Goal: Information Seeking & Learning: Learn about a topic

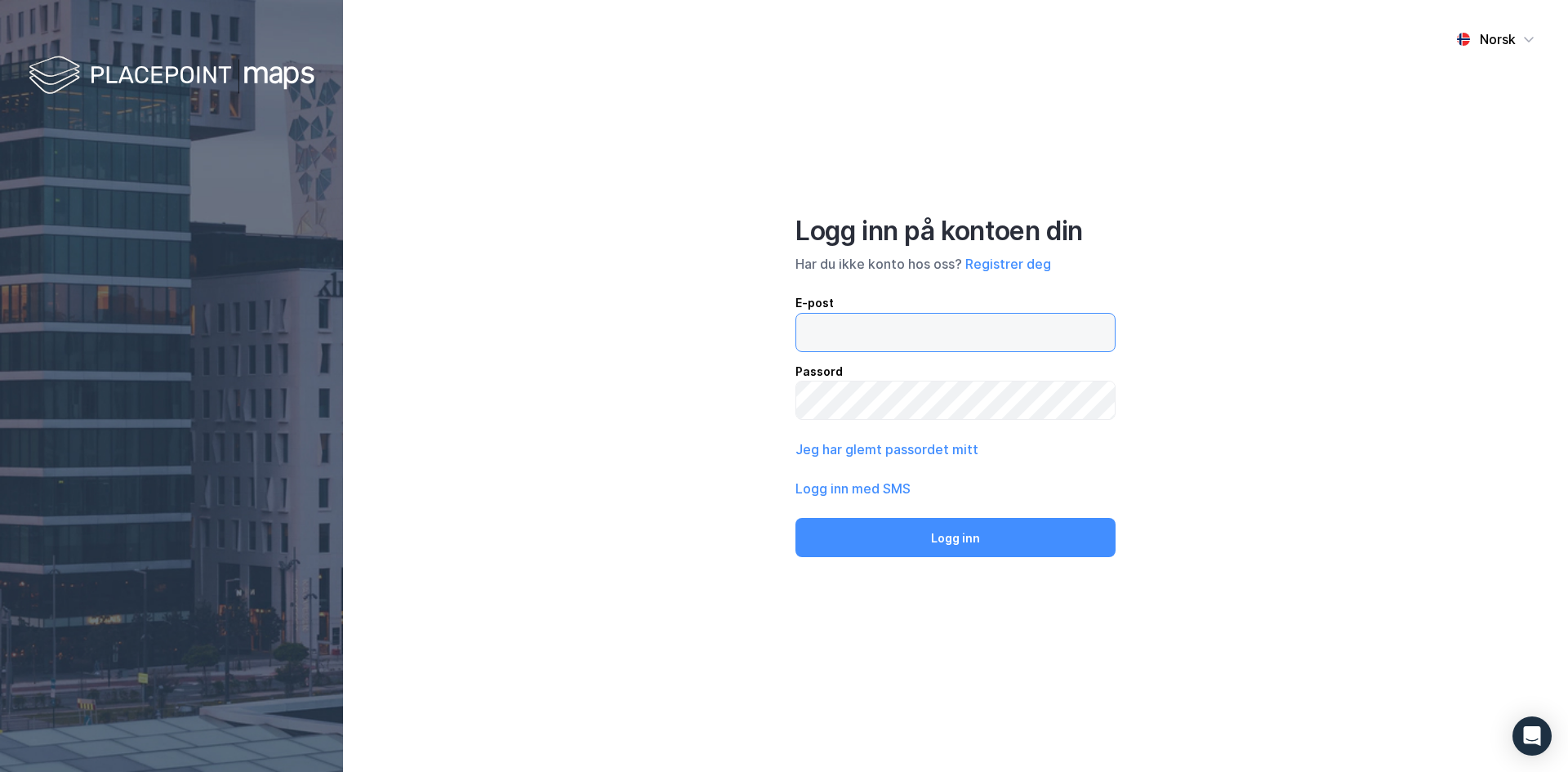
type input "[EMAIL_ADDRESS][DOMAIN_NAME]"
click at [969, 550] on button "Logg inn" at bounding box center [955, 537] width 320 height 39
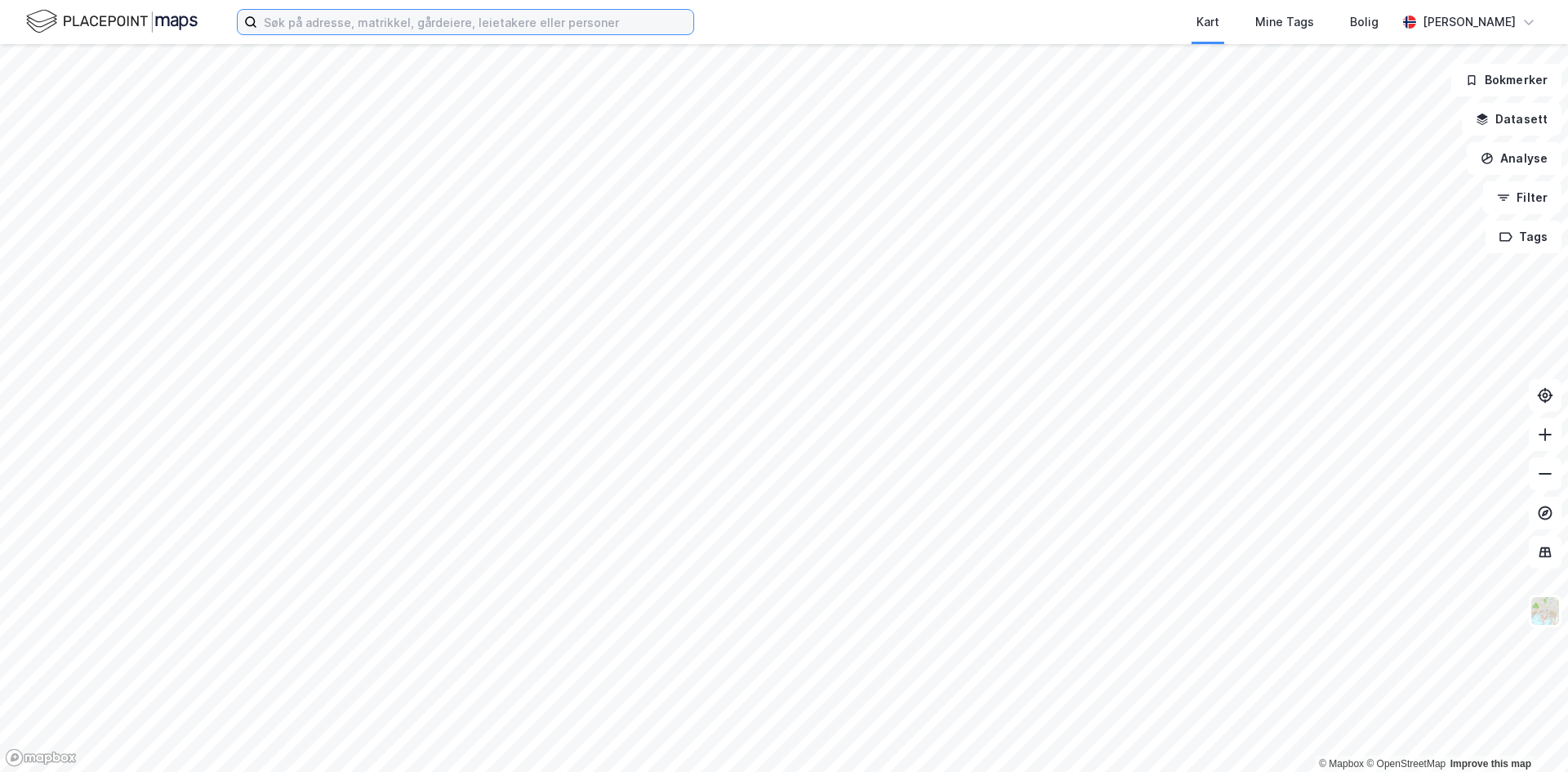
click at [455, 26] on input at bounding box center [475, 21] width 436 height 24
paste input "Statkraft"
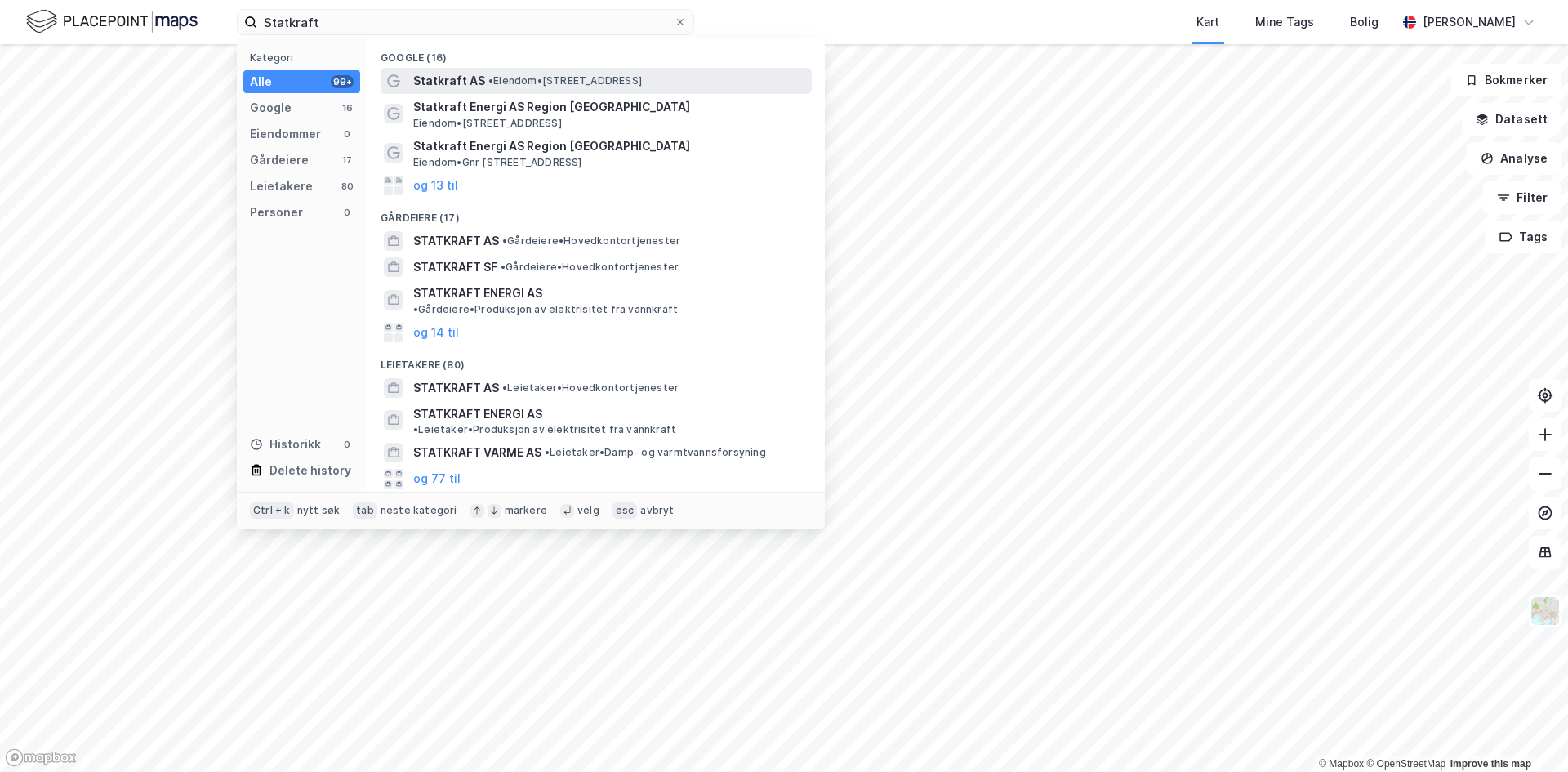
click at [483, 75] on div "Statkraft AS • Eiendom • [STREET_ADDRESS]" at bounding box center [610, 81] width 395 height 19
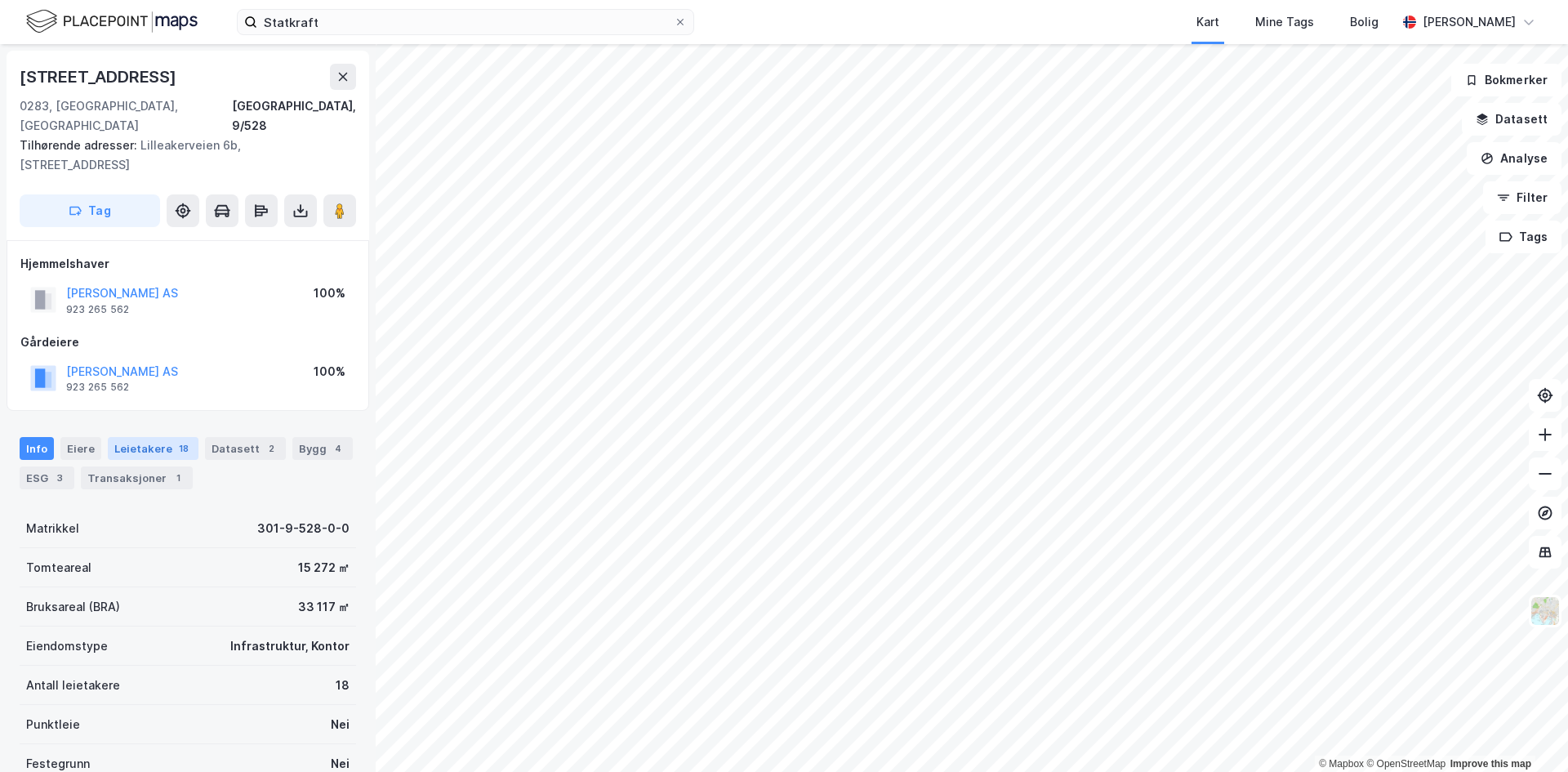
click at [177, 440] on div "18" at bounding box center [183, 448] width 17 height 17
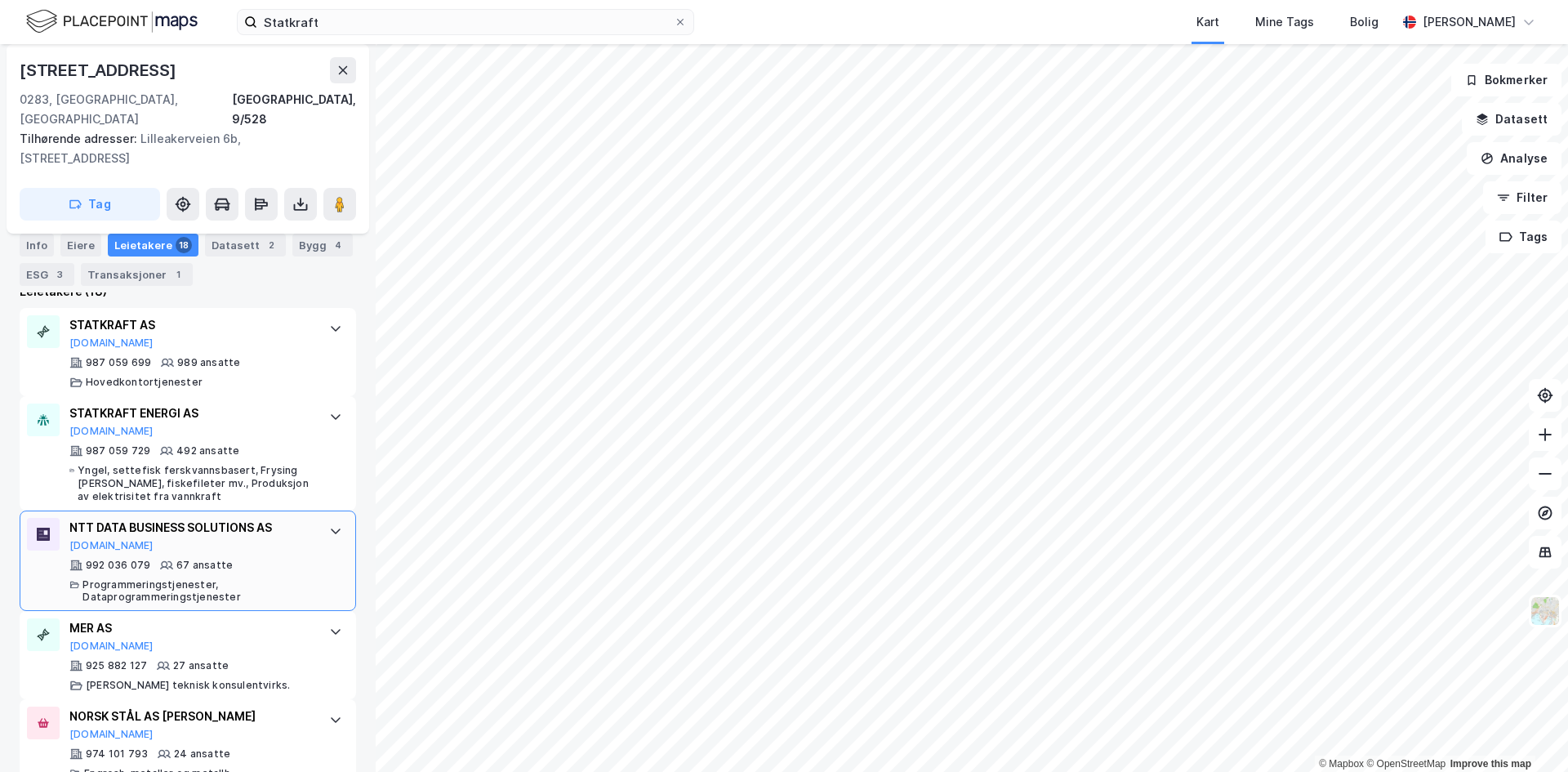
scroll to position [522, 0]
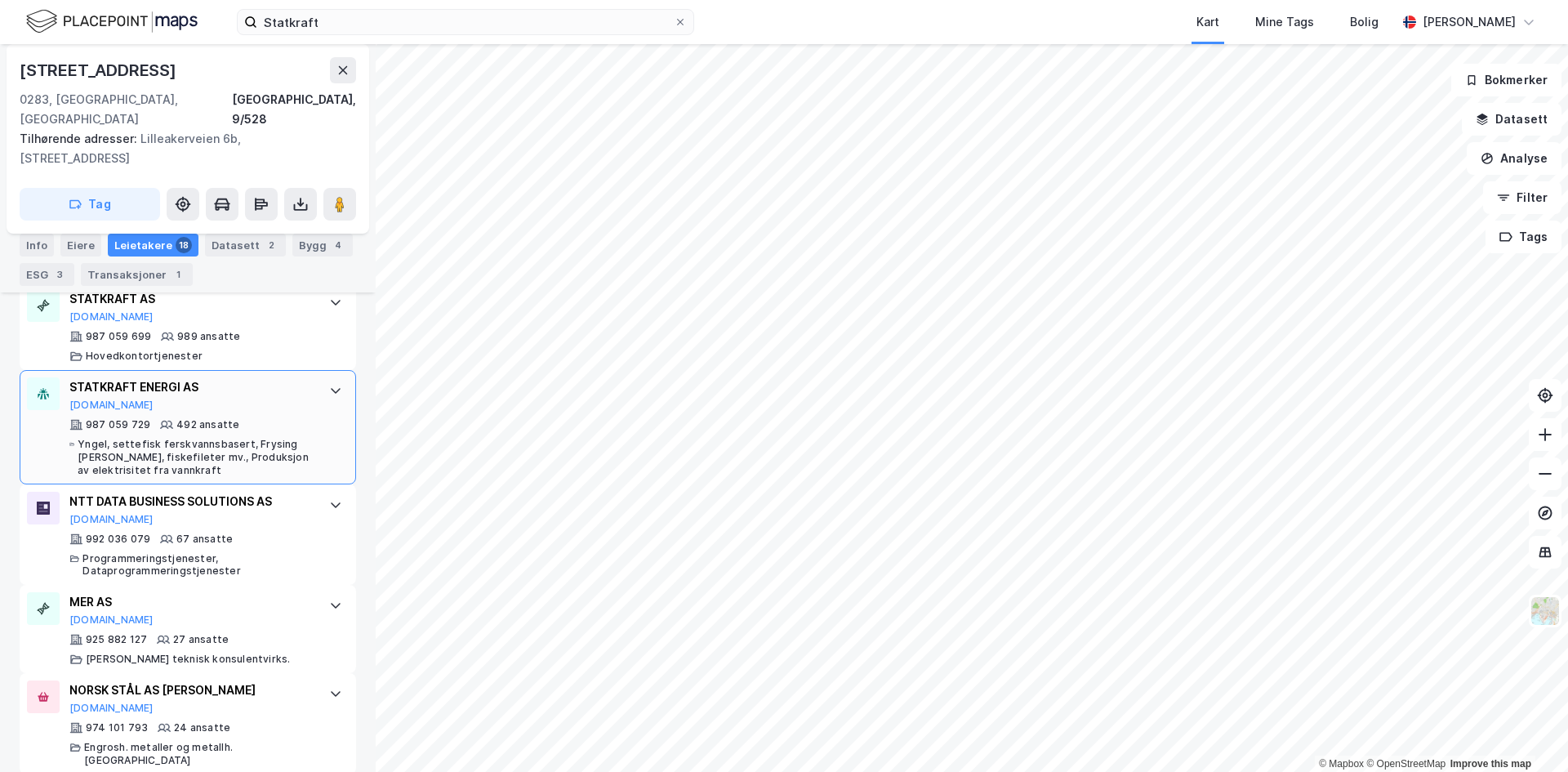
click at [172, 377] on div "STATKRAFT ENERGI AS" at bounding box center [190, 386] width 244 height 19
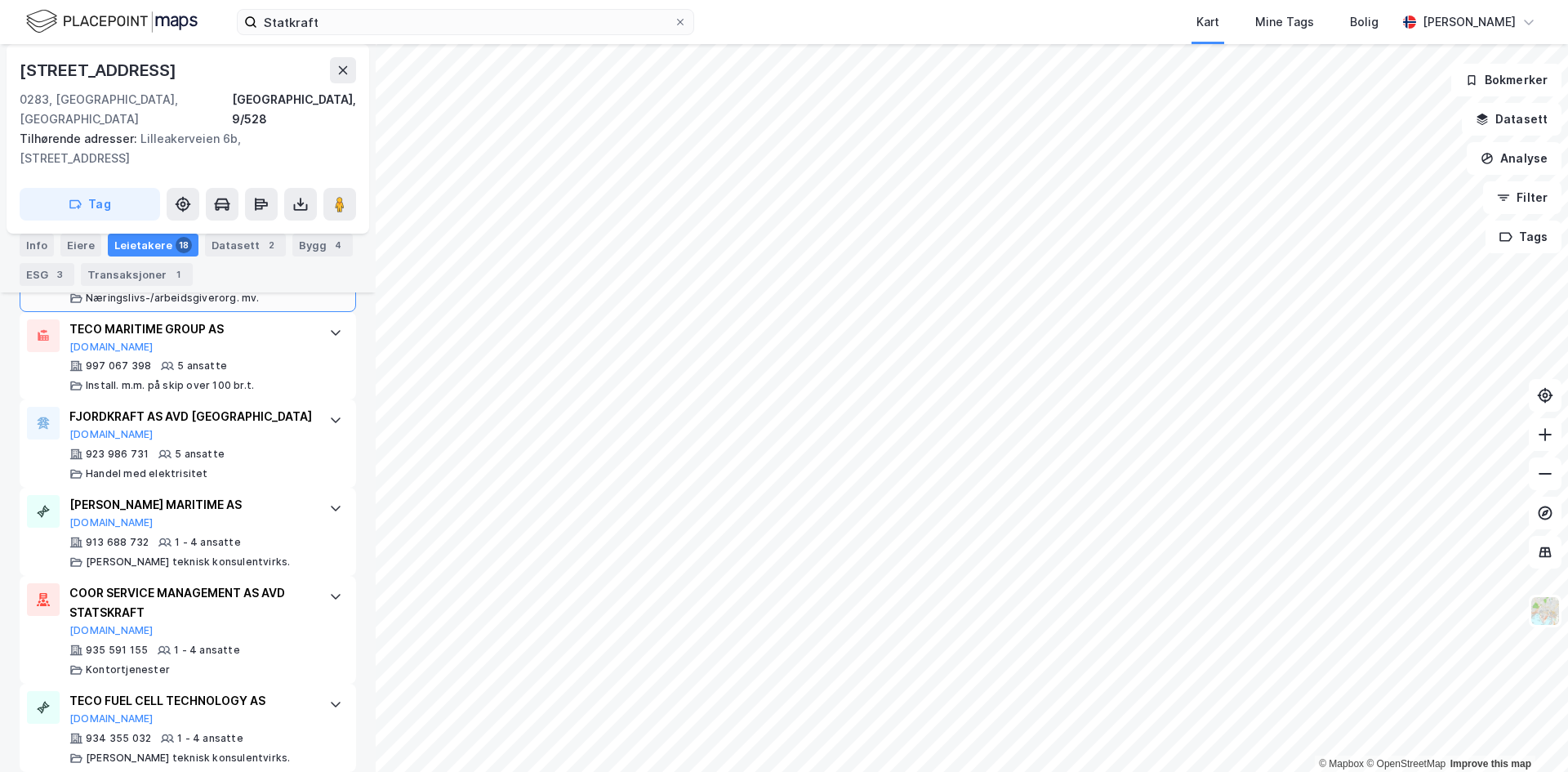
scroll to position [2635, 0]
click at [434, 27] on input "Statkraft" at bounding box center [465, 21] width 417 height 24
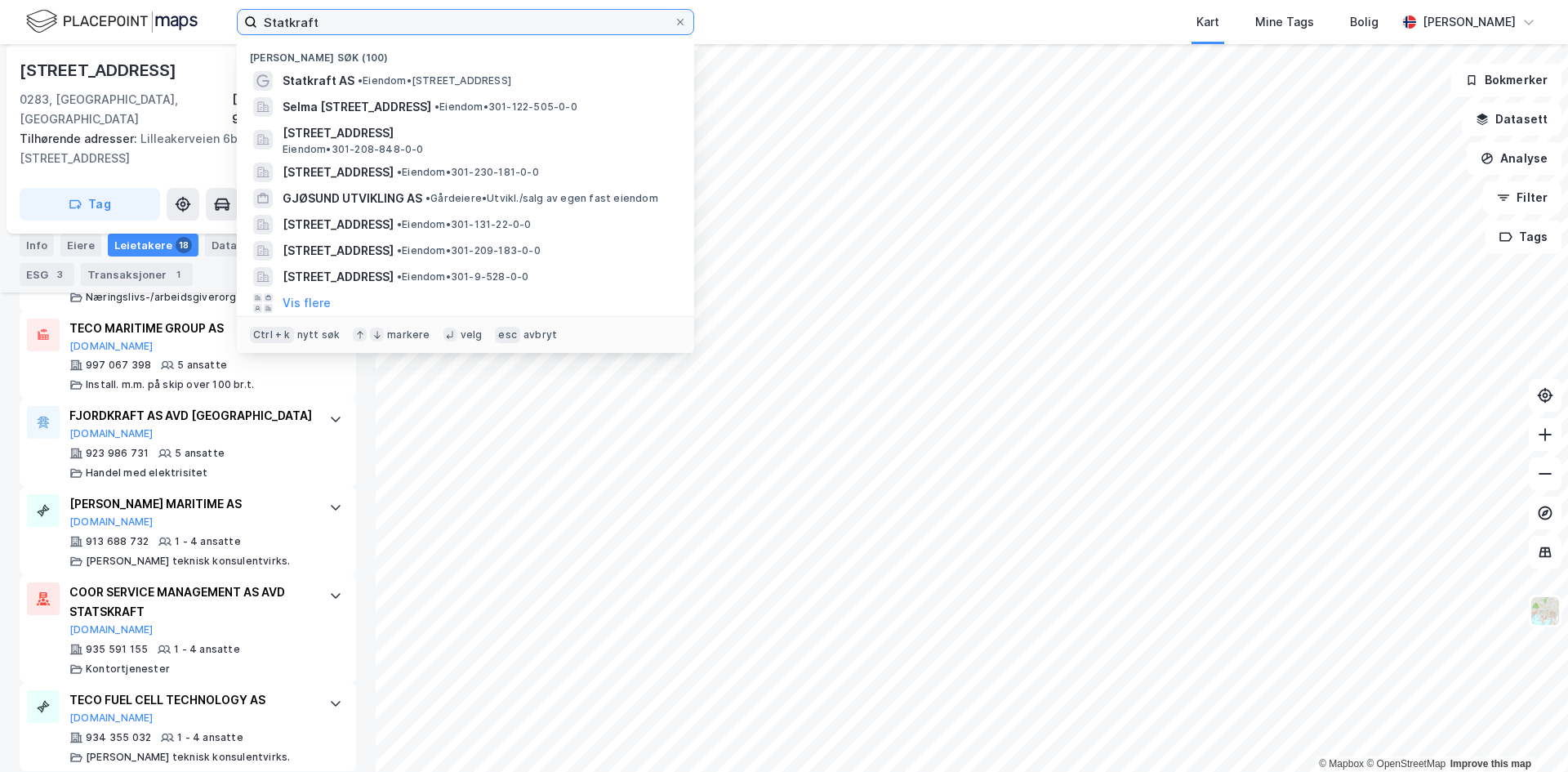
click at [434, 27] on input "Statkraft" at bounding box center [465, 21] width 417 height 24
paste input "Miljødirektorate"
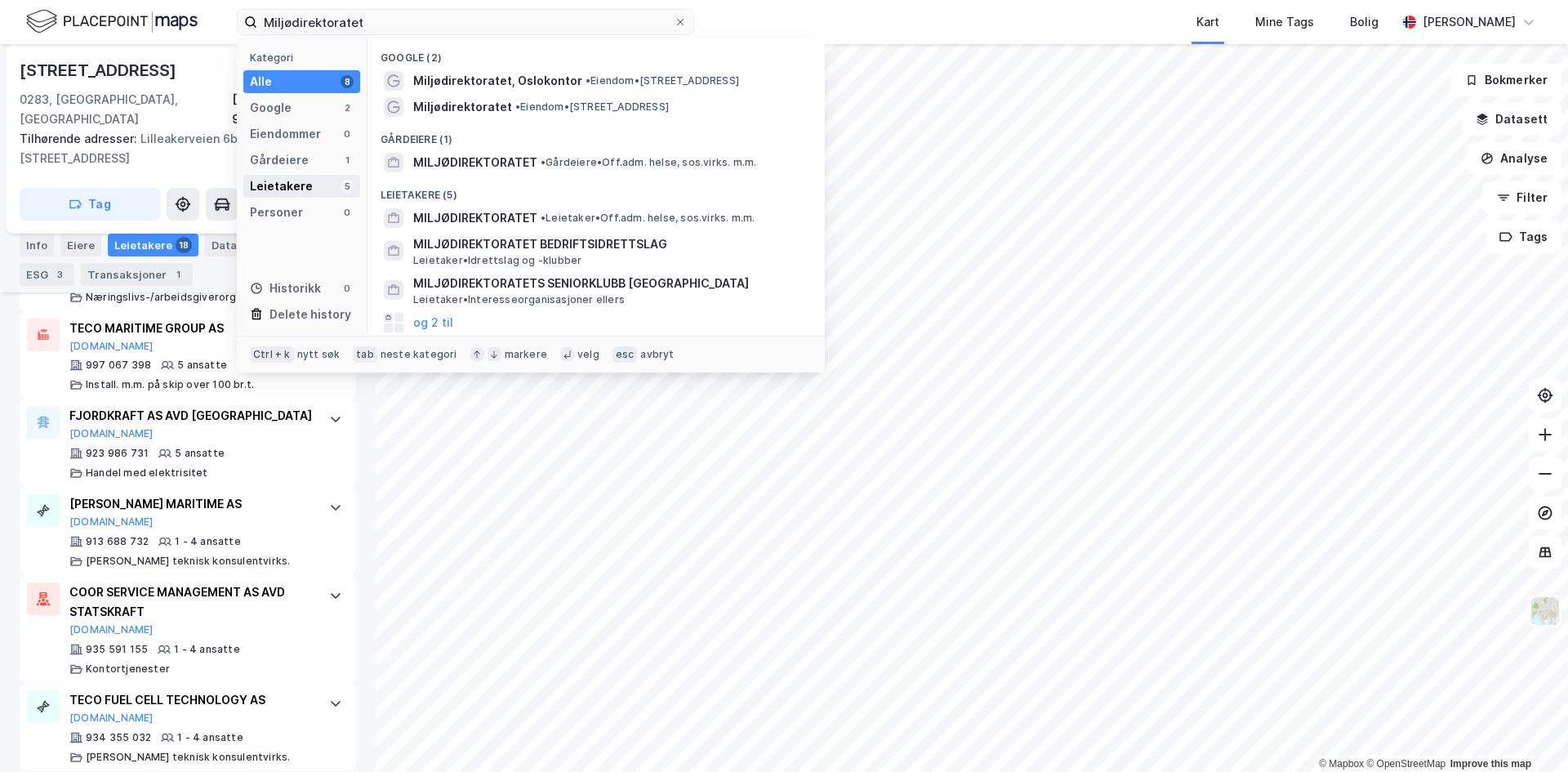
click at [311, 179] on div "Leietakere 5" at bounding box center [302, 186] width 117 height 23
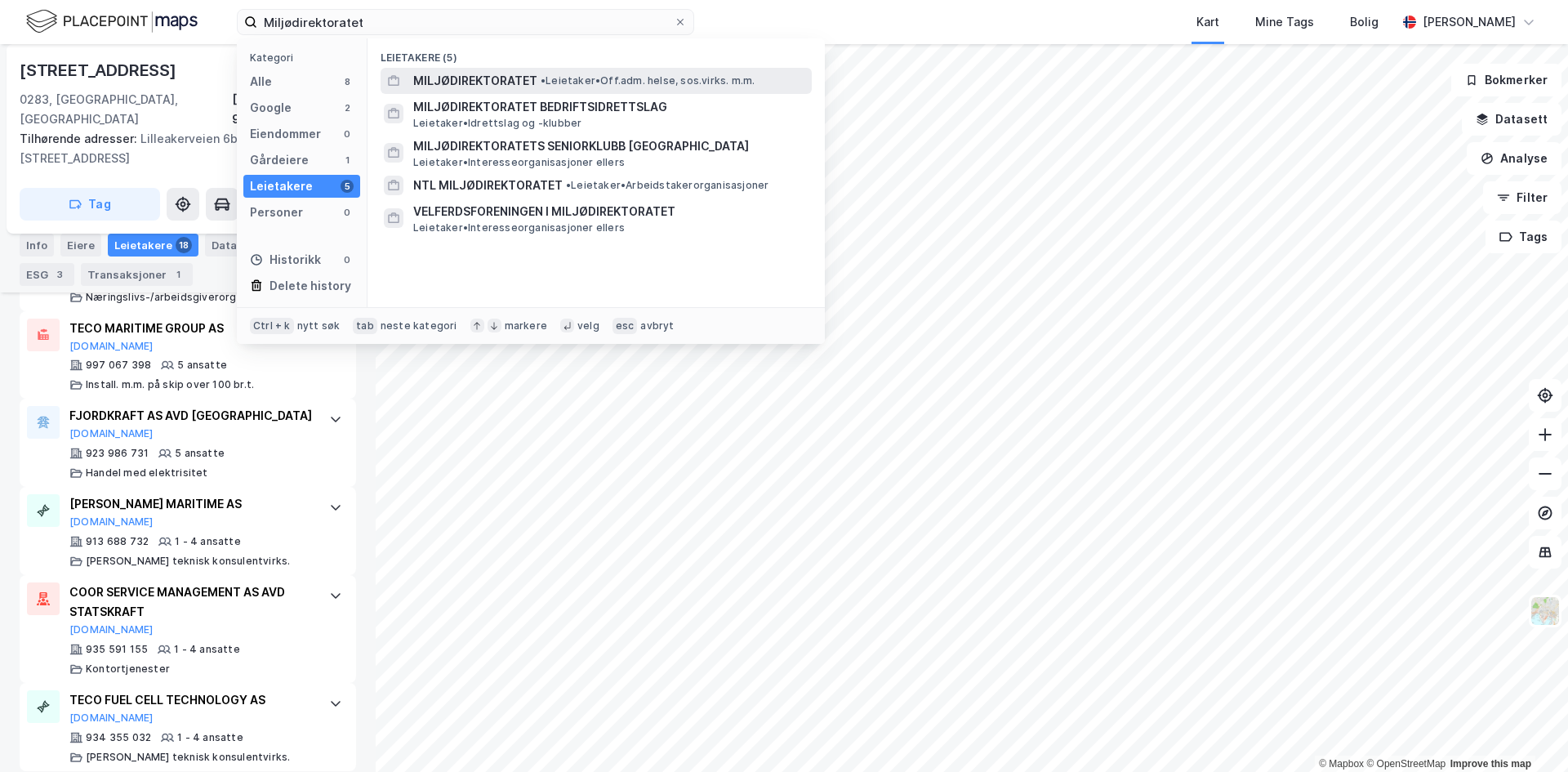
click at [494, 84] on span "MILJØDIREKTORATET" at bounding box center [475, 81] width 124 height 19
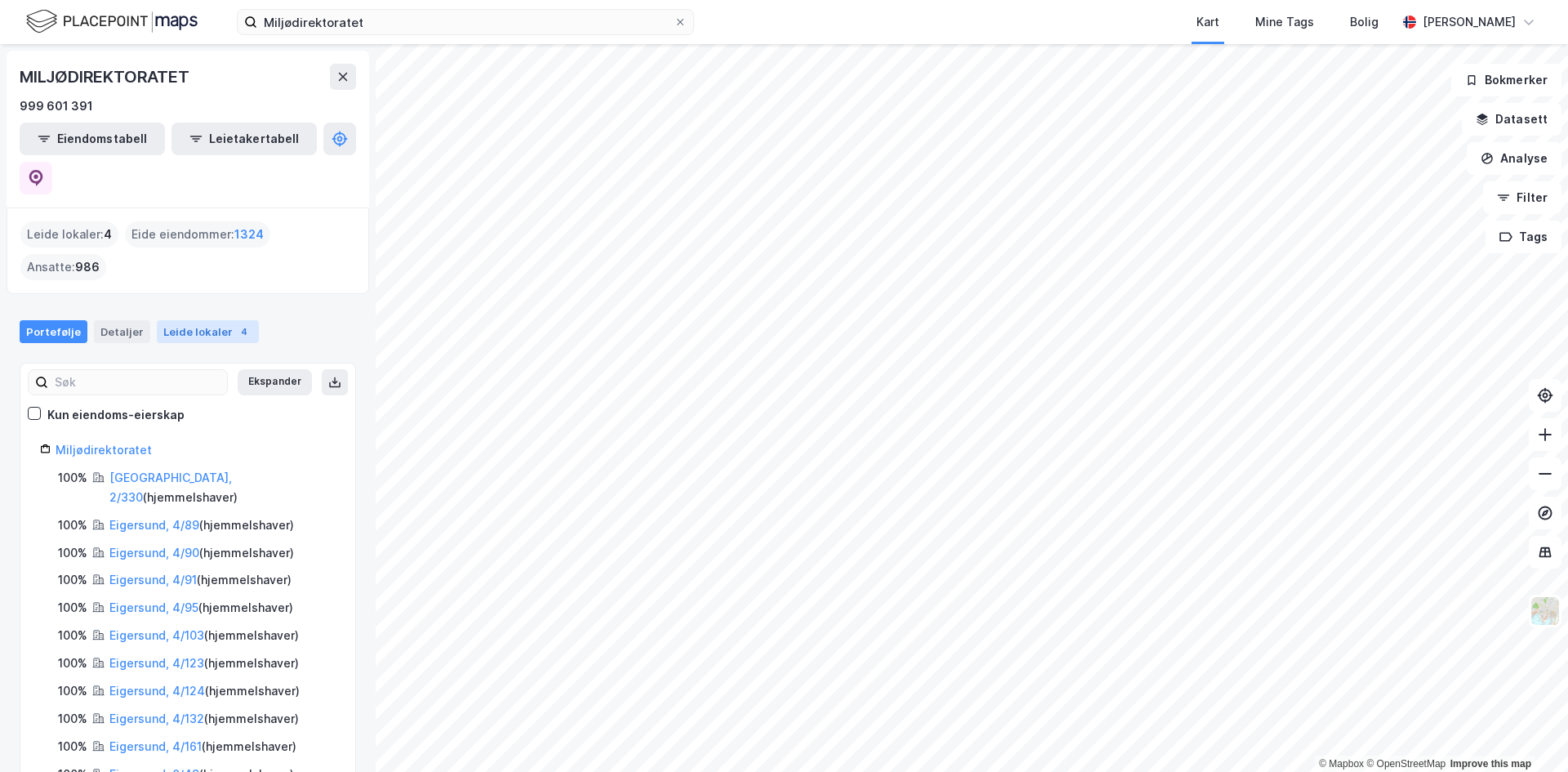
click at [197, 320] on div "Leide lokaler 4" at bounding box center [207, 332] width 102 height 23
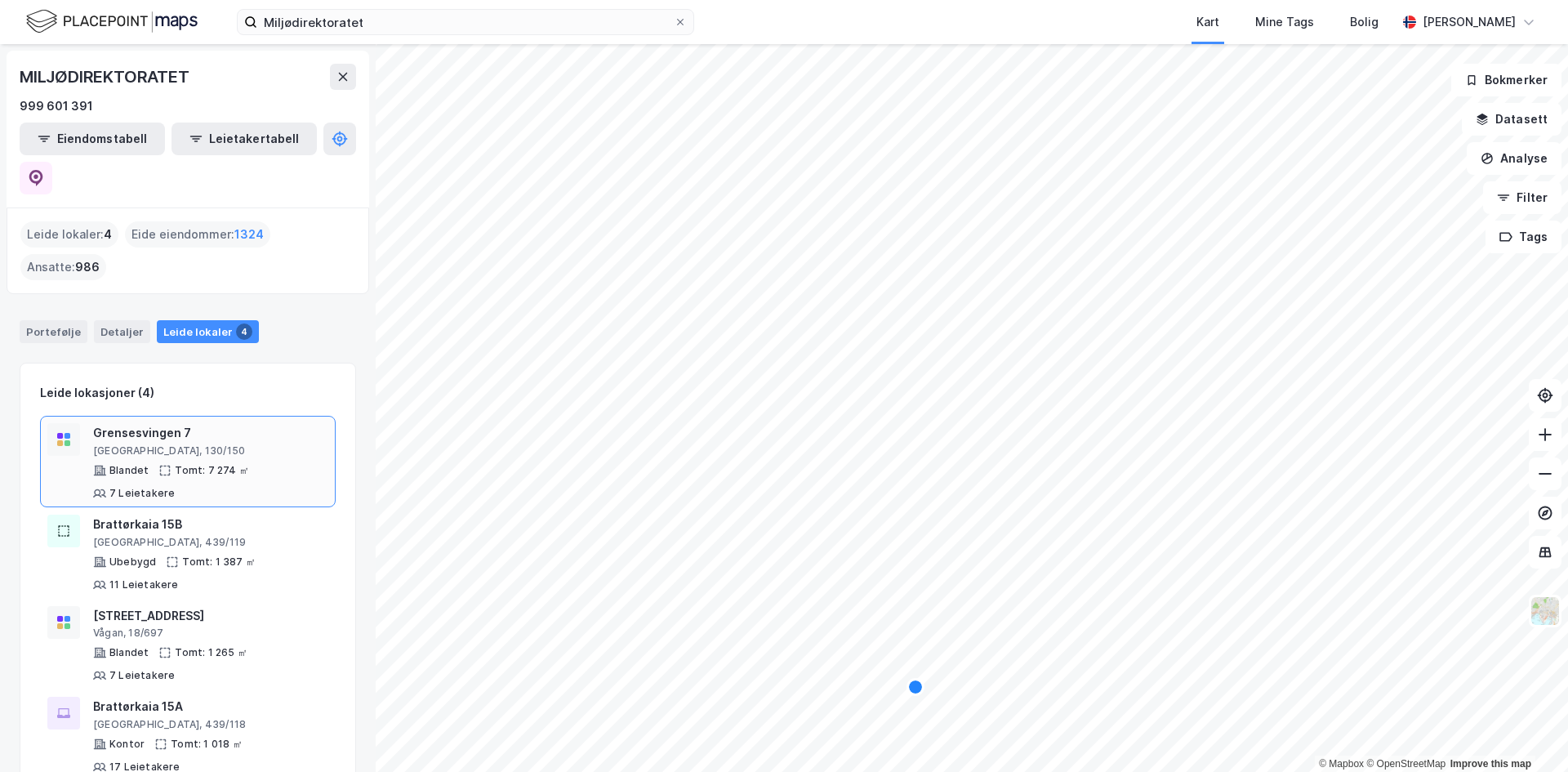
click at [151, 423] on div "Grensesvingen 7" at bounding box center [211, 433] width 235 height 19
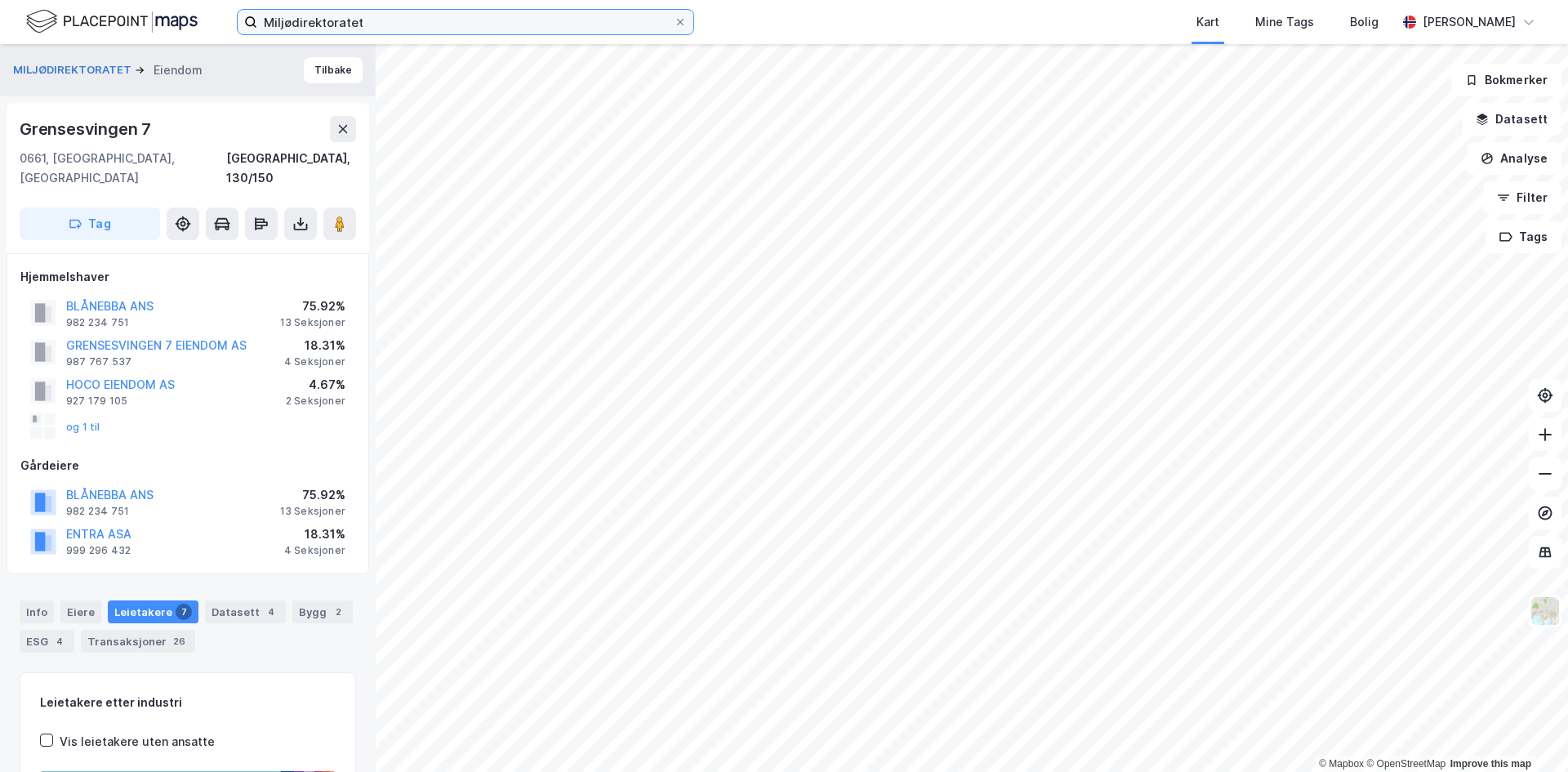
click at [513, 20] on input "Miljødirektoratet" at bounding box center [465, 21] width 417 height 24
click at [515, 20] on input "Miljødirektoratet" at bounding box center [465, 21] width 417 height 24
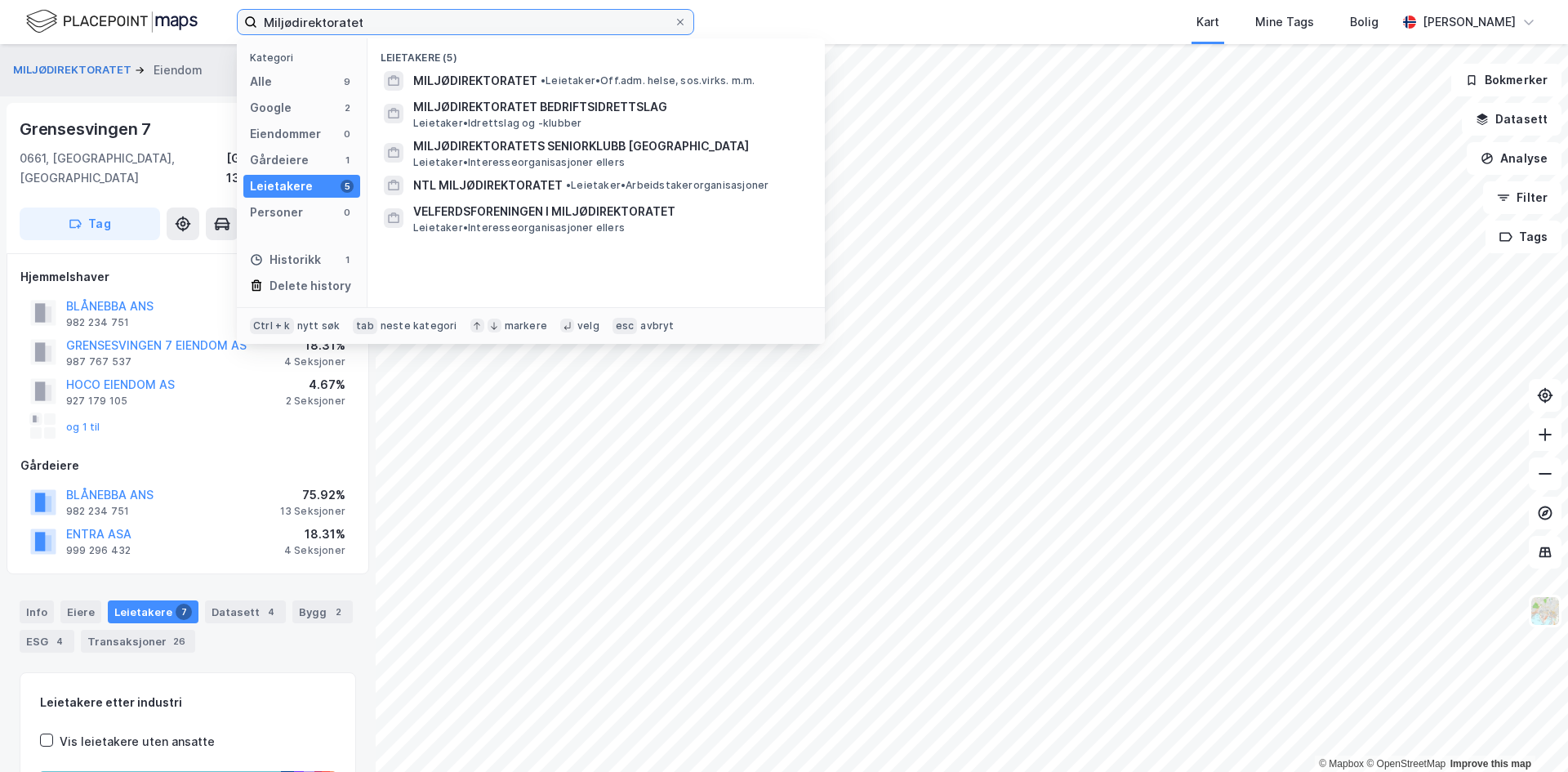
click at [515, 20] on input "Miljødirektoratet" at bounding box center [465, 21] width 417 height 24
paste input "Oslobygg KF"
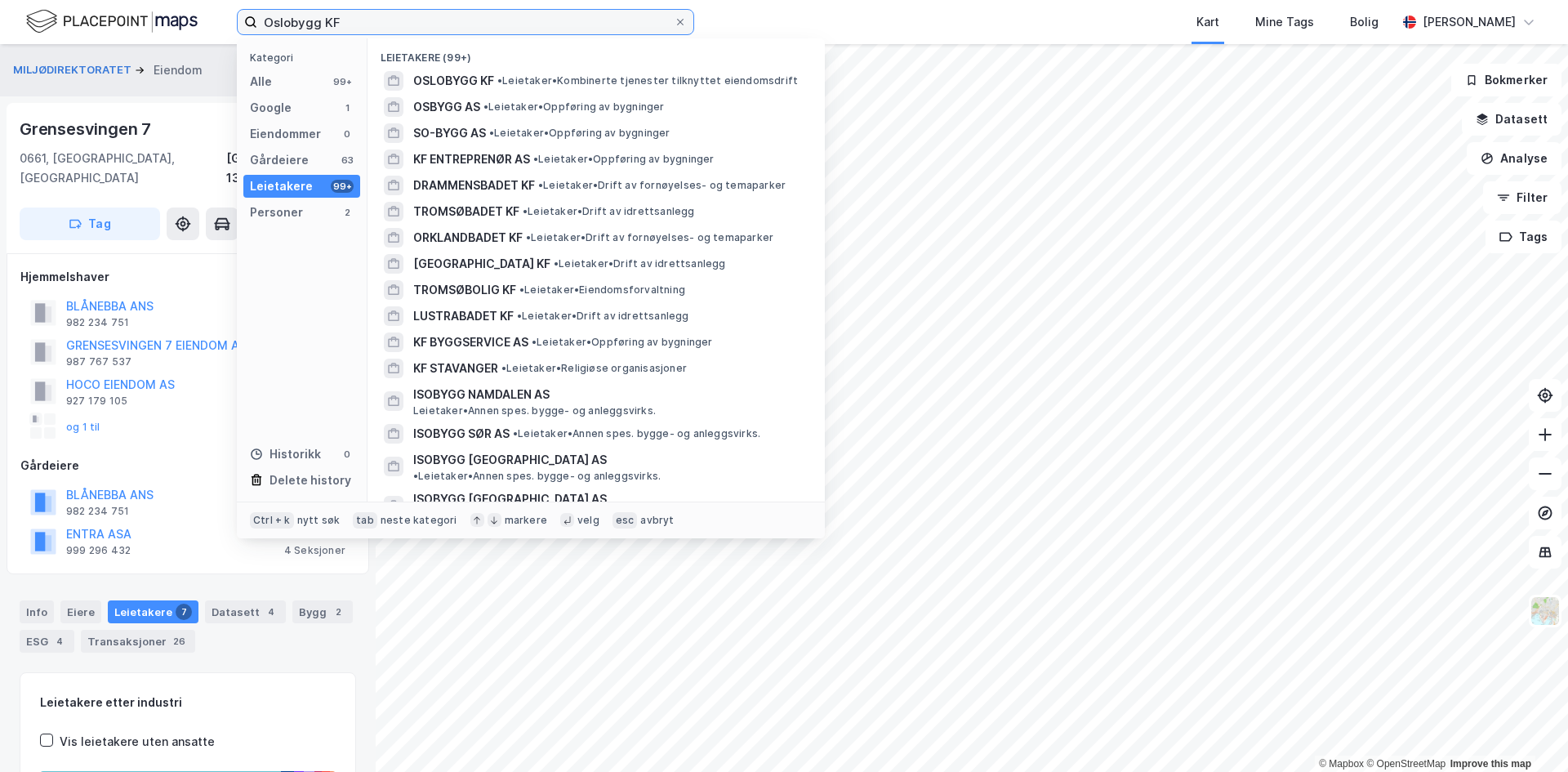
drag, startPoint x: 389, startPoint y: 24, endPoint x: -85, endPoint y: -68, distance: 482.8
click at [0, 0] on html "Oslobygg KF Kategori Alle 99+ Google 1 Eiendommer 0 Gårdeiere 63 Leietakere 99+…" at bounding box center [784, 386] width 1568 height 772
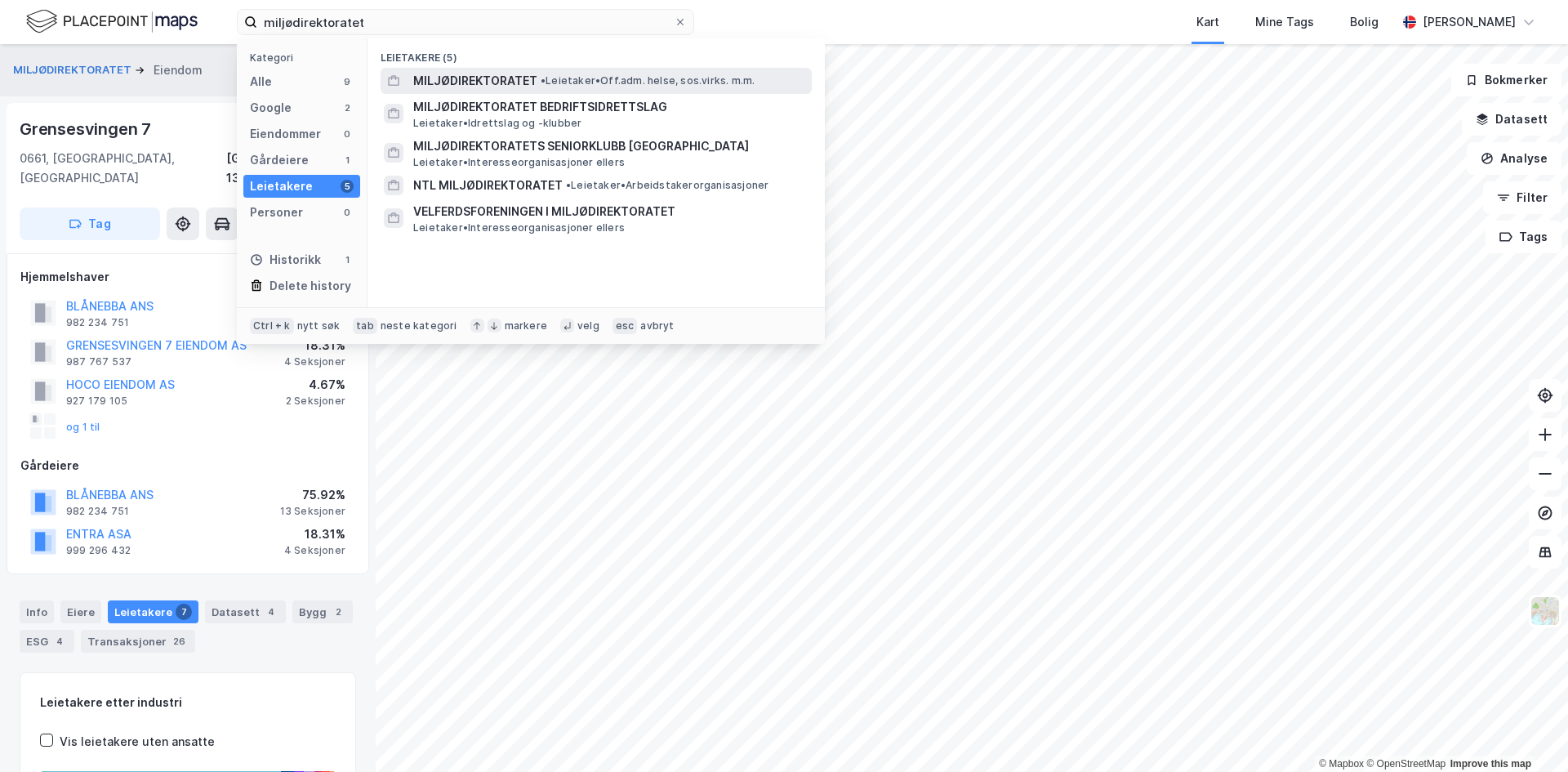
click at [510, 76] on span "MILJØDIREKTORATET" at bounding box center [475, 81] width 124 height 19
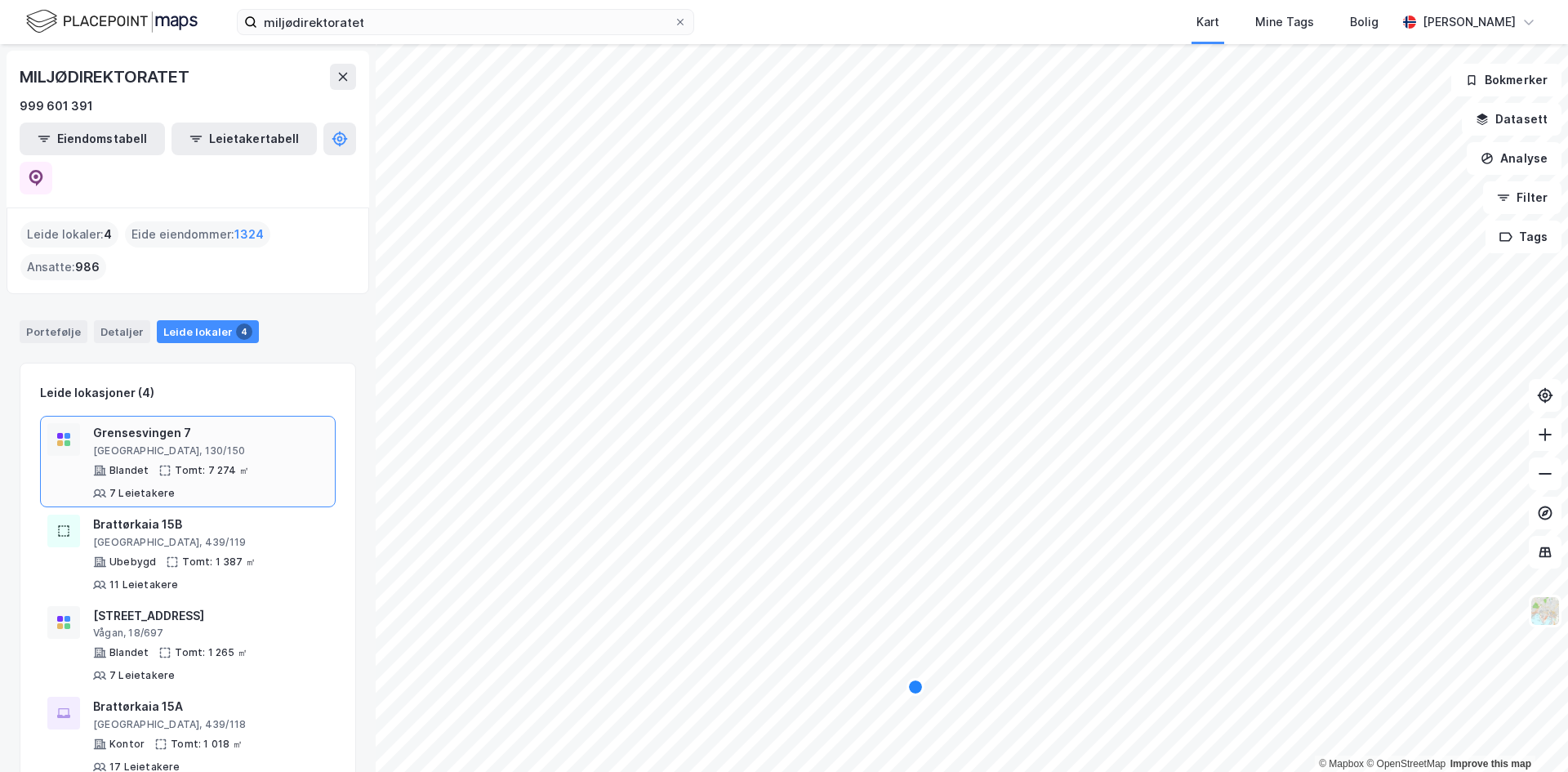
click at [169, 423] on div "Grensesvingen 7" at bounding box center [211, 433] width 235 height 19
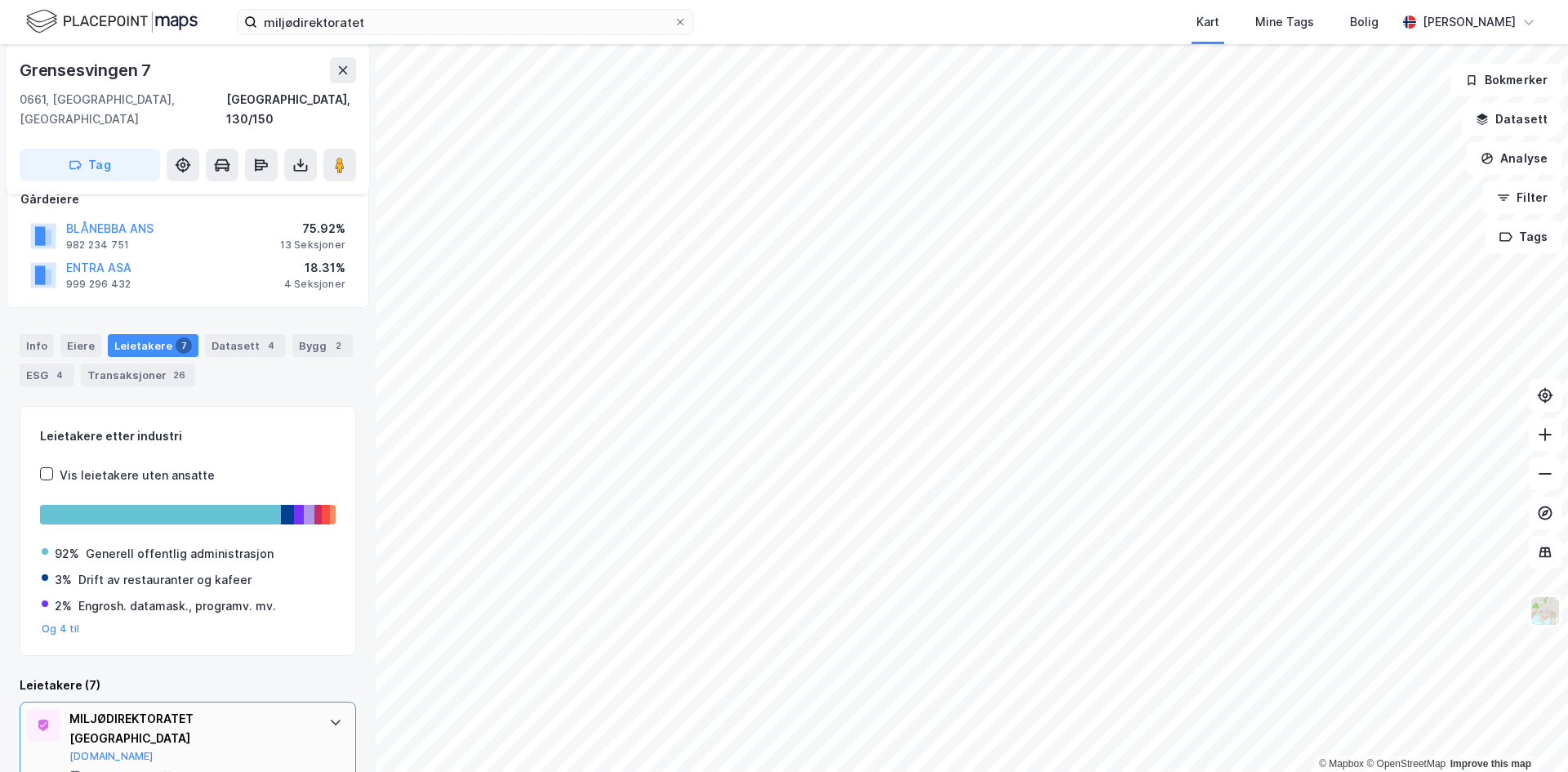
scroll to position [323, 0]
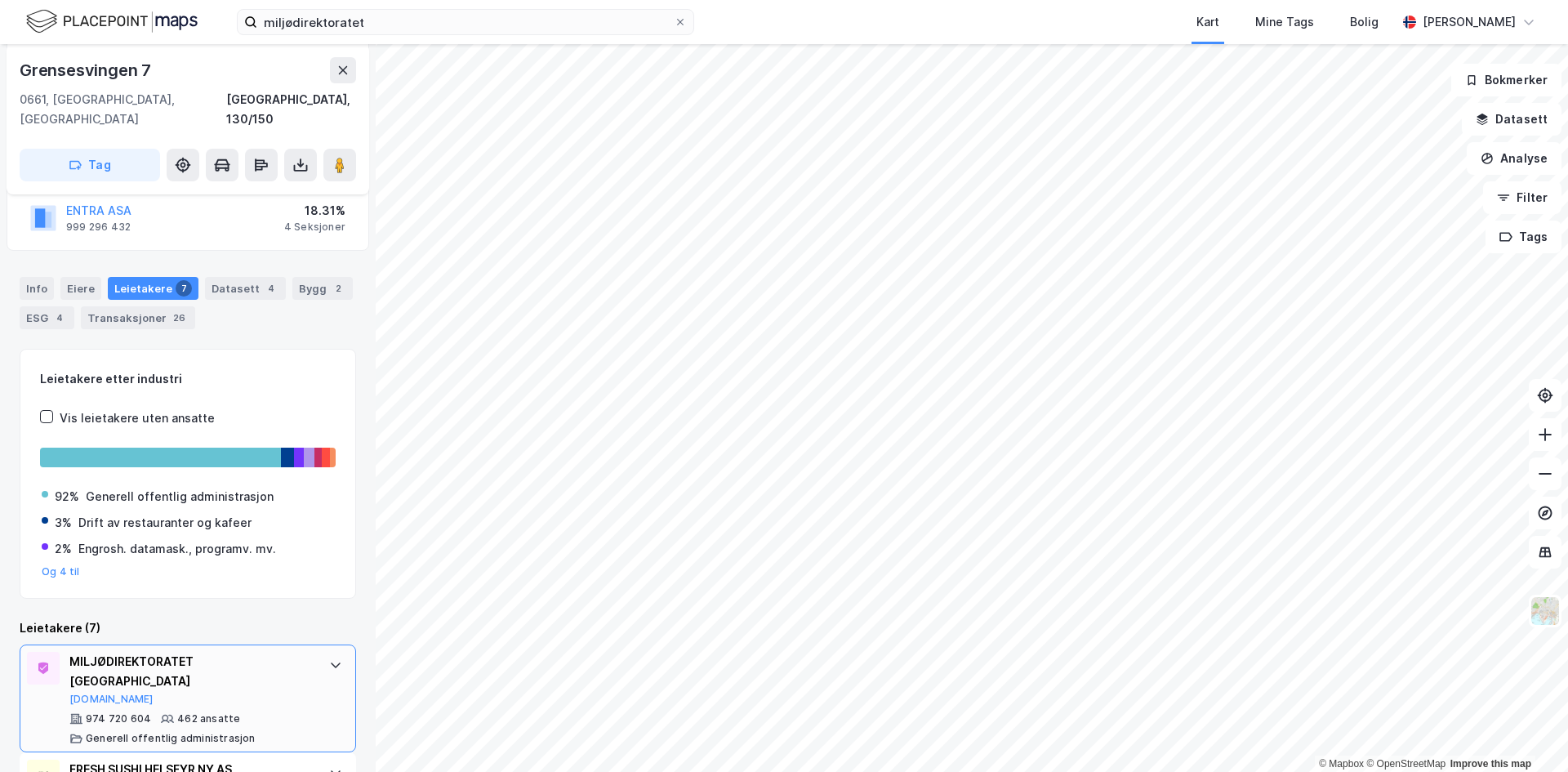
click at [232, 656] on div "MILJØDIREKTORATET OSLO [DOMAIN_NAME]" at bounding box center [190, 678] width 244 height 53
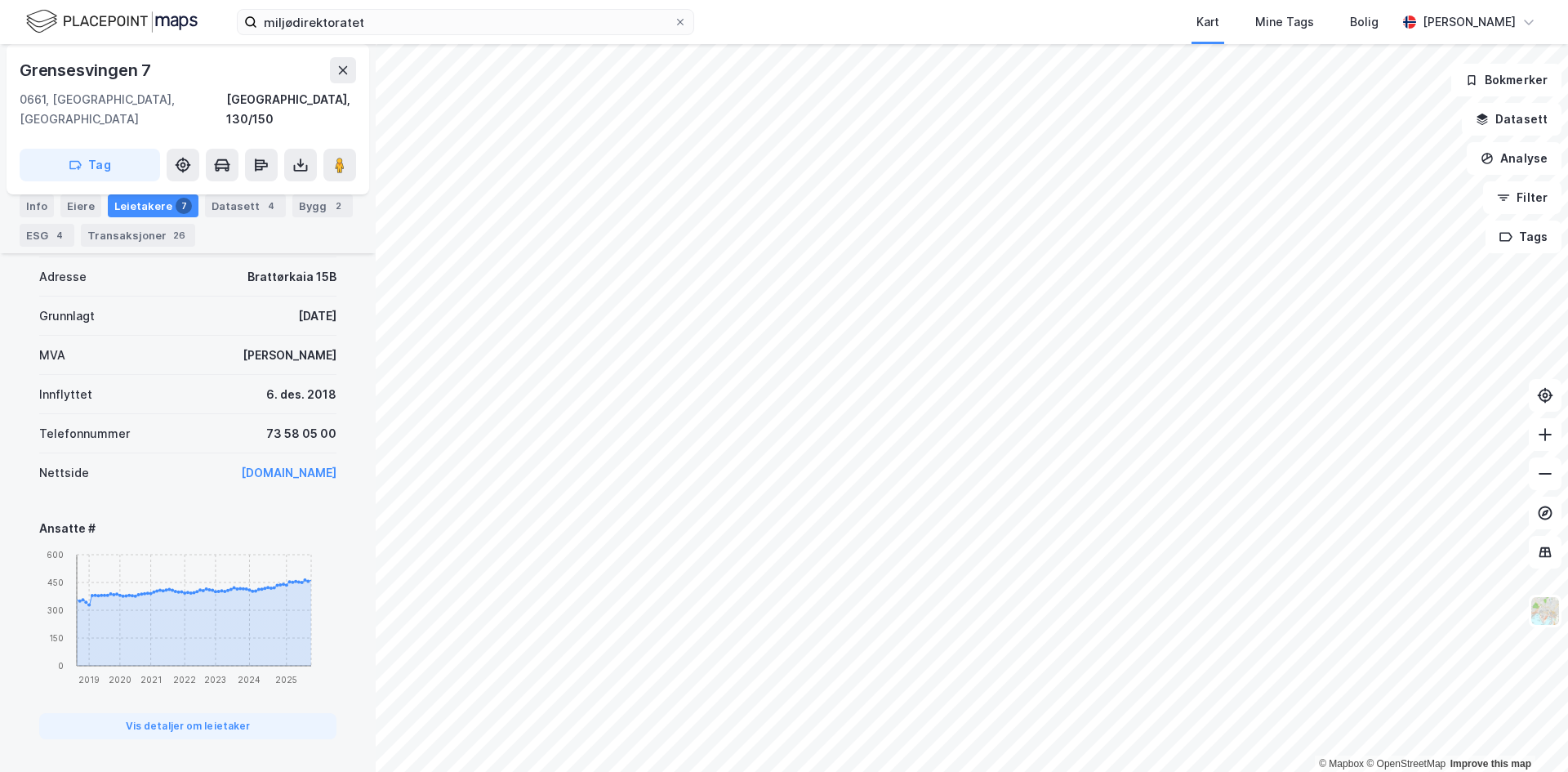
scroll to position [1222, 0]
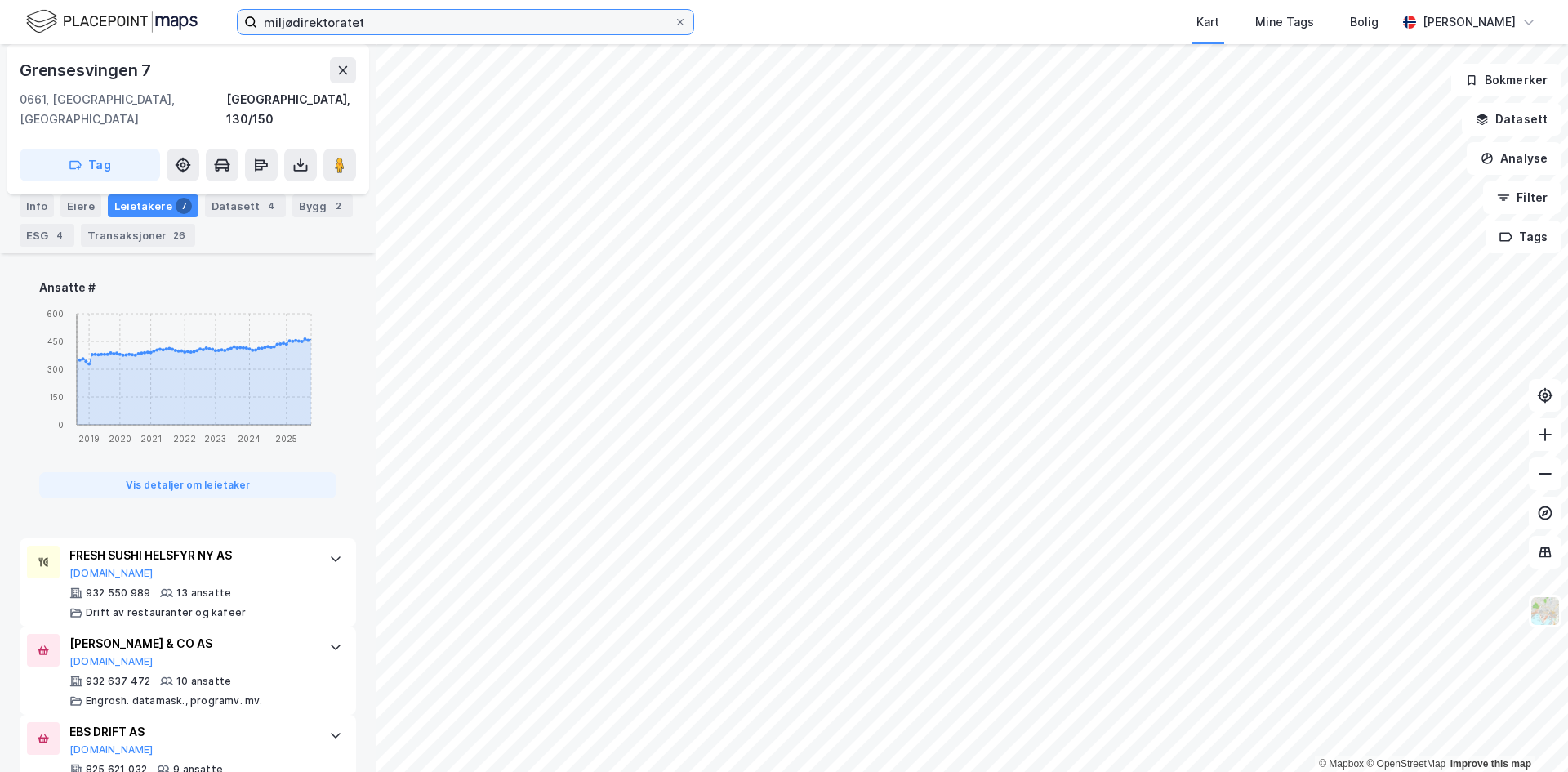
click at [480, 22] on input "miljødirektoratet" at bounding box center [465, 21] width 417 height 24
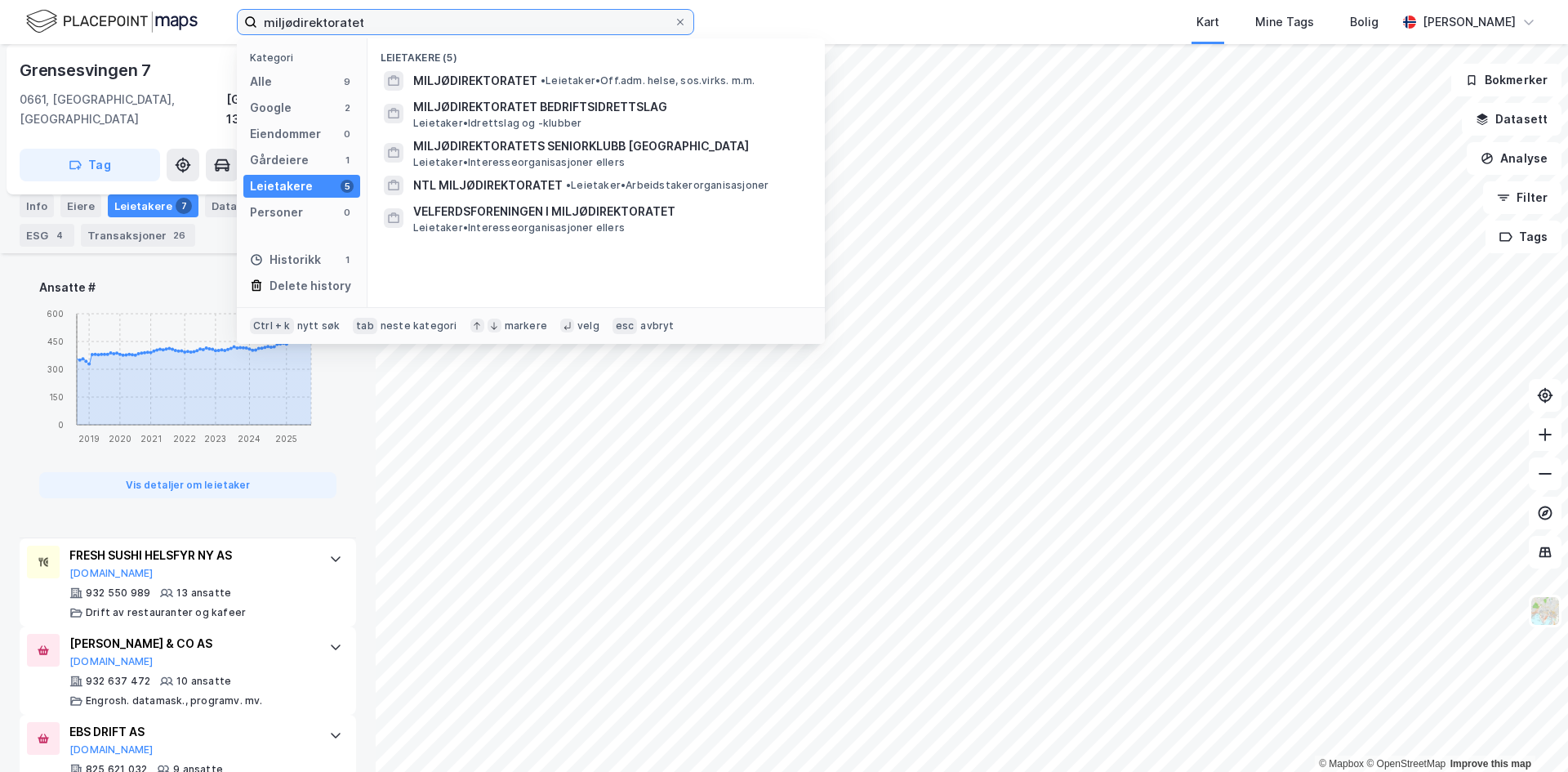
click at [480, 22] on input "miljødirektoratet" at bounding box center [465, 21] width 417 height 24
paste input "Oslobygg KF"
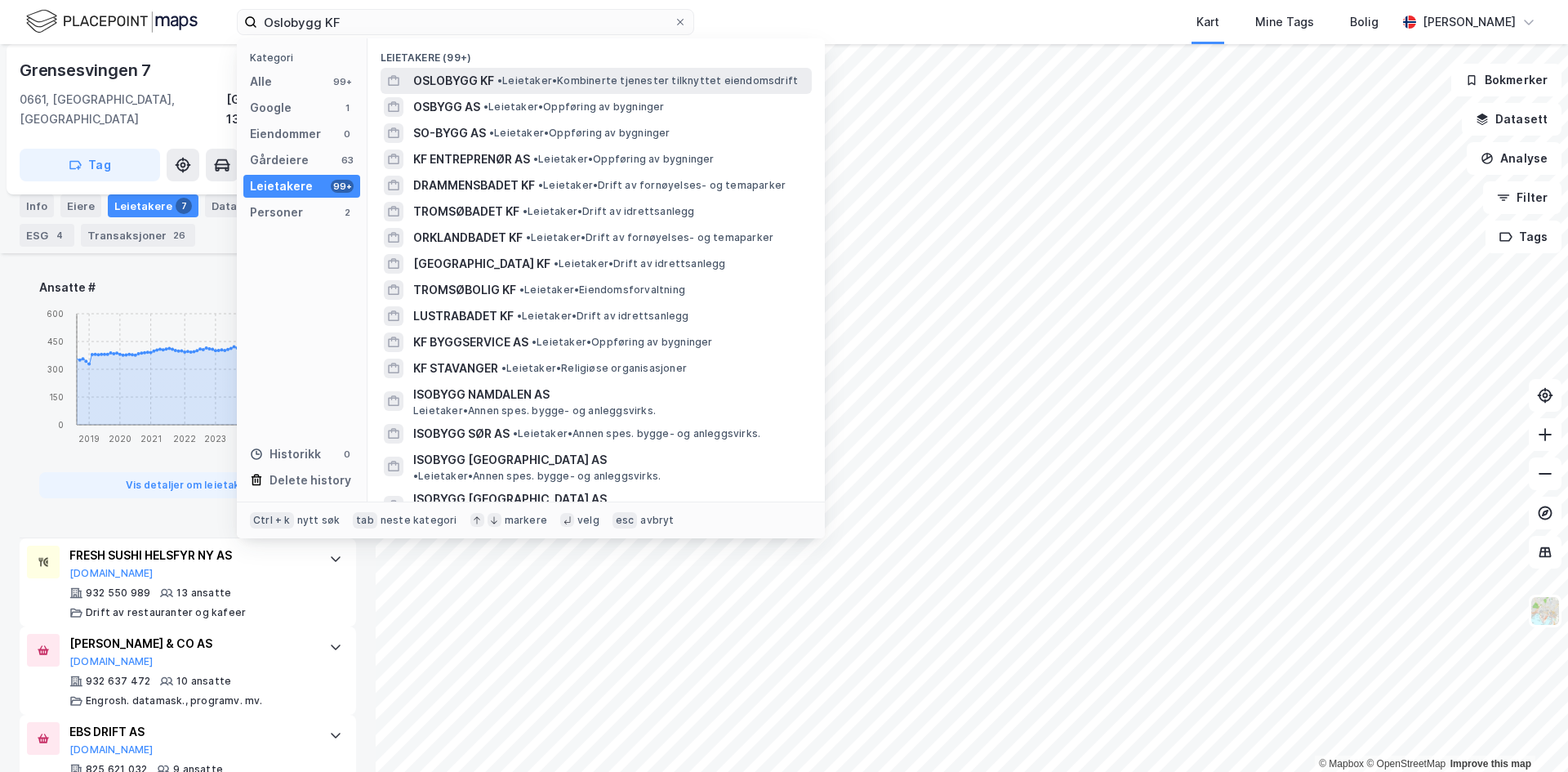
click at [496, 77] on div "OSLOBYGG KF • Leietaker • Kombinerte tjenester tilknyttet eiendomsdrift" at bounding box center [610, 81] width 395 height 19
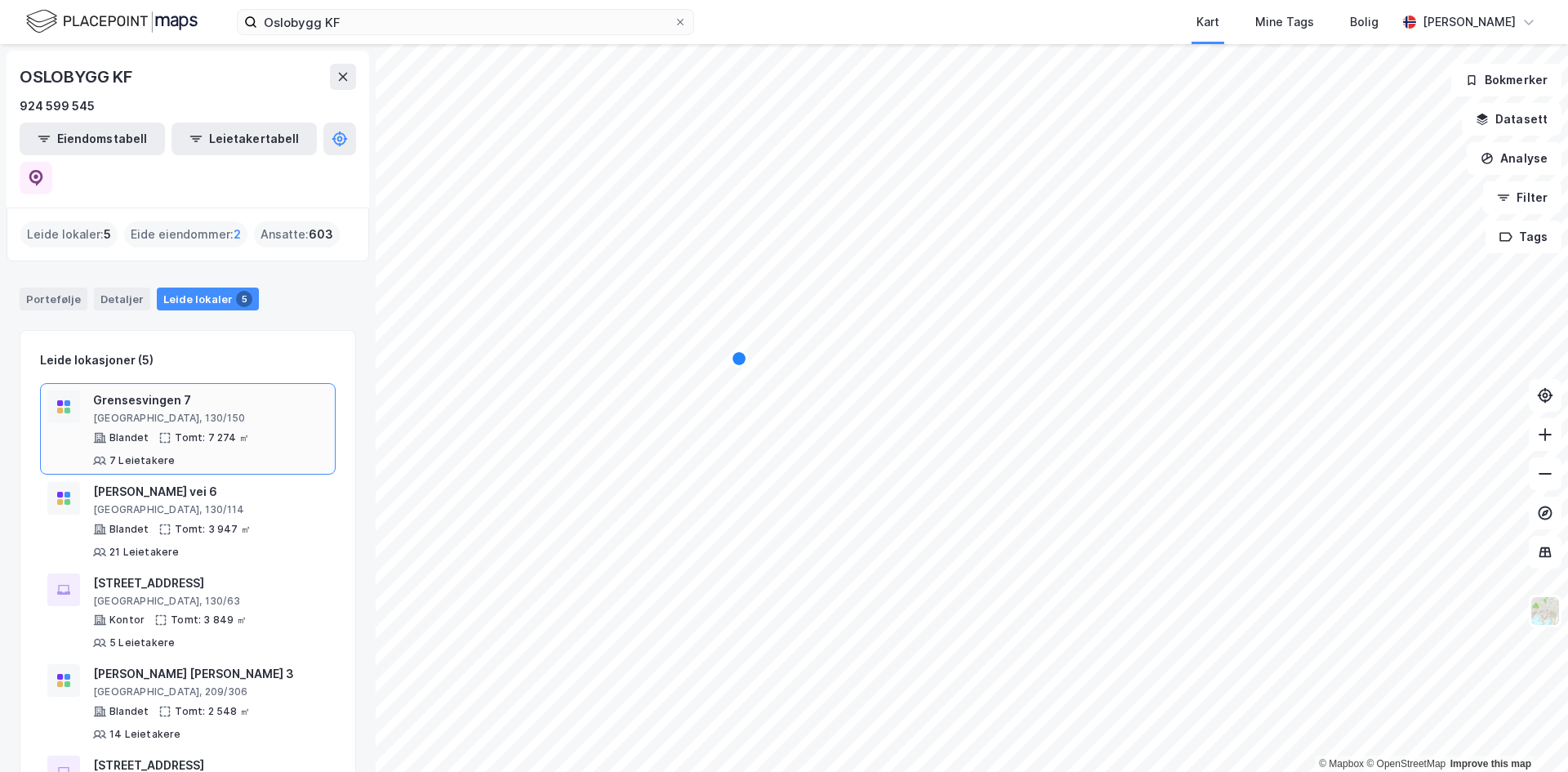
click at [176, 412] on div "[GEOGRAPHIC_DATA], 130/150" at bounding box center [211, 418] width 235 height 13
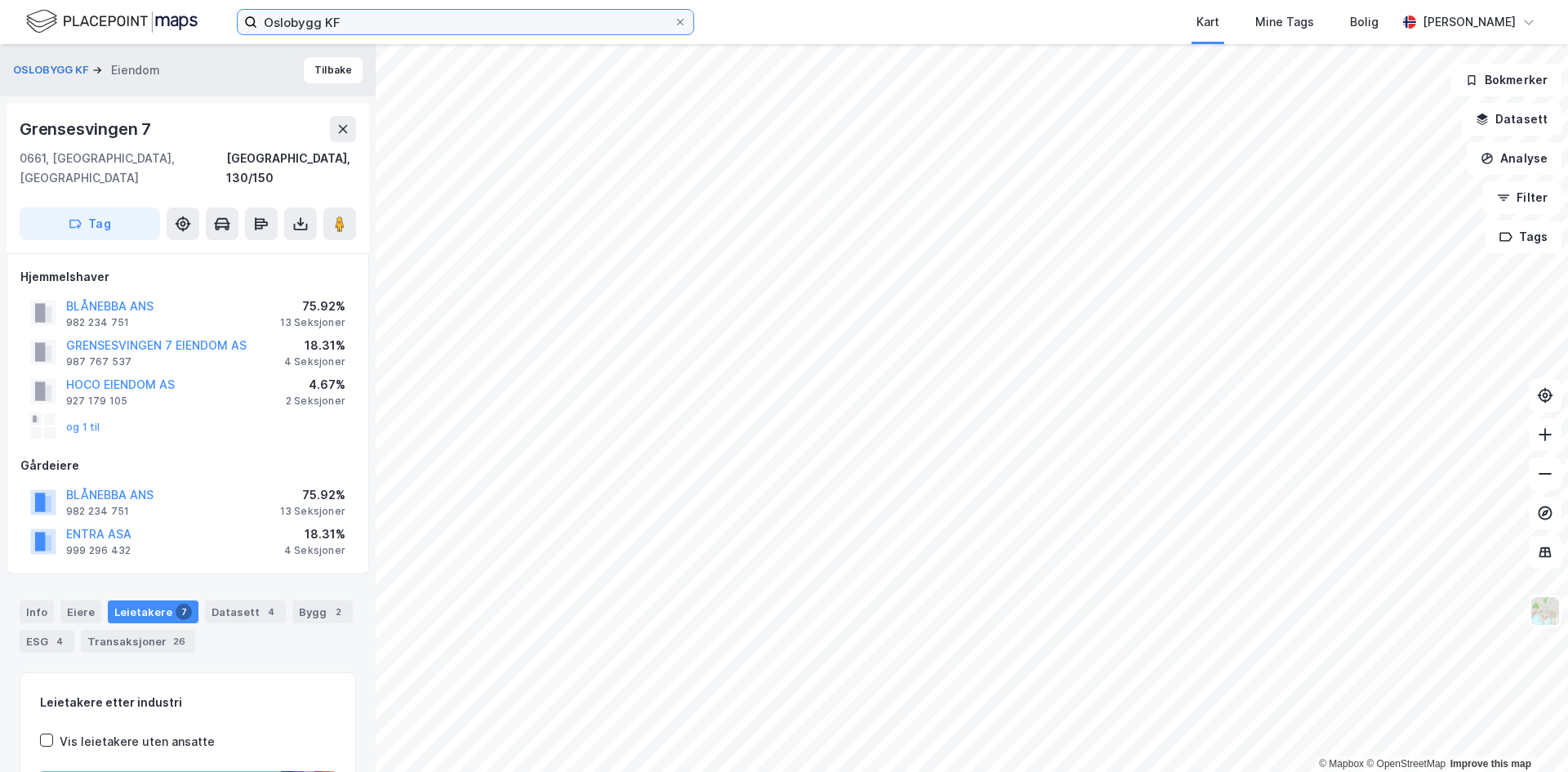
click at [362, 16] on input "Oslobygg KF" at bounding box center [465, 21] width 417 height 24
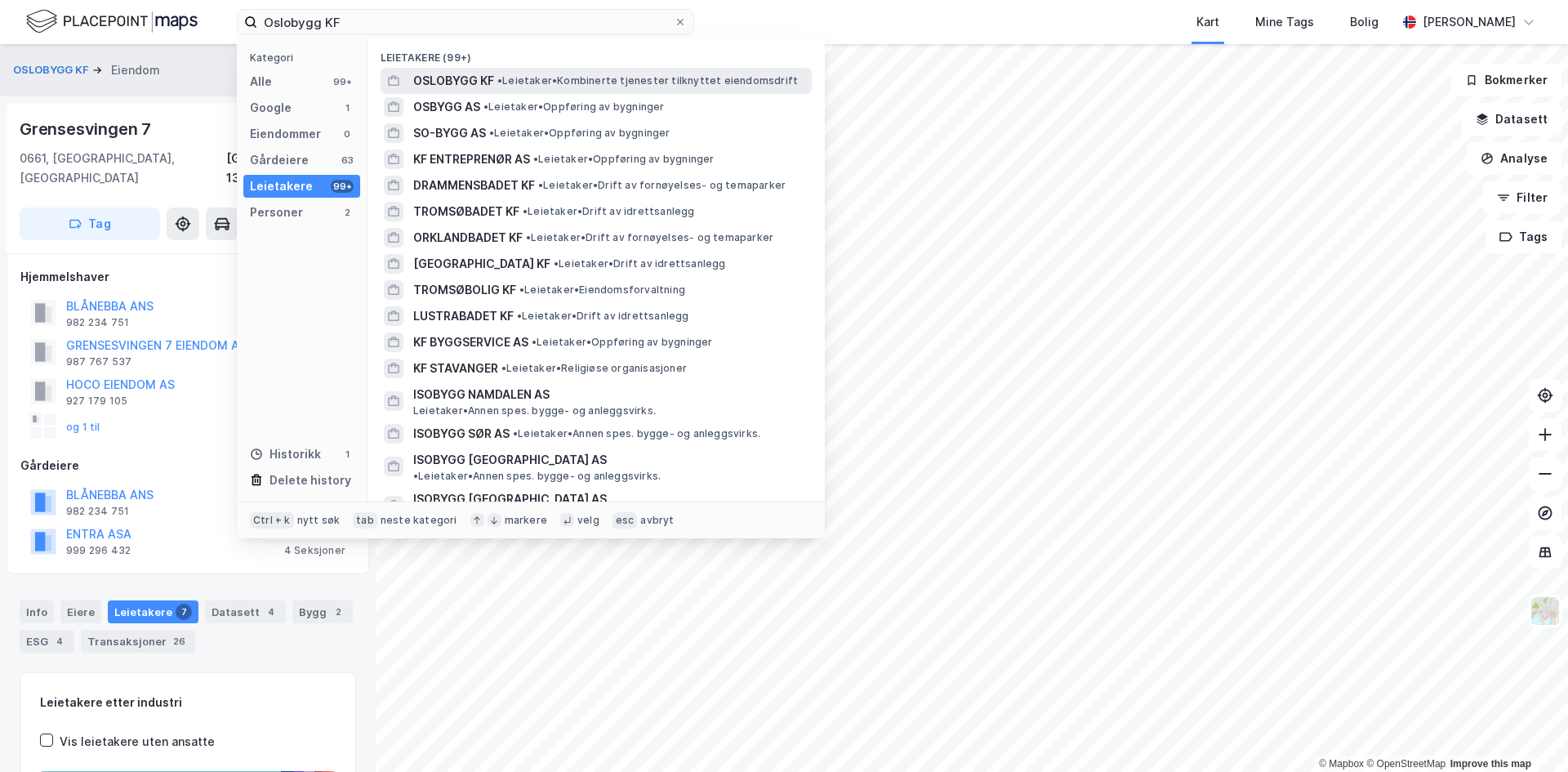
click at [448, 76] on span "OSLOBYGG KF" at bounding box center [452, 81] width 81 height 19
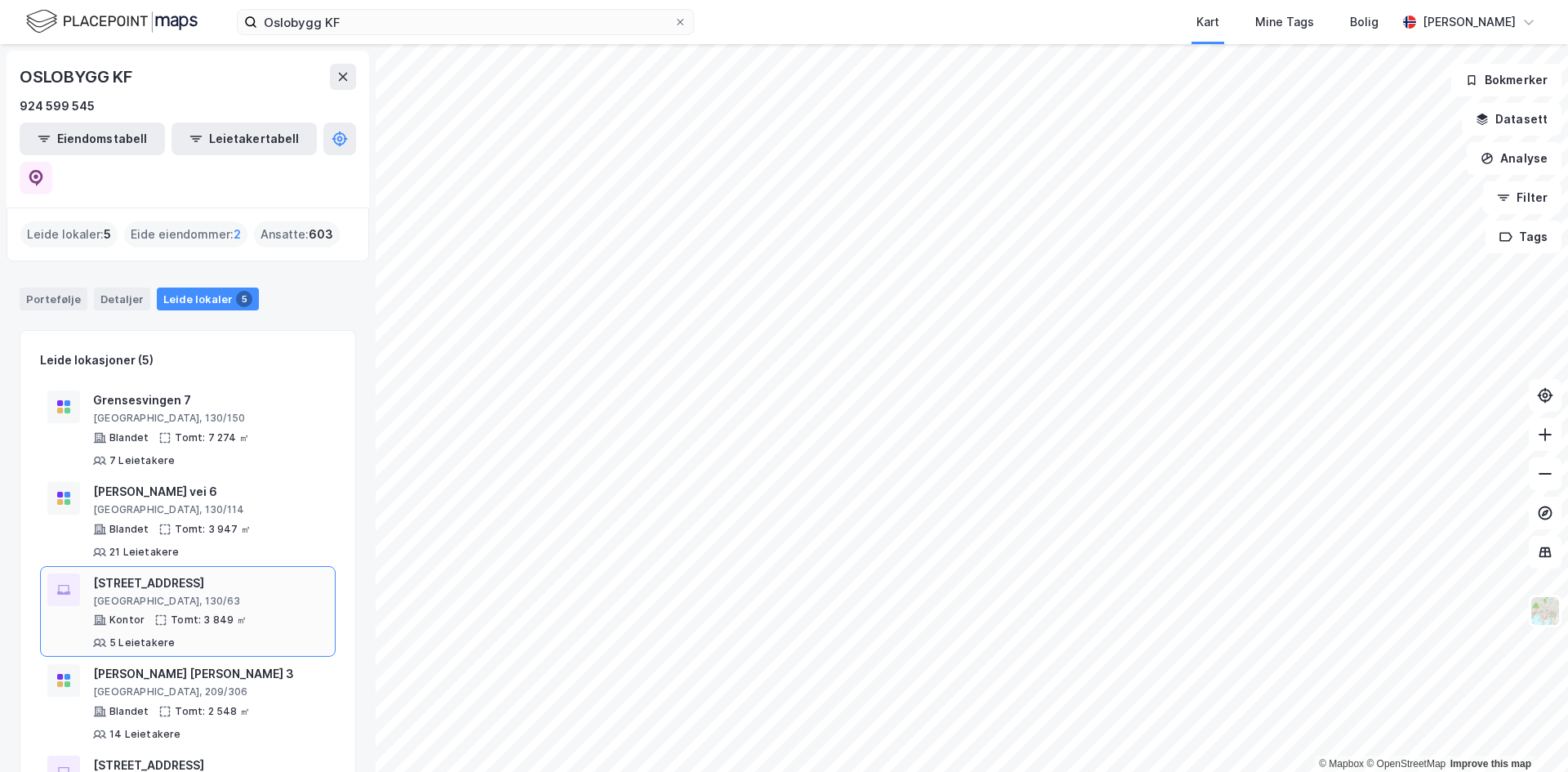
click at [262, 614] on div "Kontor Tomt: 3 849 ㎡ 5 Leietakere" at bounding box center [211, 631] width 235 height 36
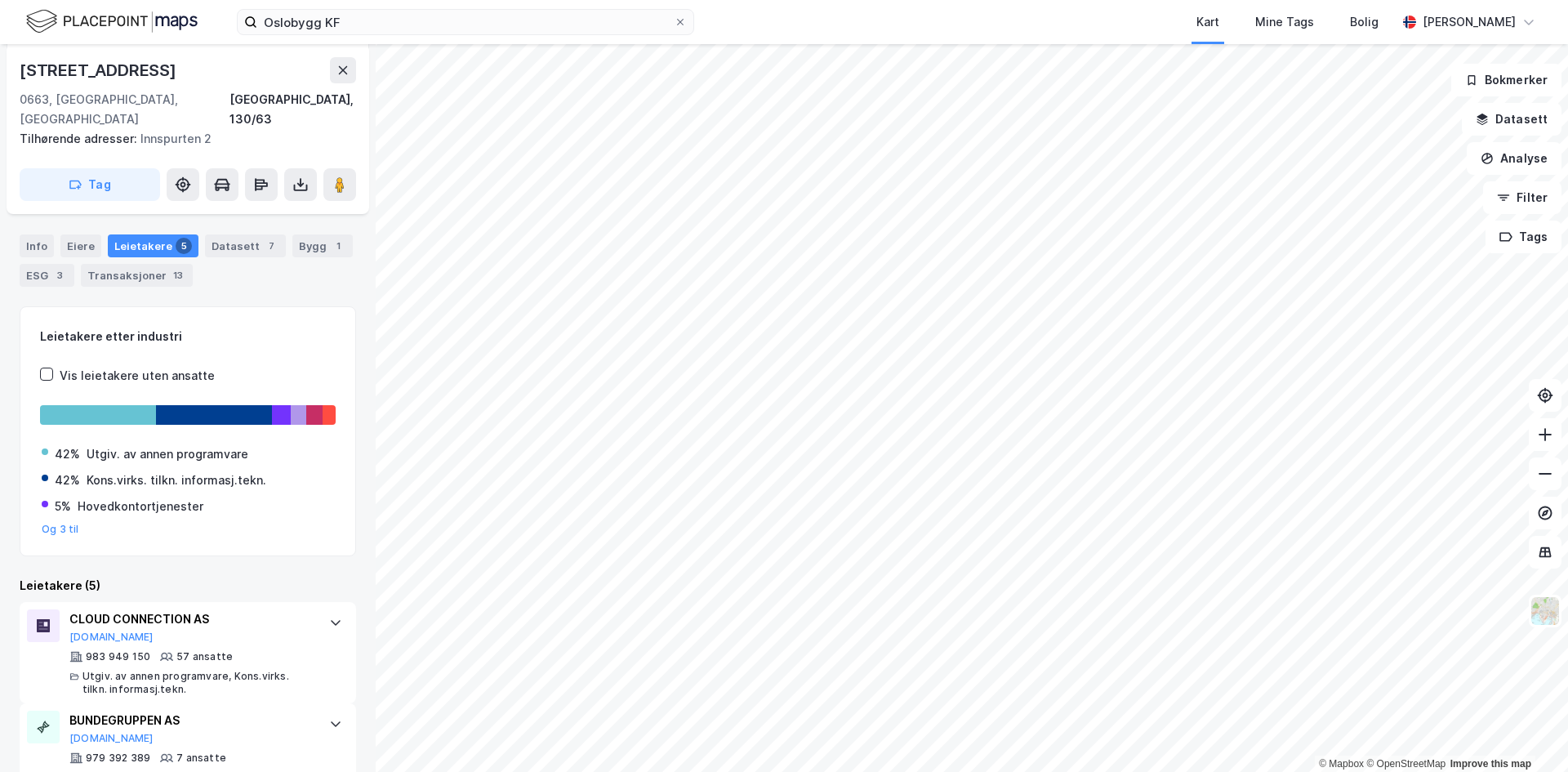
scroll to position [88, 0]
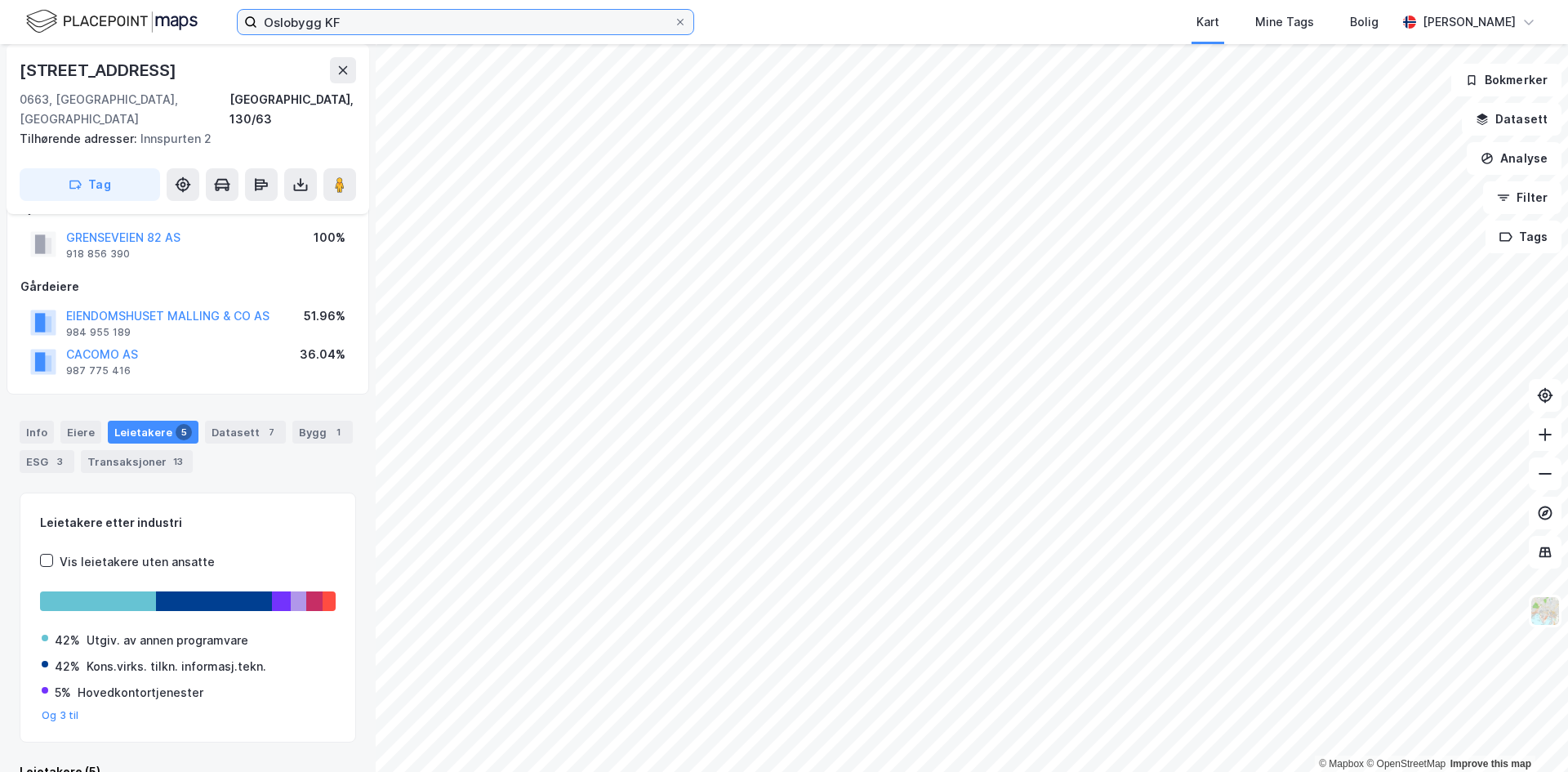
click at [412, 23] on input "Oslobygg KF" at bounding box center [465, 21] width 417 height 24
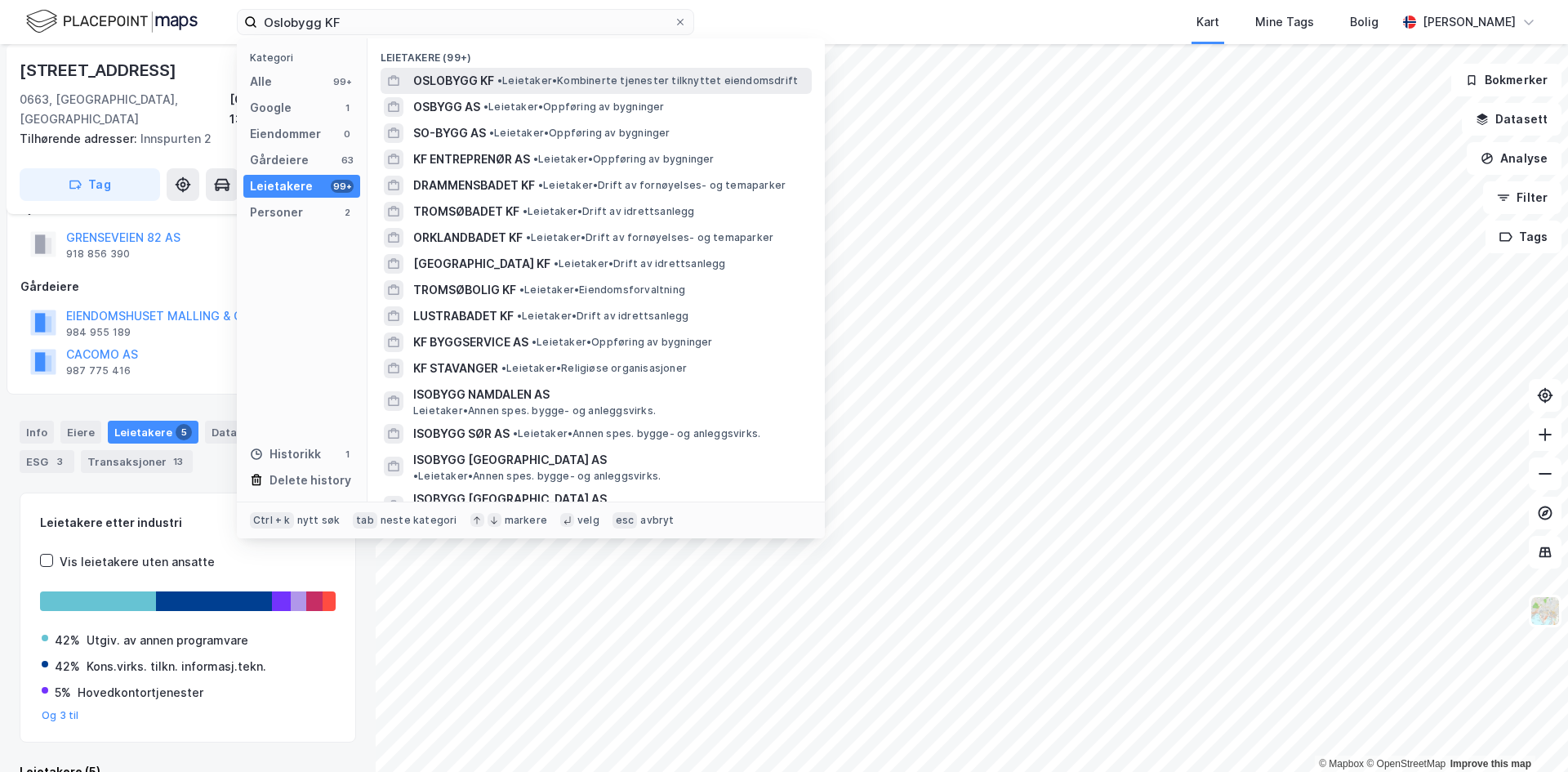
click at [432, 79] on span "OSLOBYGG KF" at bounding box center [452, 81] width 81 height 19
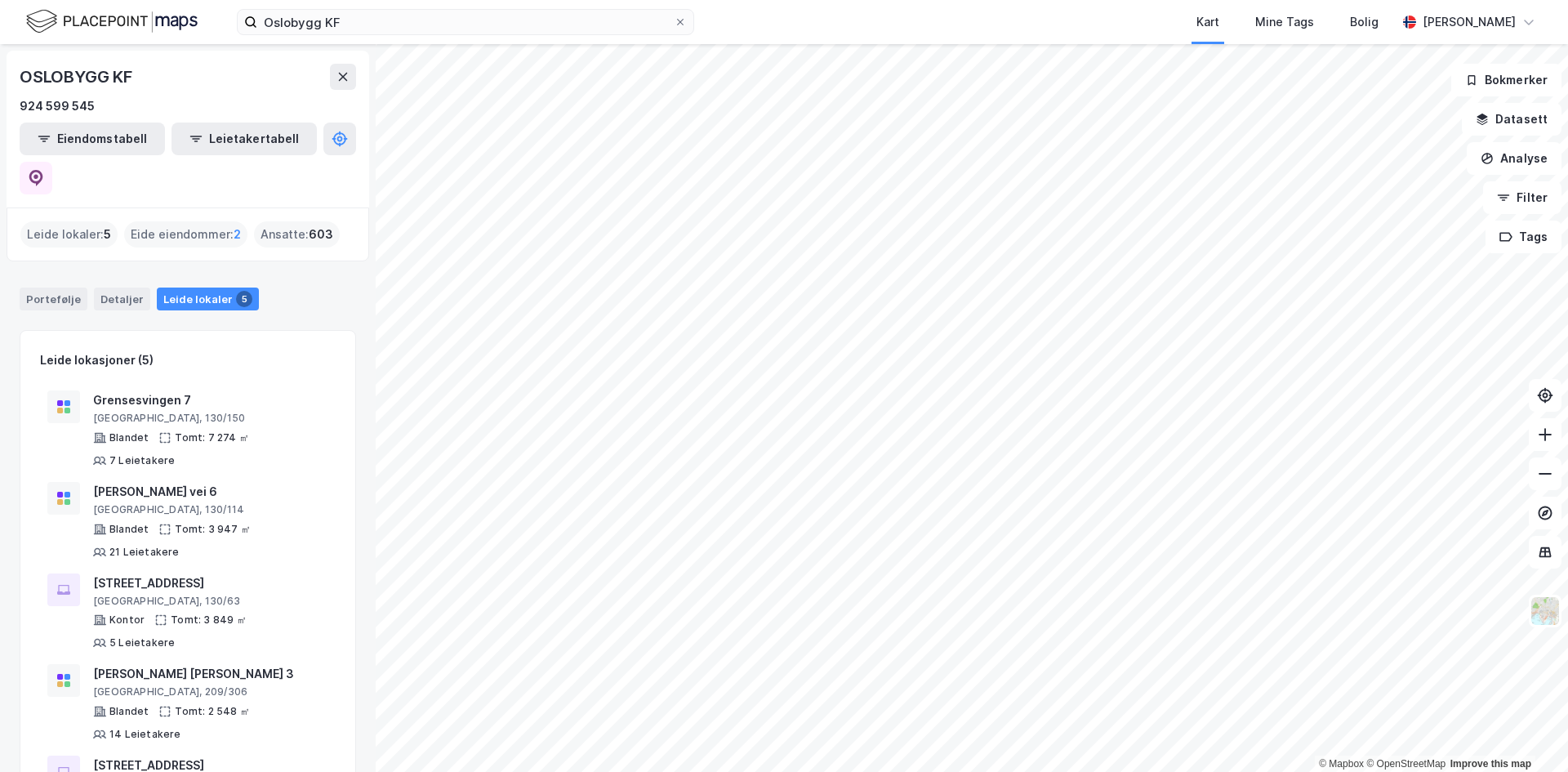
click at [80, 221] on div "Leide lokaler : 5" at bounding box center [69, 234] width 97 height 26
click at [168, 287] on div "Leide lokaler 5" at bounding box center [207, 299] width 102 height 23
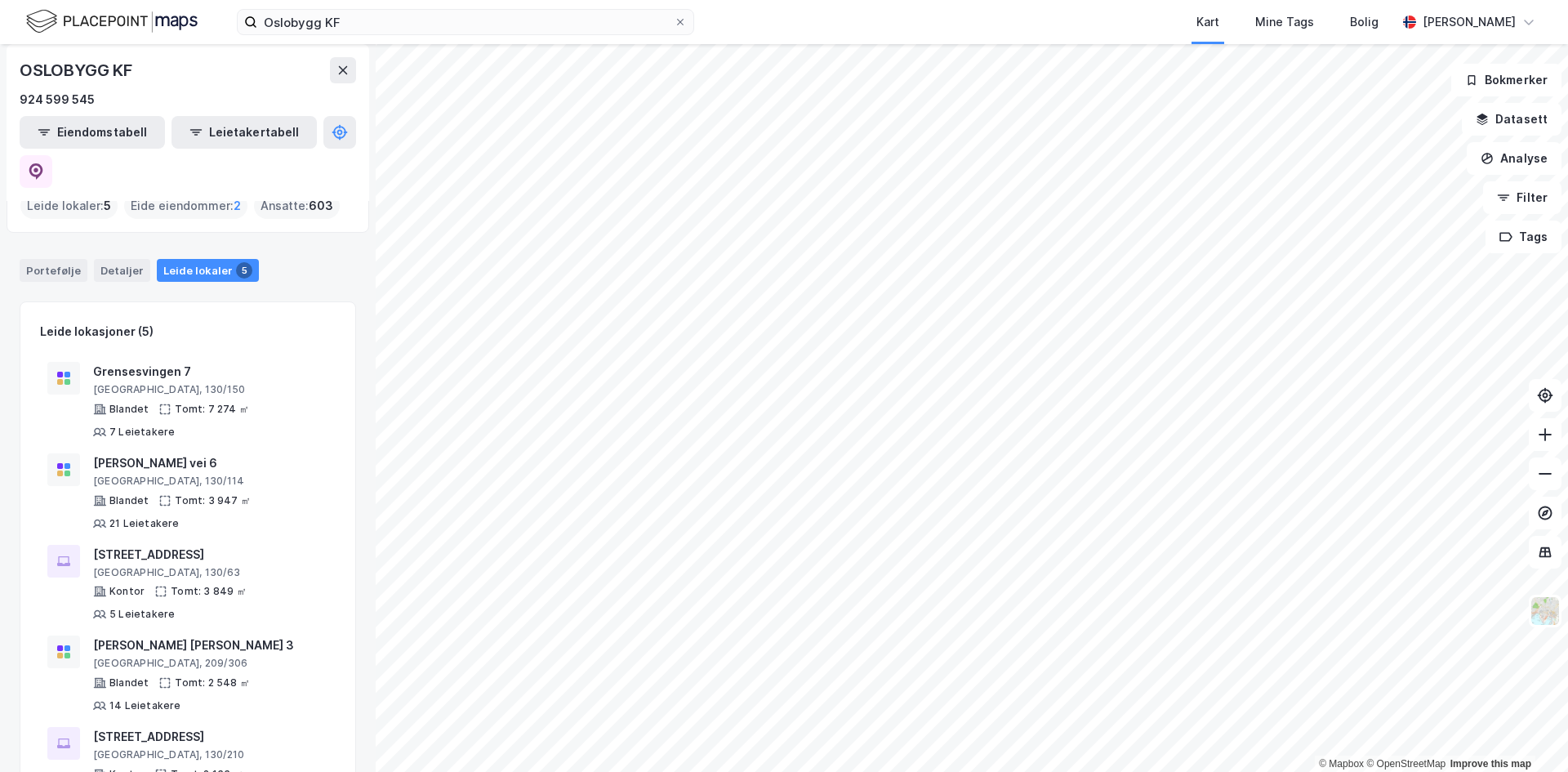
scroll to position [69, 0]
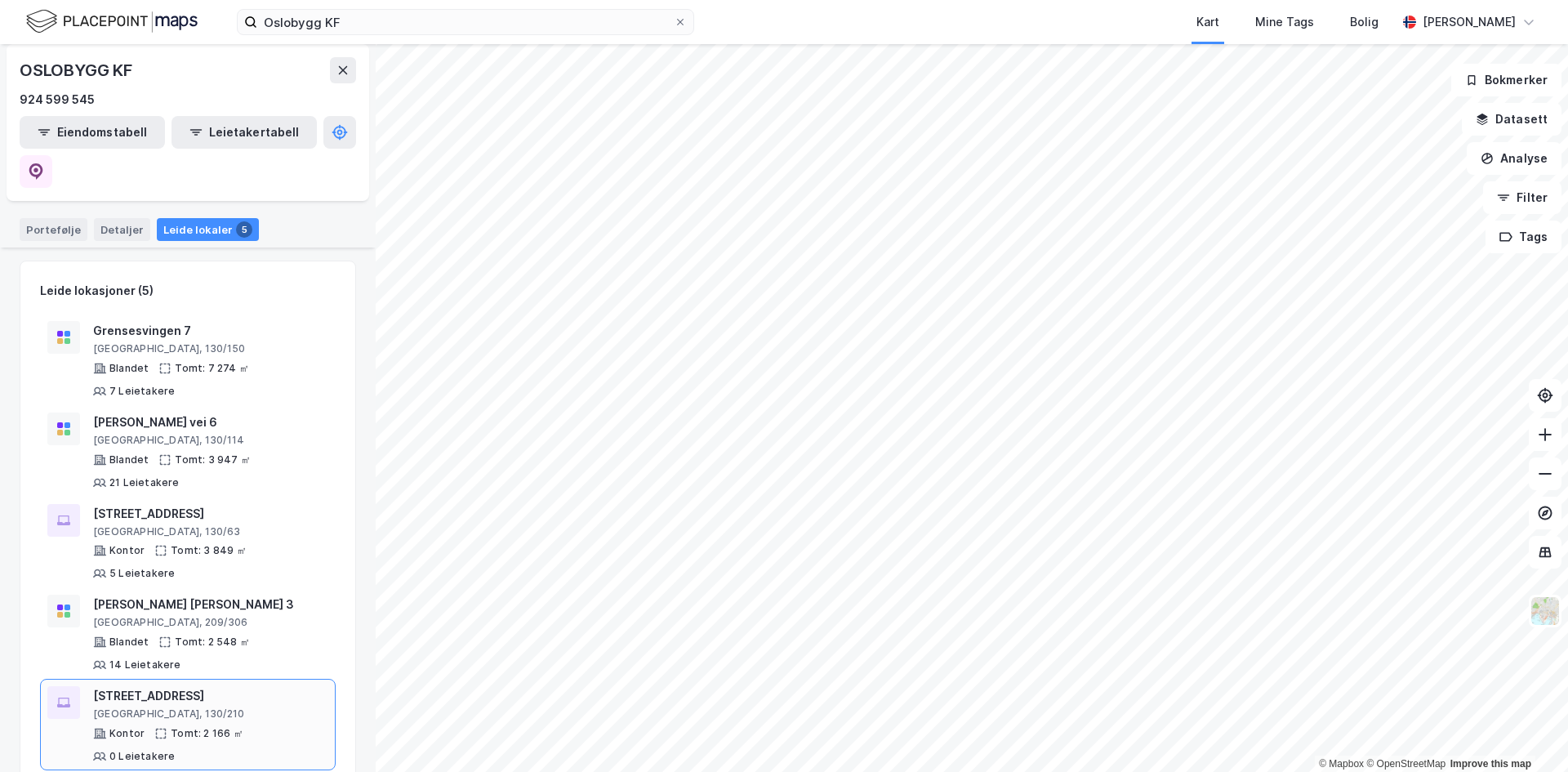
click at [192, 686] on div "[STREET_ADDRESS]" at bounding box center [211, 695] width 235 height 19
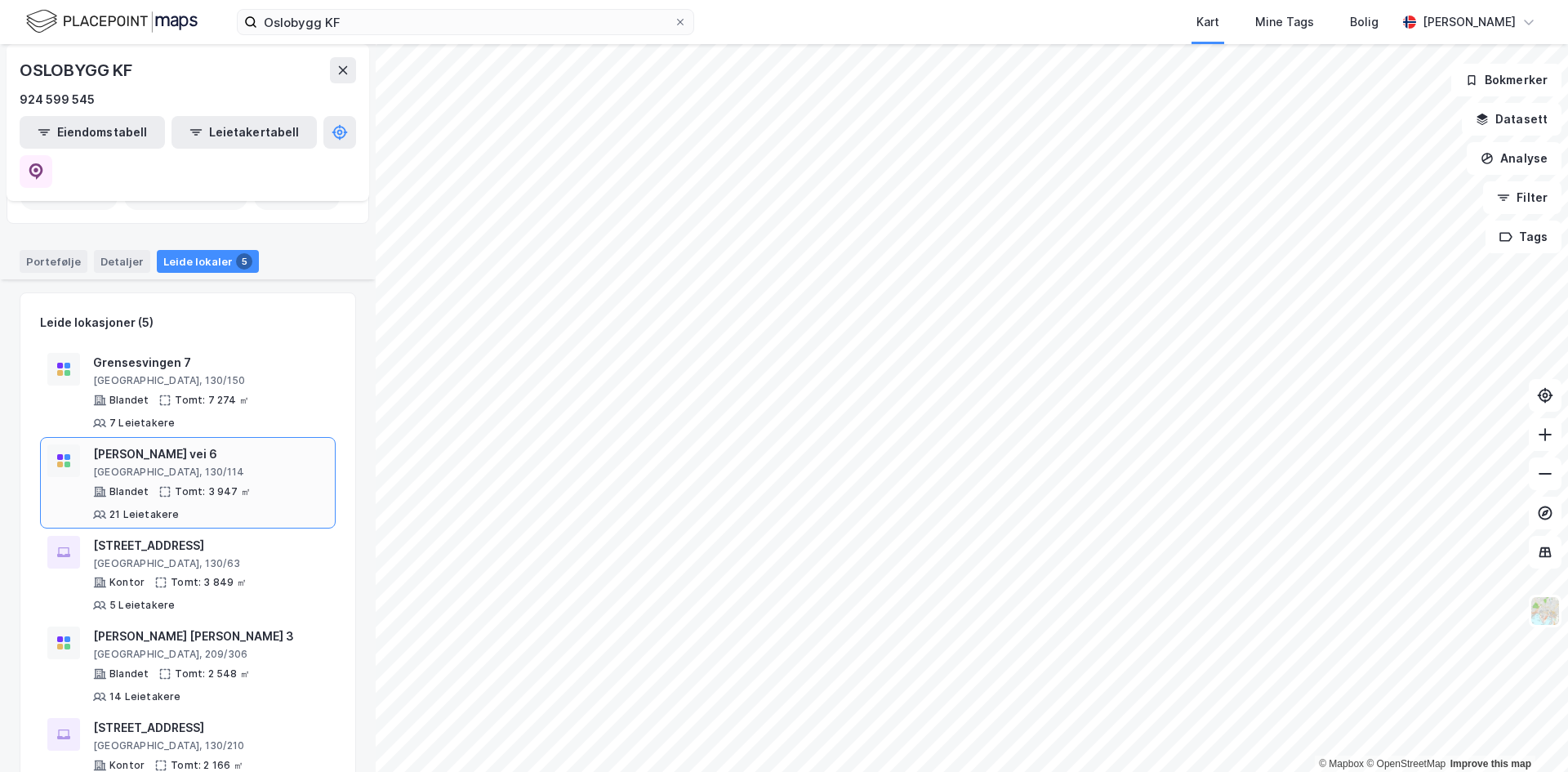
scroll to position [69, 0]
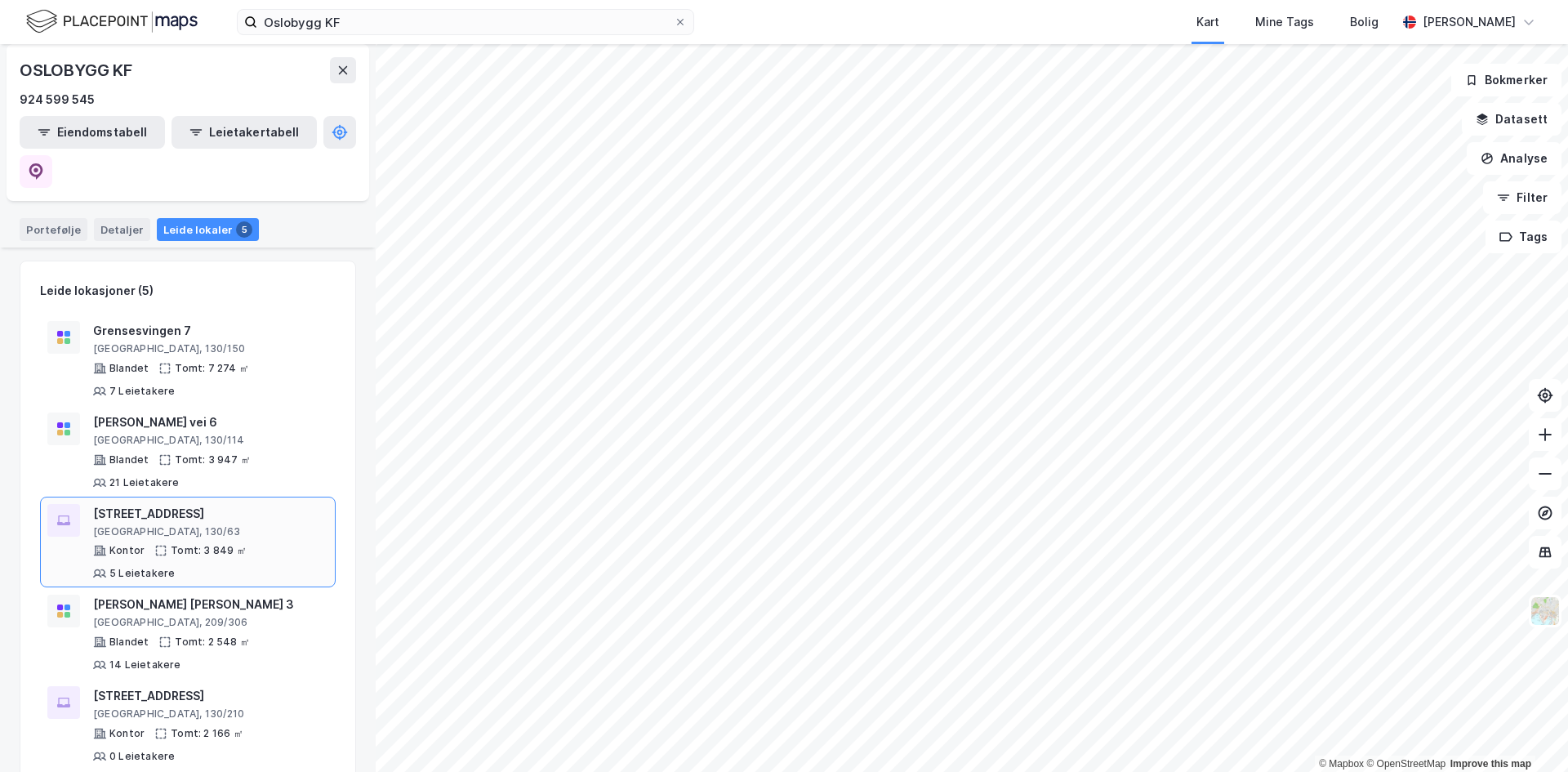
click at [198, 525] on div "[GEOGRAPHIC_DATA], 130/63" at bounding box center [211, 531] width 235 height 13
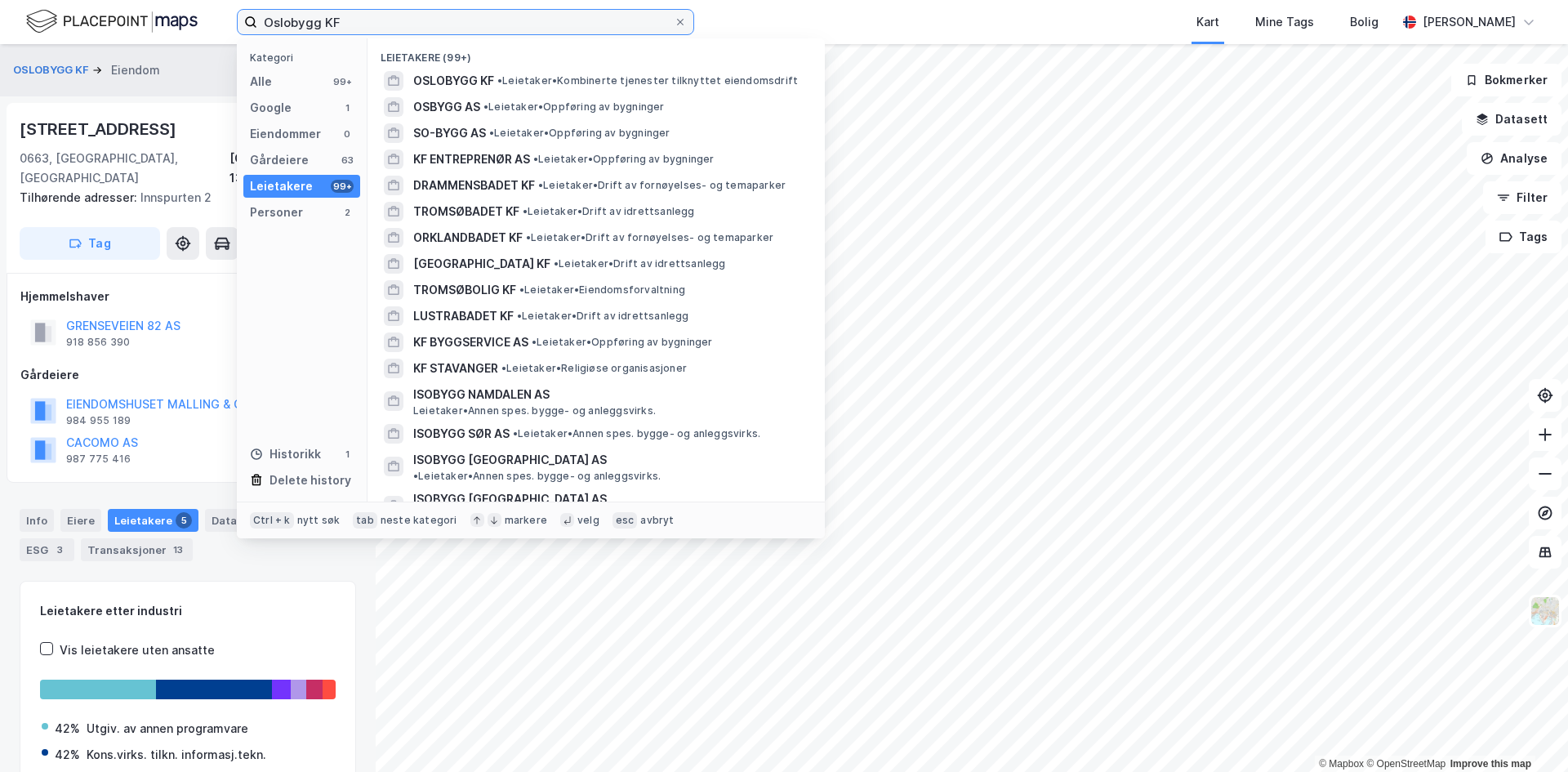
drag, startPoint x: 203, startPoint y: 15, endPoint x: 104, endPoint y: 0, distance: 100.1
click at [138, 15] on div "Oslobygg KF Kategori Alle 99+ Google 1 Eiendommer 0 Gårdeiere 63 Leietakere 99+…" at bounding box center [784, 21] width 1568 height 44
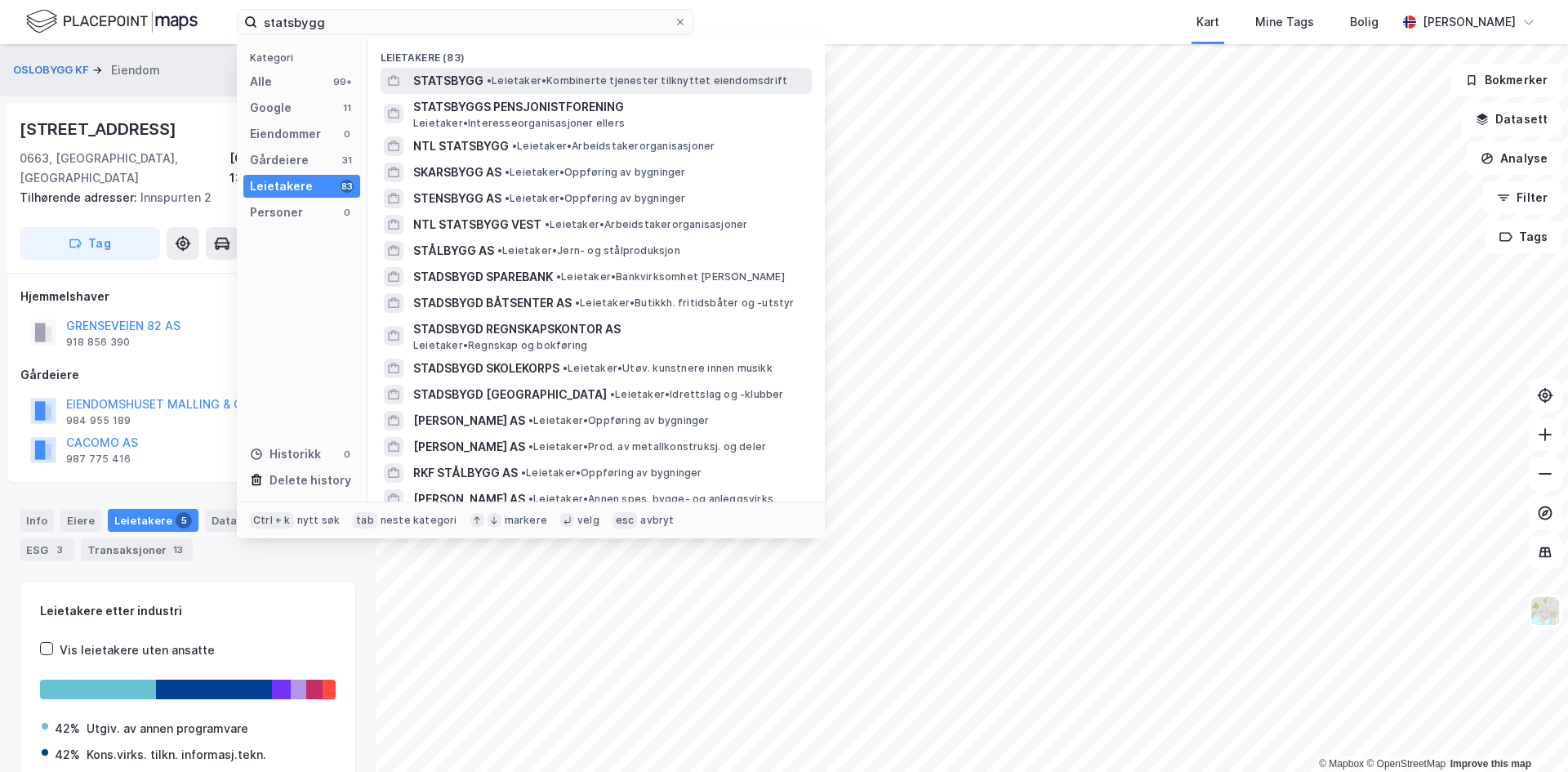
click at [464, 79] on span "STATSBYGG" at bounding box center [448, 81] width 70 height 19
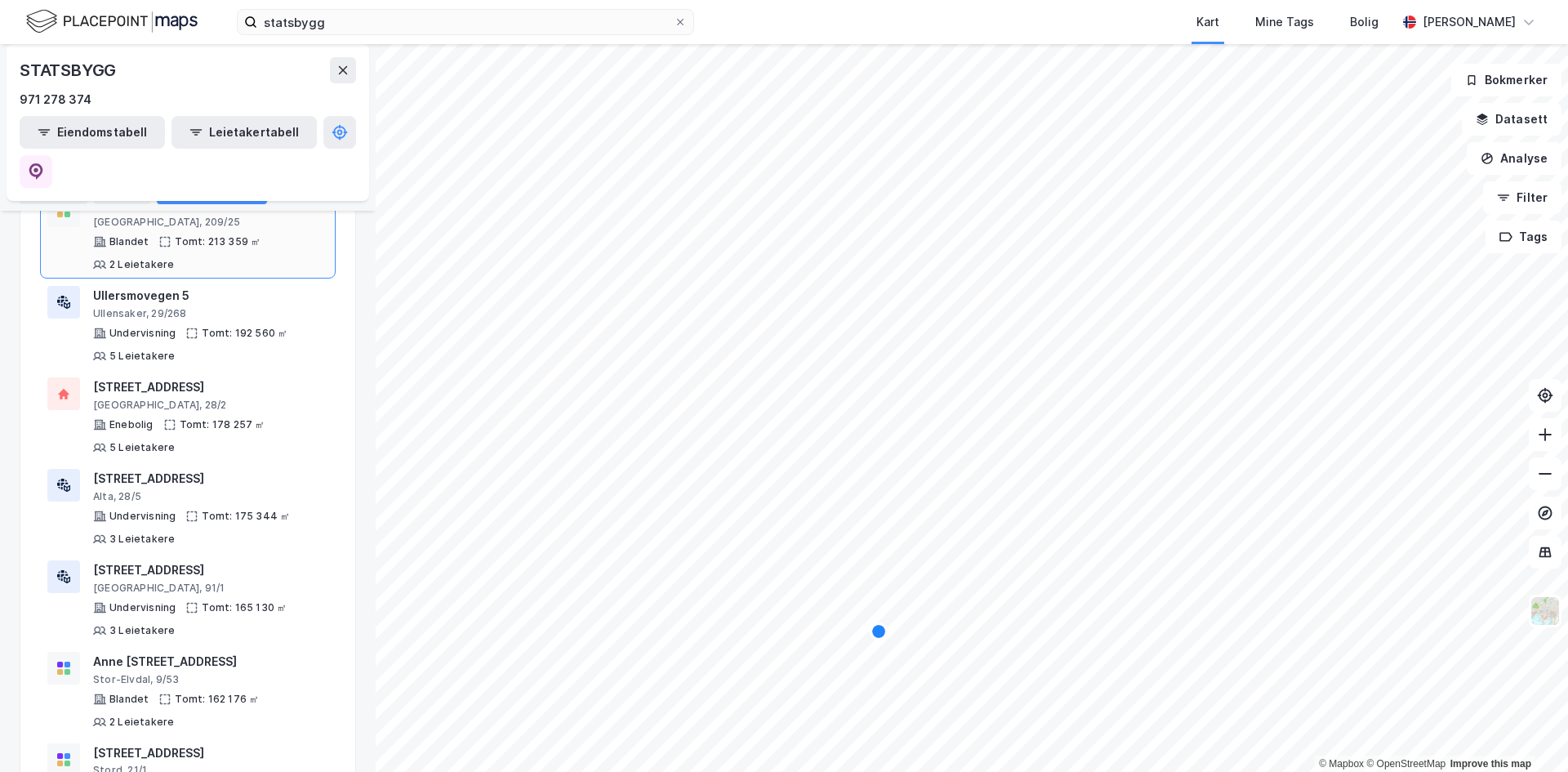
scroll to position [1715, 0]
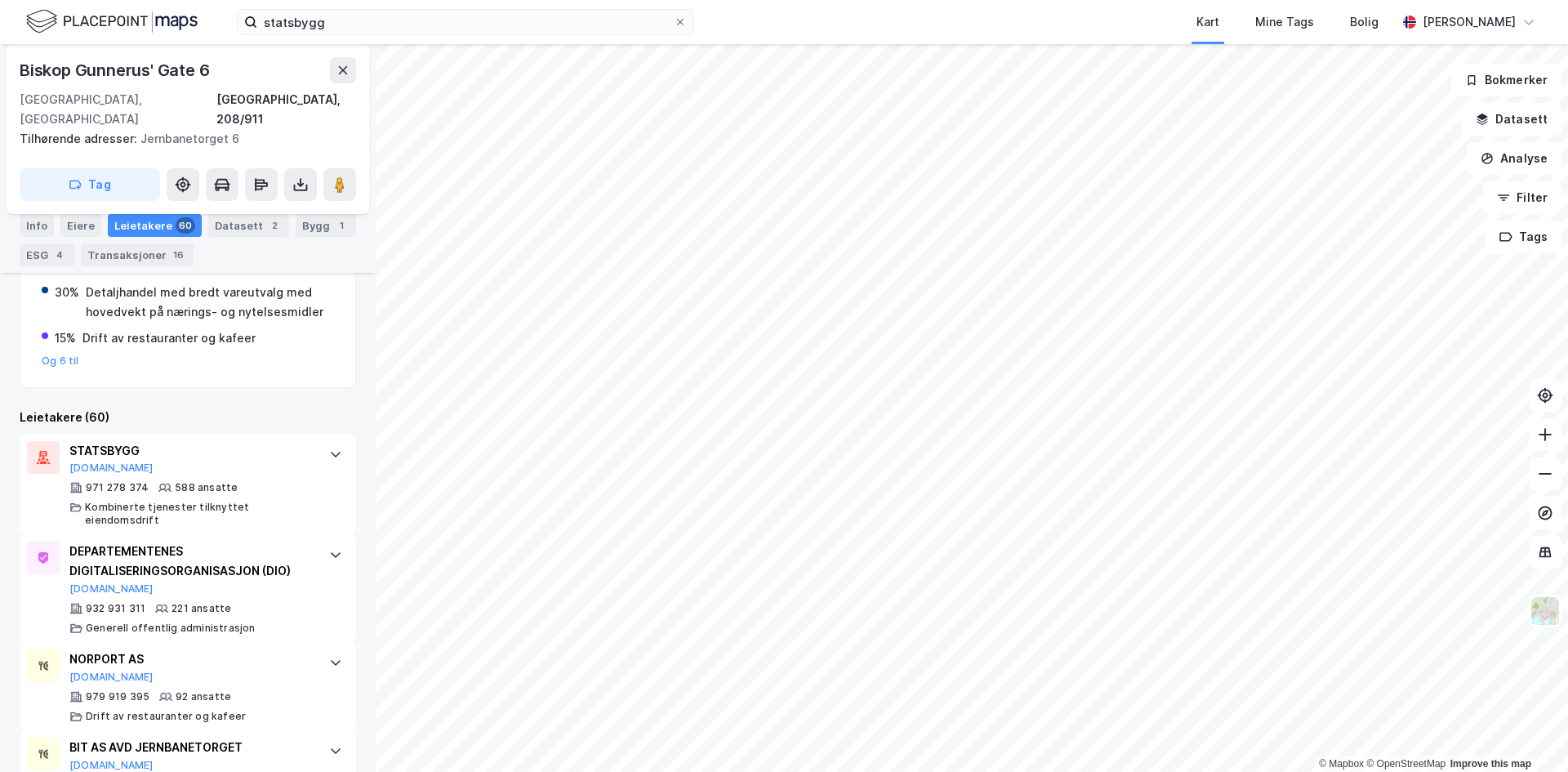
scroll to position [587, 0]
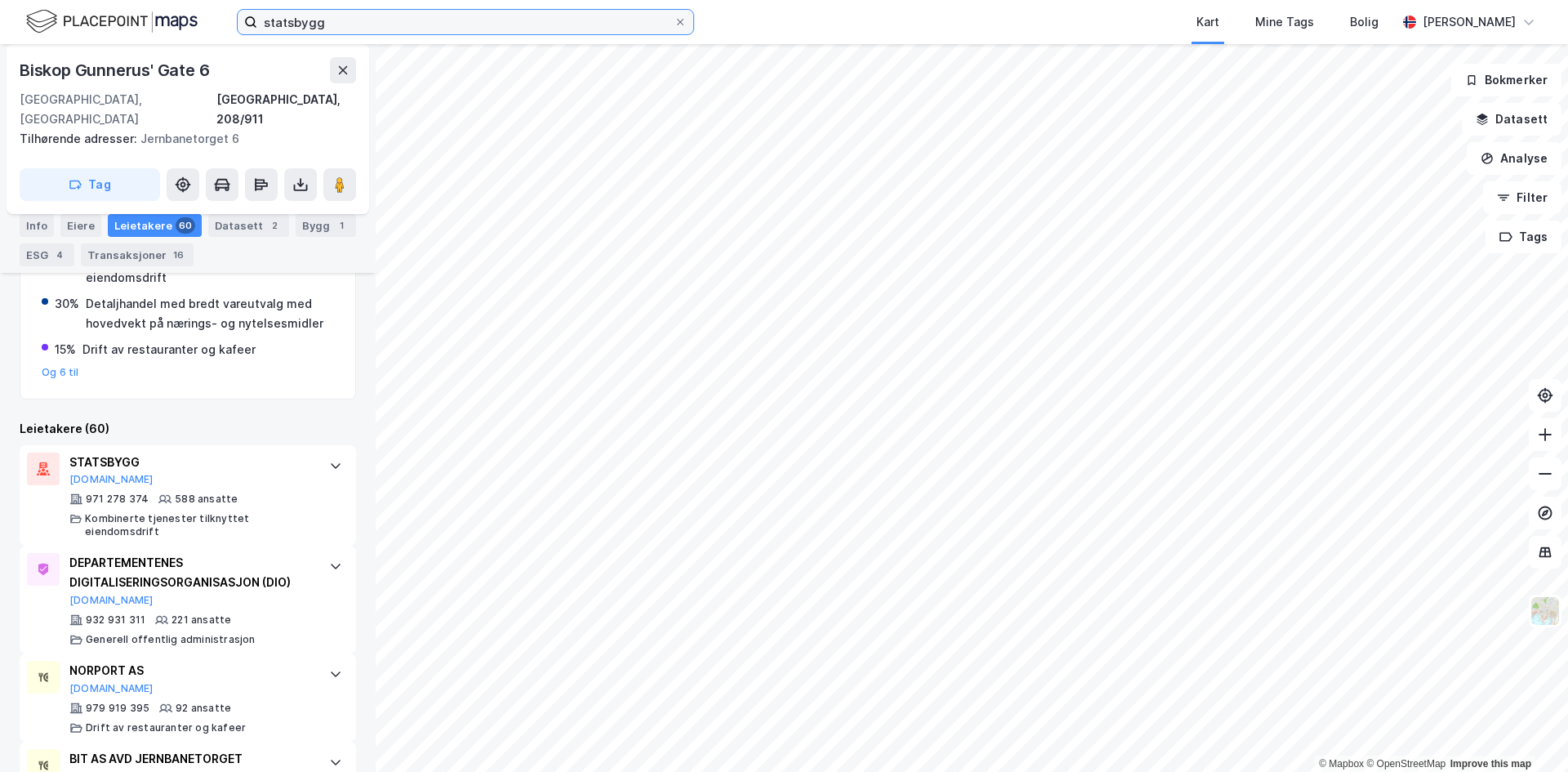
drag, startPoint x: 360, startPoint y: 24, endPoint x: 71, endPoint y: -2, distance: 290.2
click at [71, 0] on html "statsbygg Kart Mine Tags [PERSON_NAME] © Mapbox © OpenStreetMap Improve this ma…" at bounding box center [784, 386] width 1568 height 772
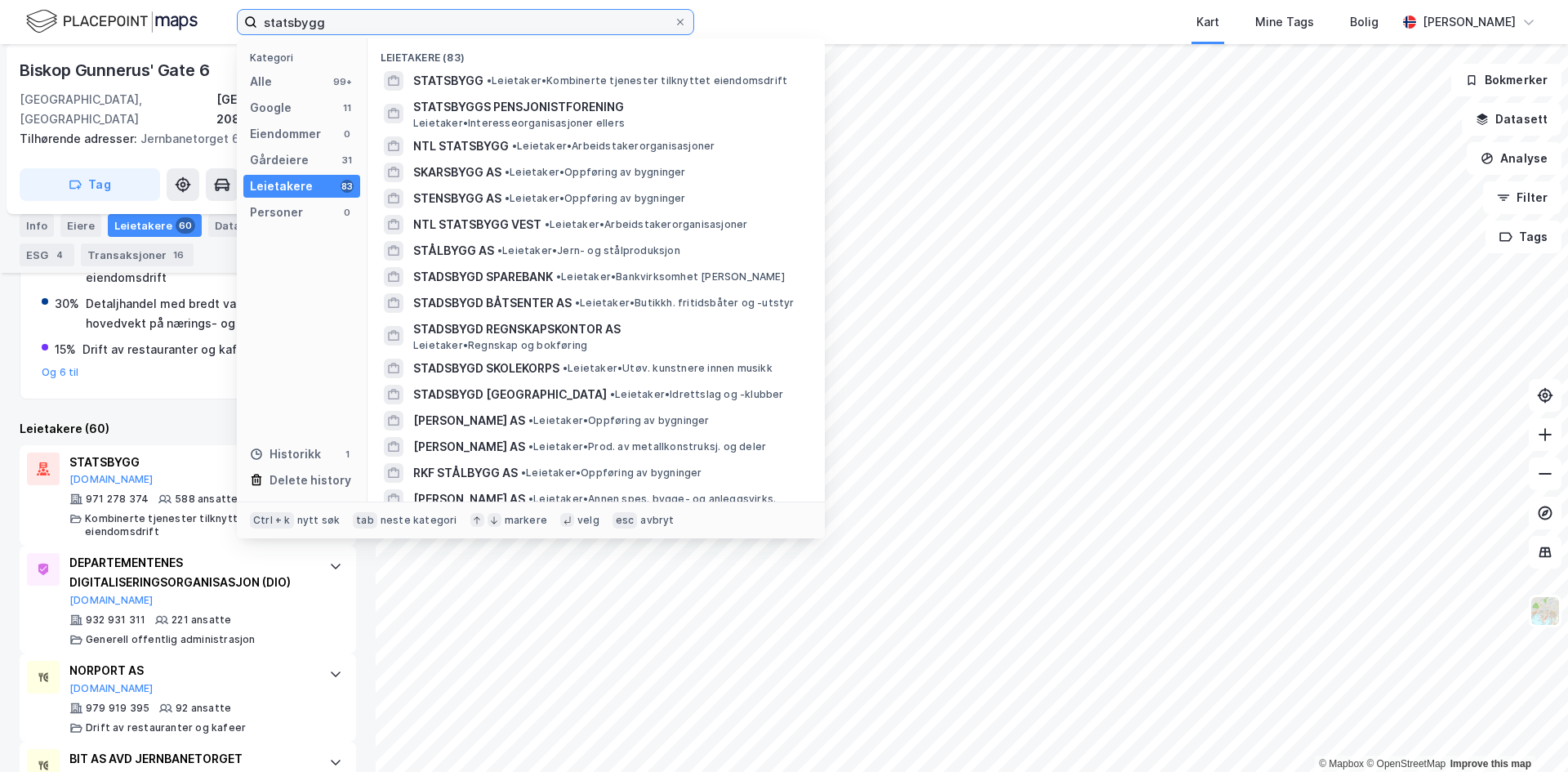
paste input "Statens Vegvesen"
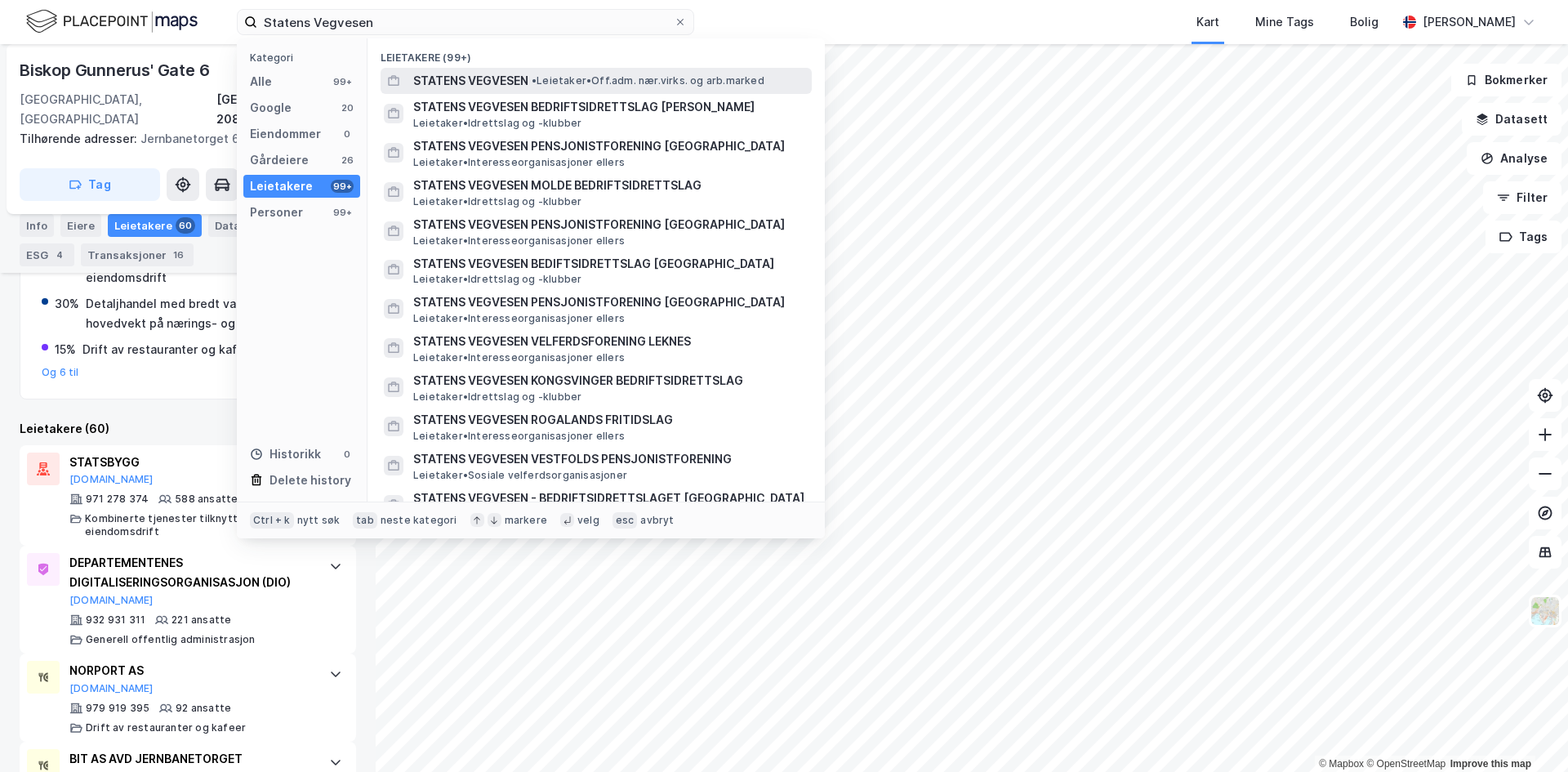
click at [527, 80] on span "STATENS VEGVESEN" at bounding box center [470, 81] width 116 height 19
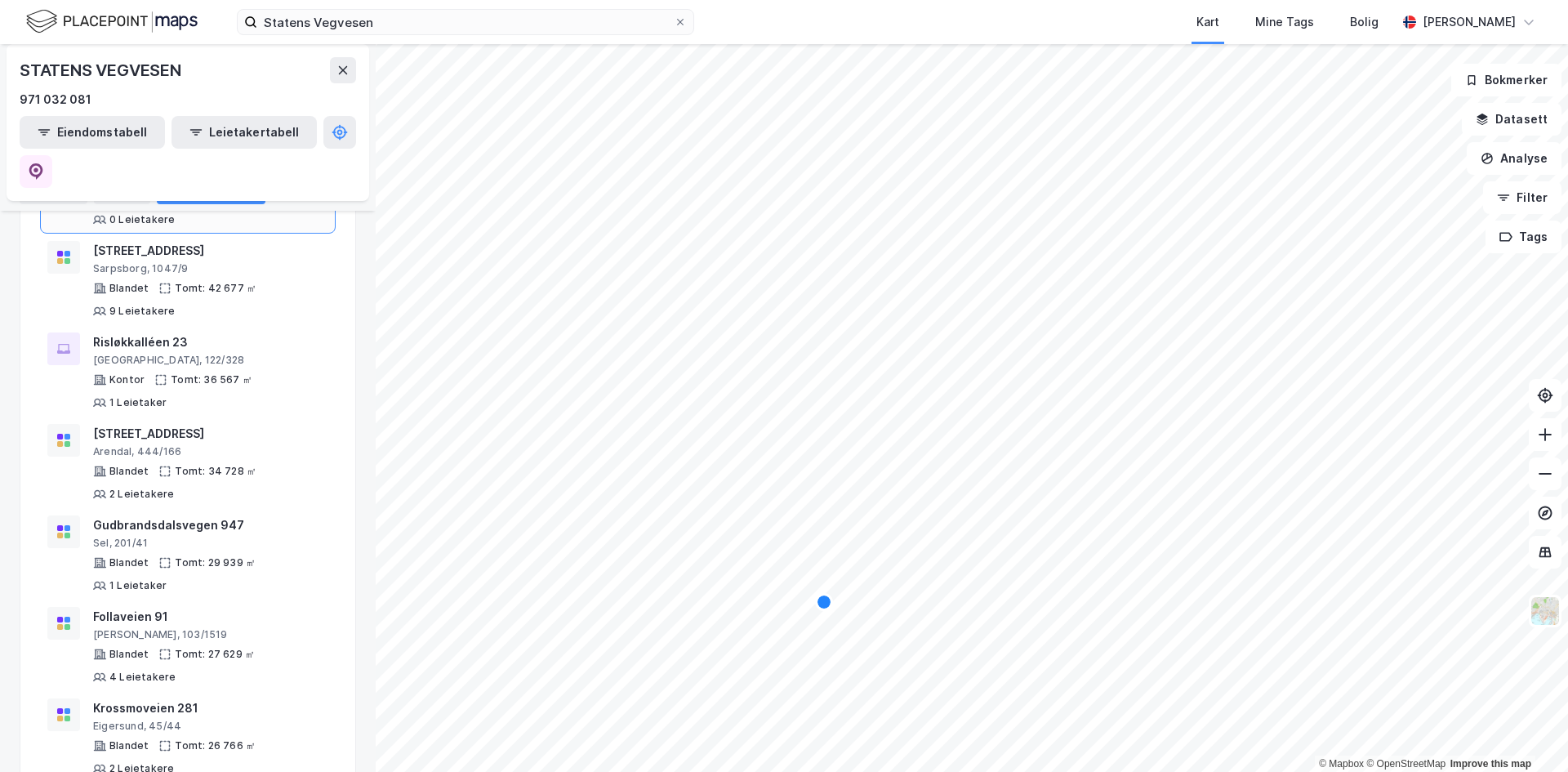
scroll to position [735, 0]
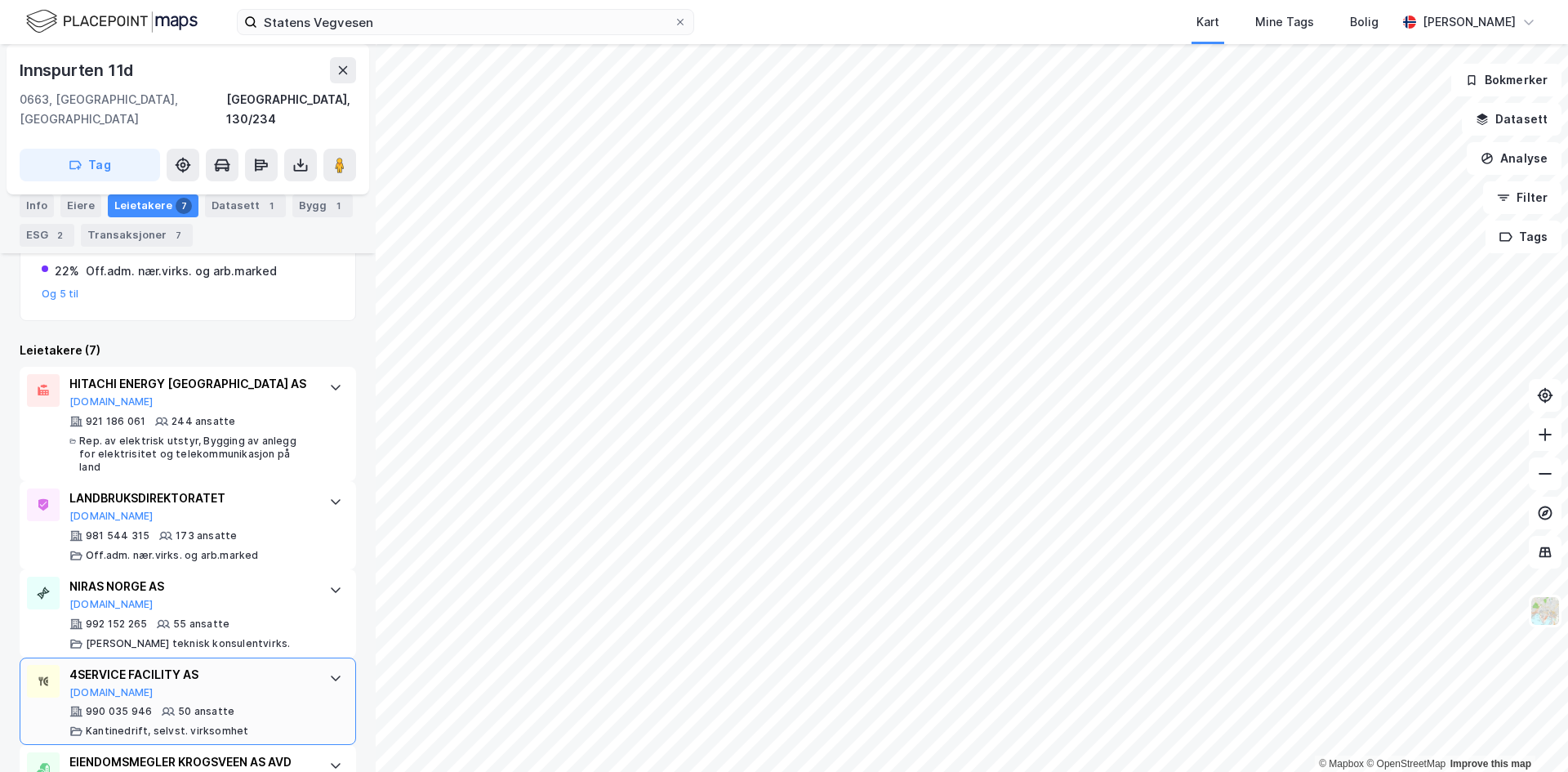
scroll to position [336, 0]
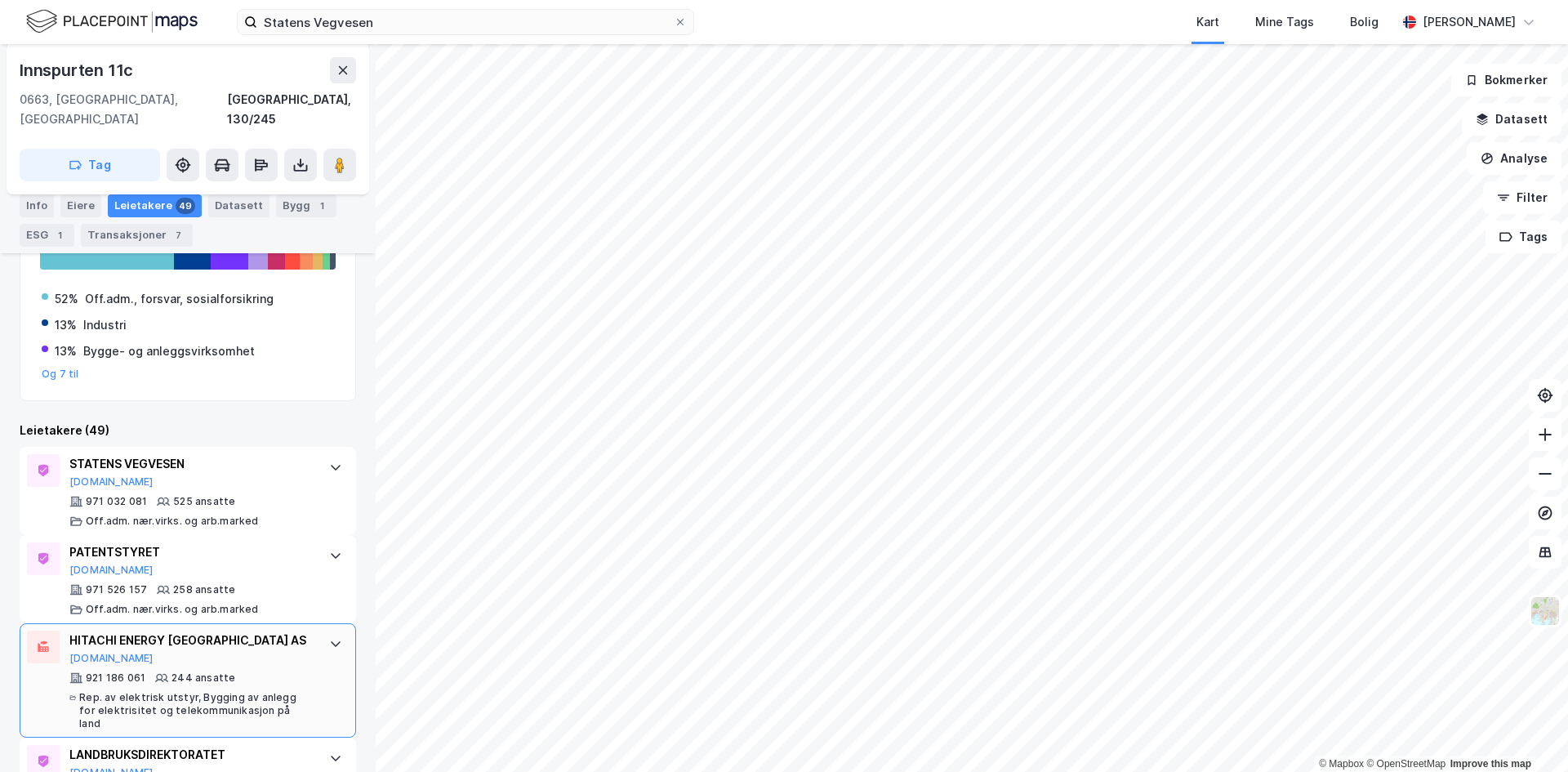
scroll to position [454, 0]
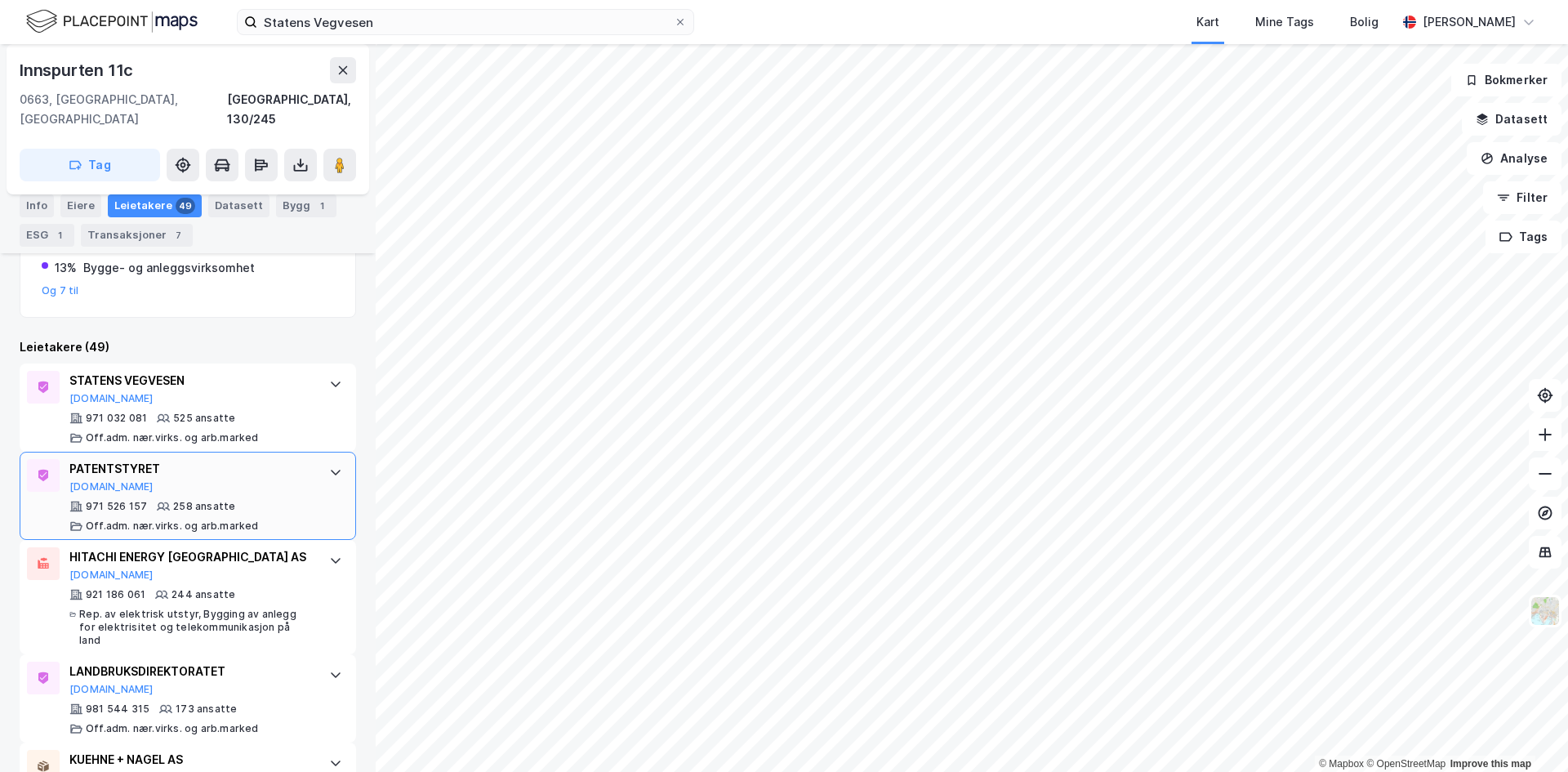
drag, startPoint x: 236, startPoint y: 476, endPoint x: 299, endPoint y: 481, distance: 63.2
click at [236, 476] on div "PATENTSTYRET [DOMAIN_NAME] 971 526 157 258 ansatte Off.adm. nær.virks. og arb.m…" at bounding box center [190, 496] width 244 height 74
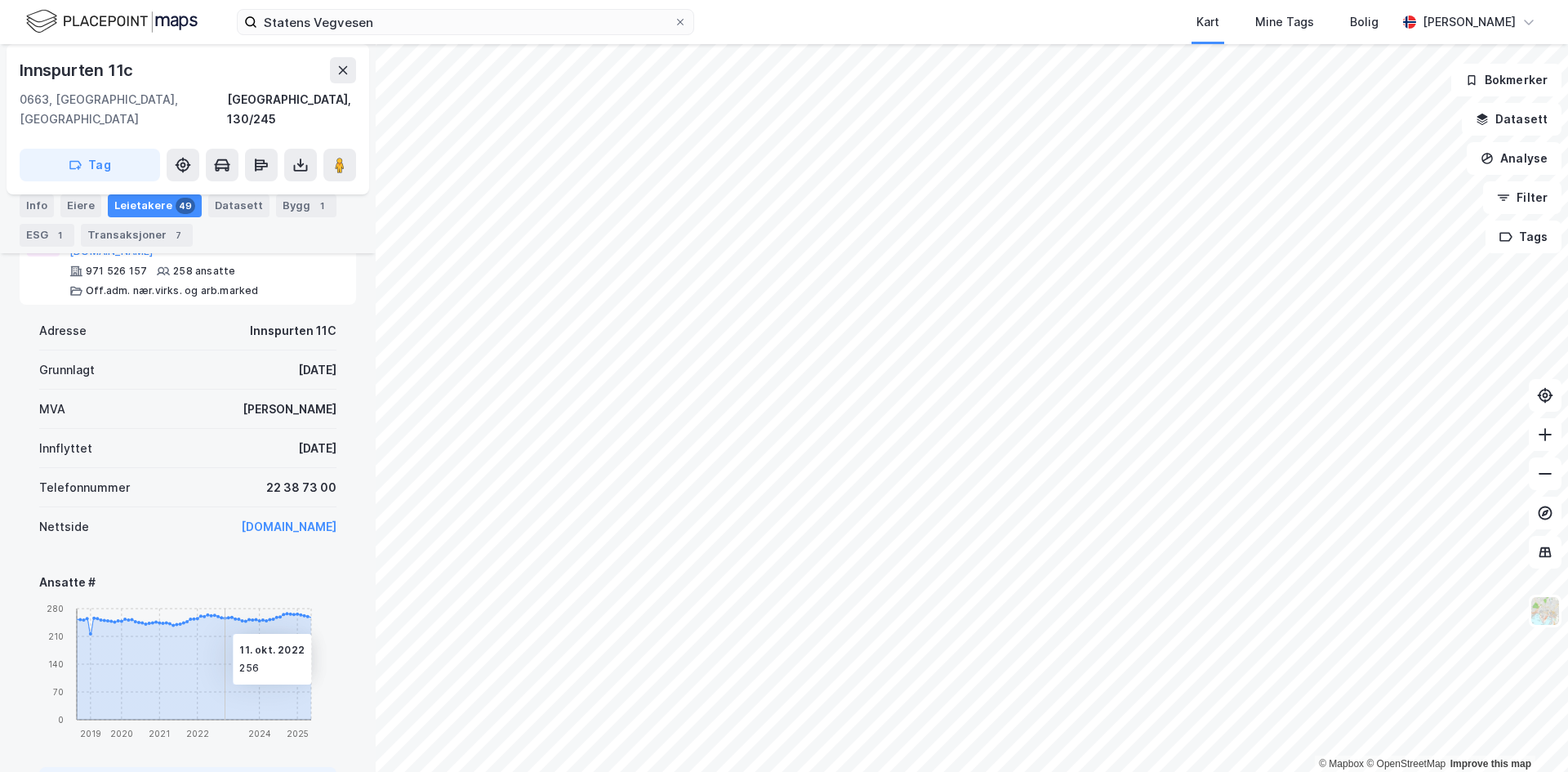
scroll to position [618, 0]
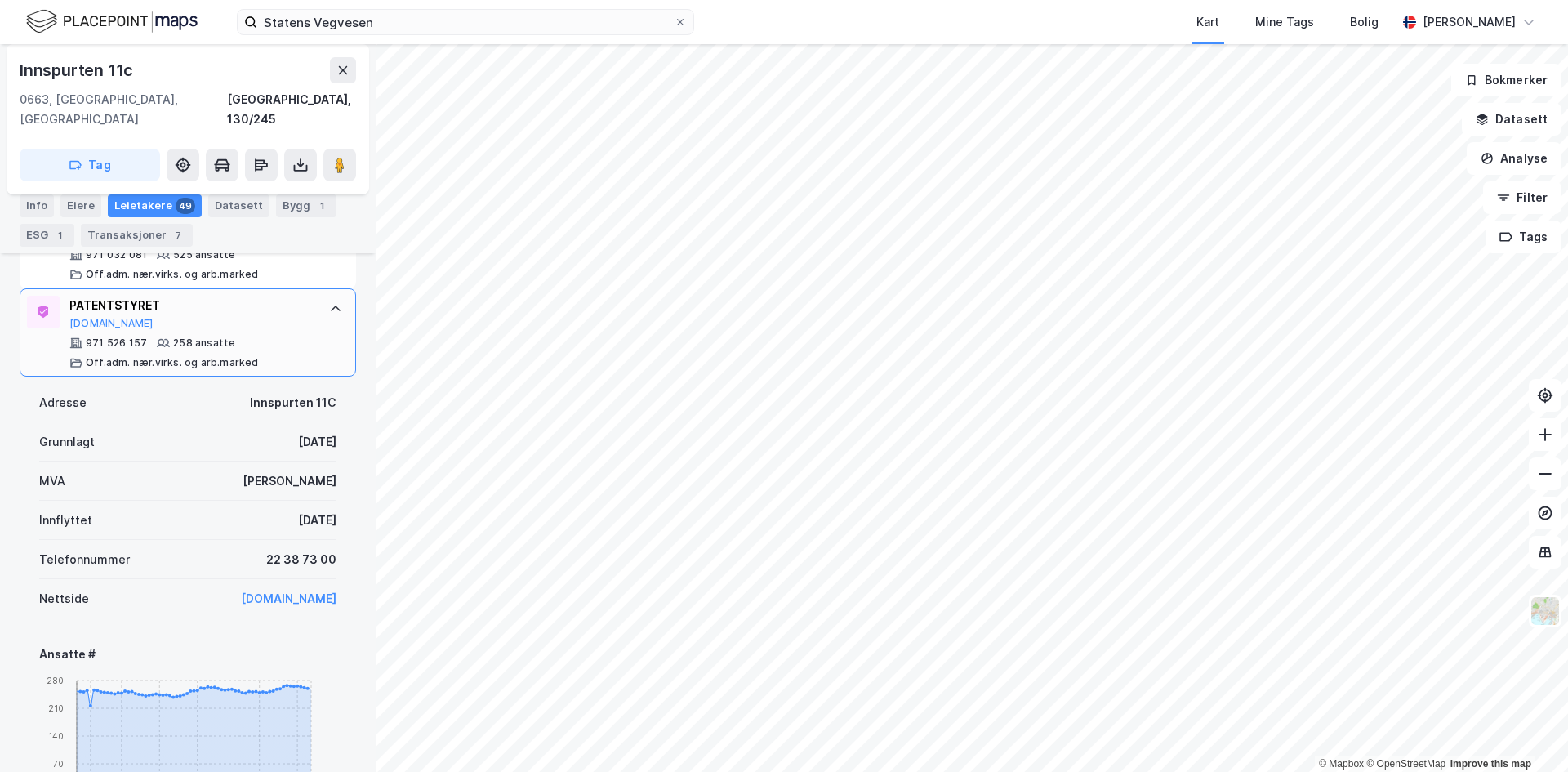
click at [328, 304] on div "PATENTSTYRET [DOMAIN_NAME] 971 526 157 258 ansatte Off.adm. nær.virks. og arb.m…" at bounding box center [187, 332] width 336 height 88
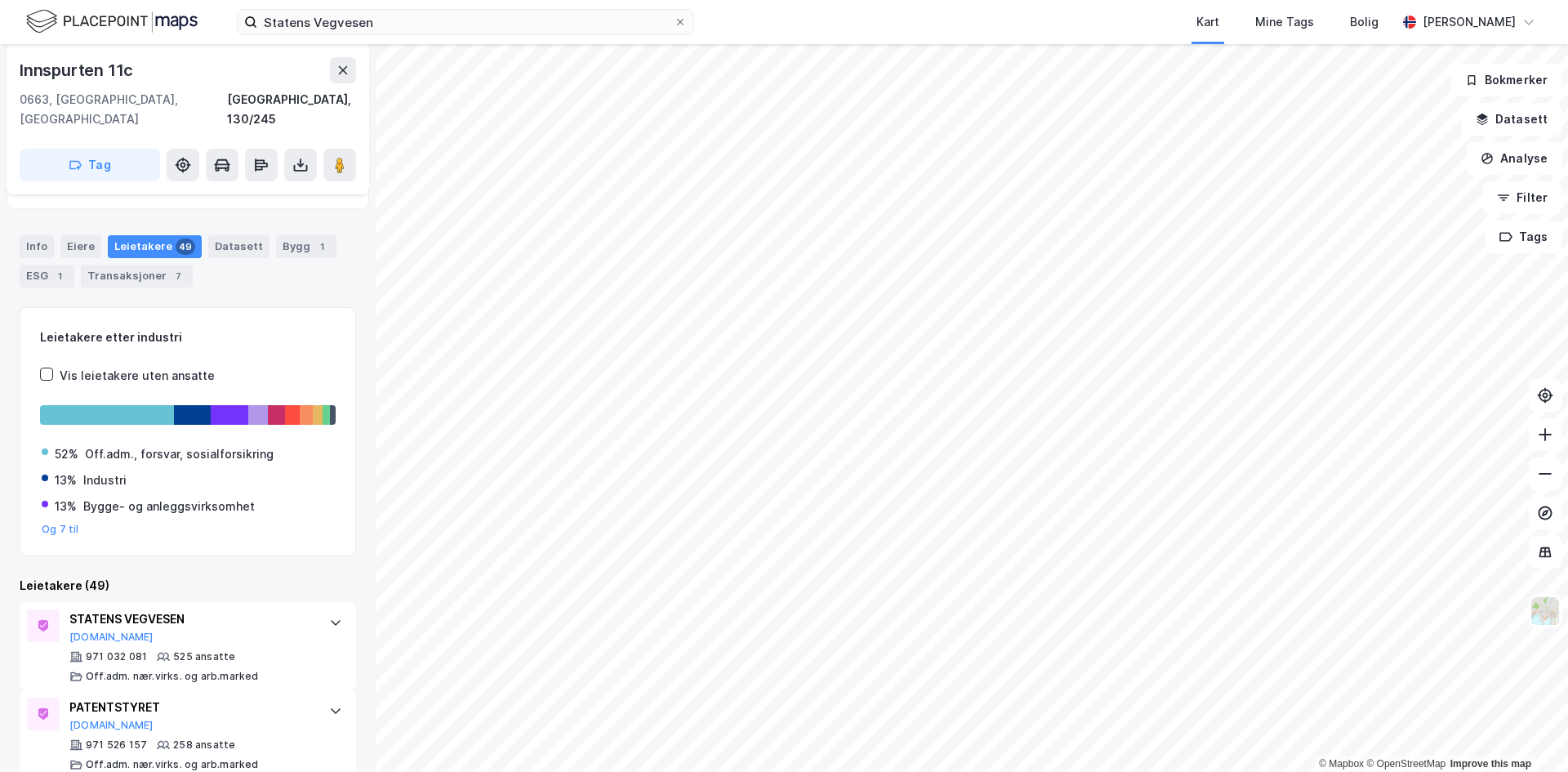
scroll to position [209, 0]
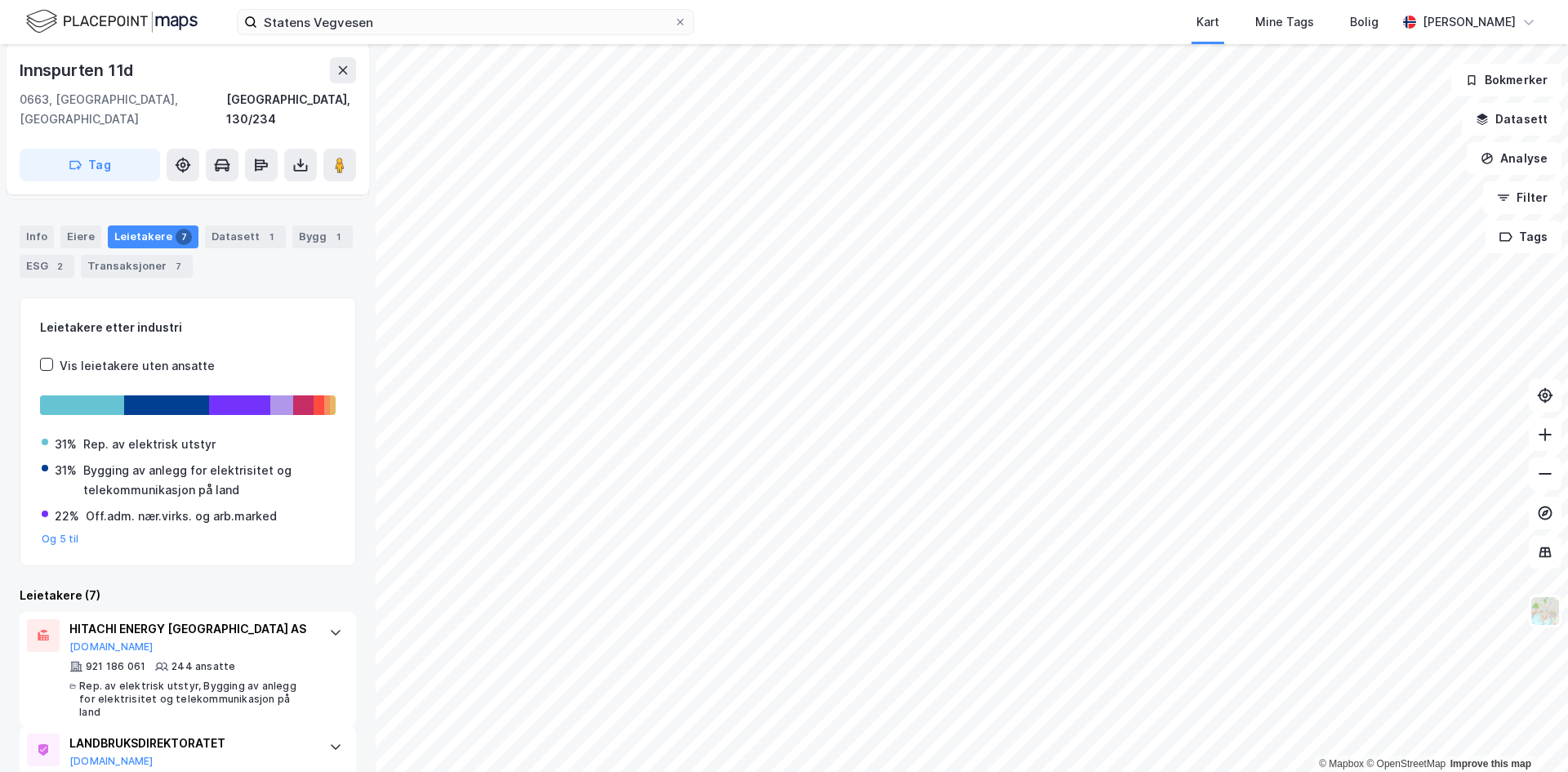
scroll to position [64, 0]
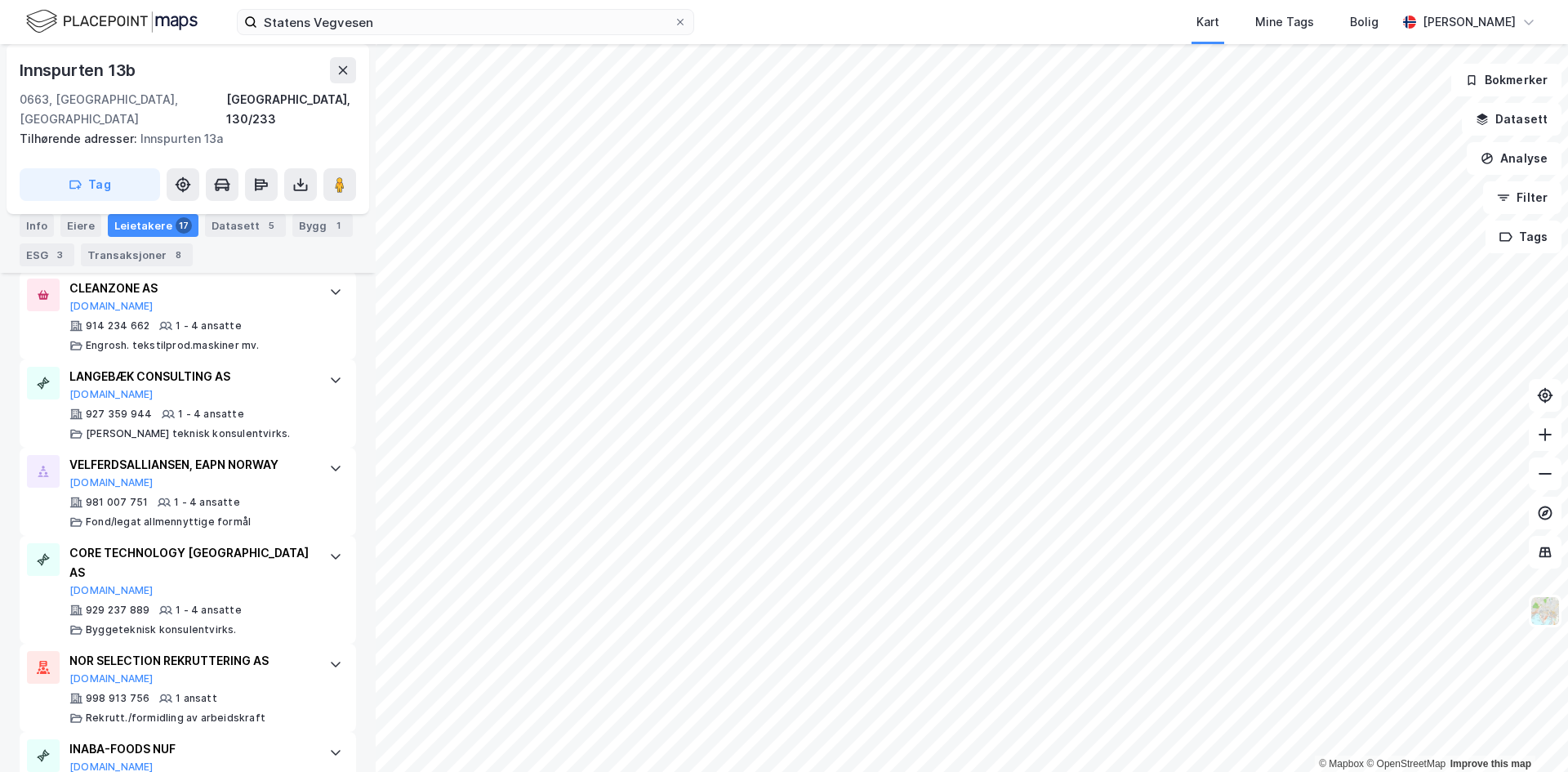
scroll to position [1617, 0]
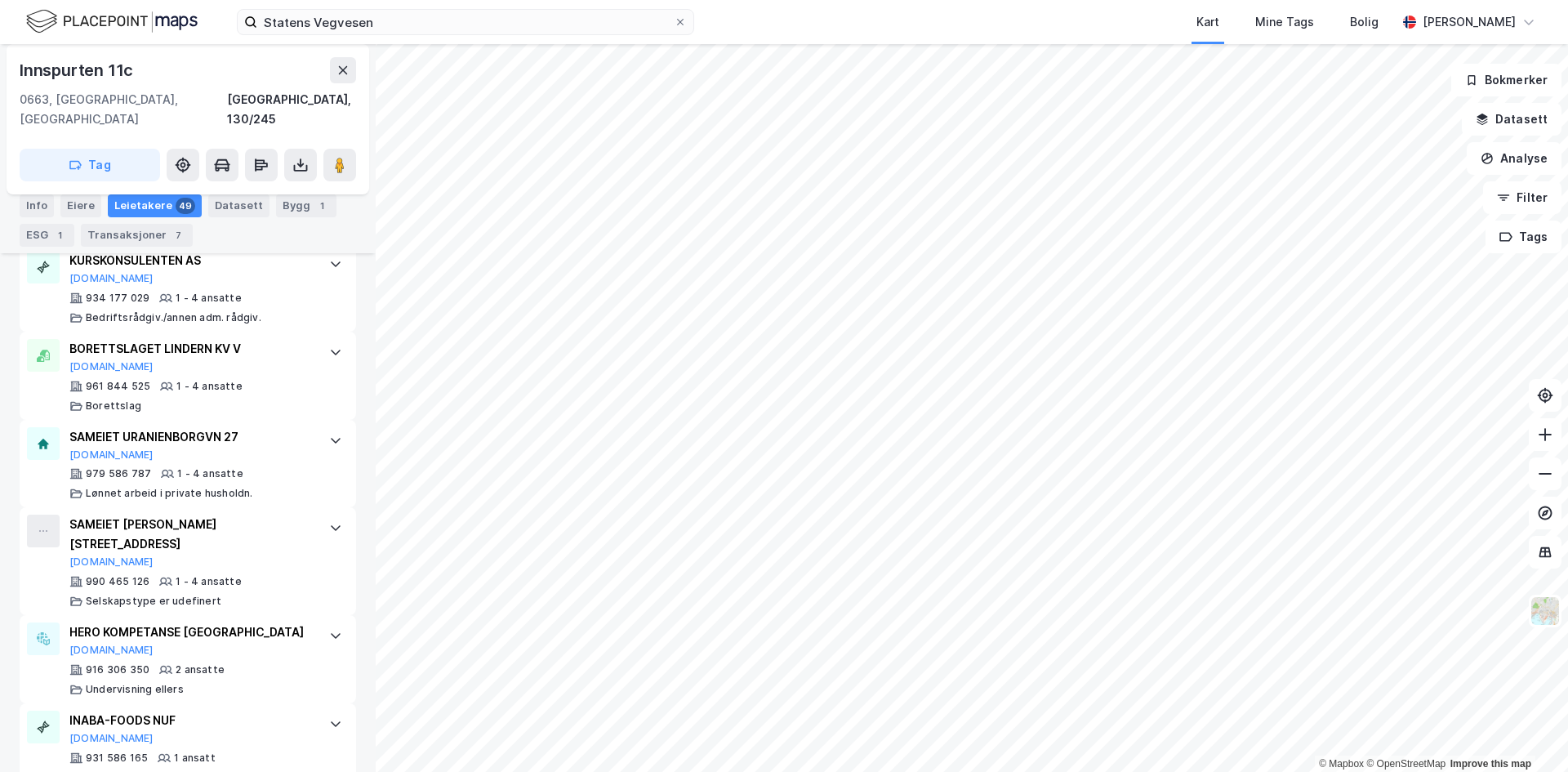
scroll to position [4432, 0]
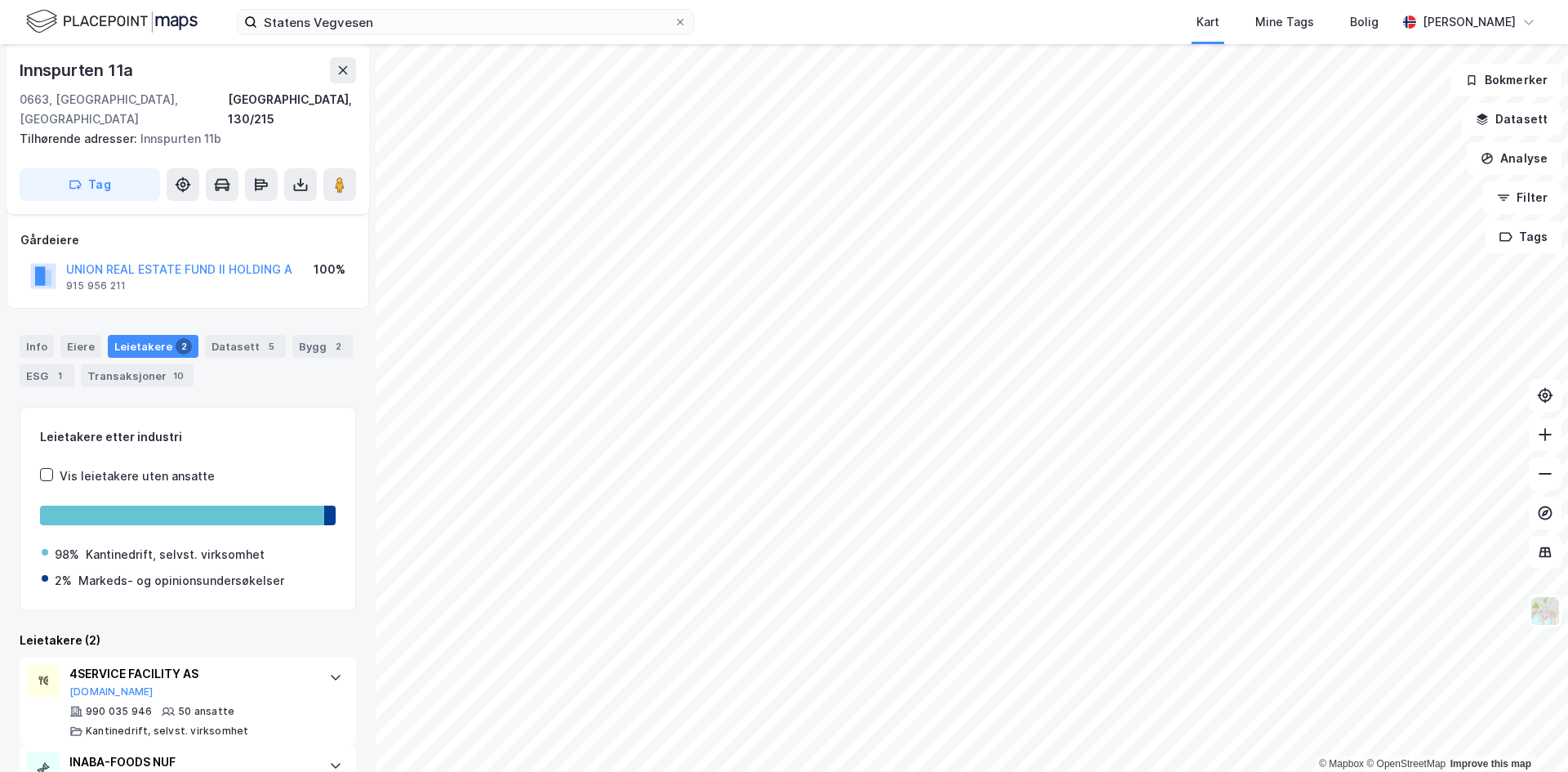
scroll to position [144, 0]
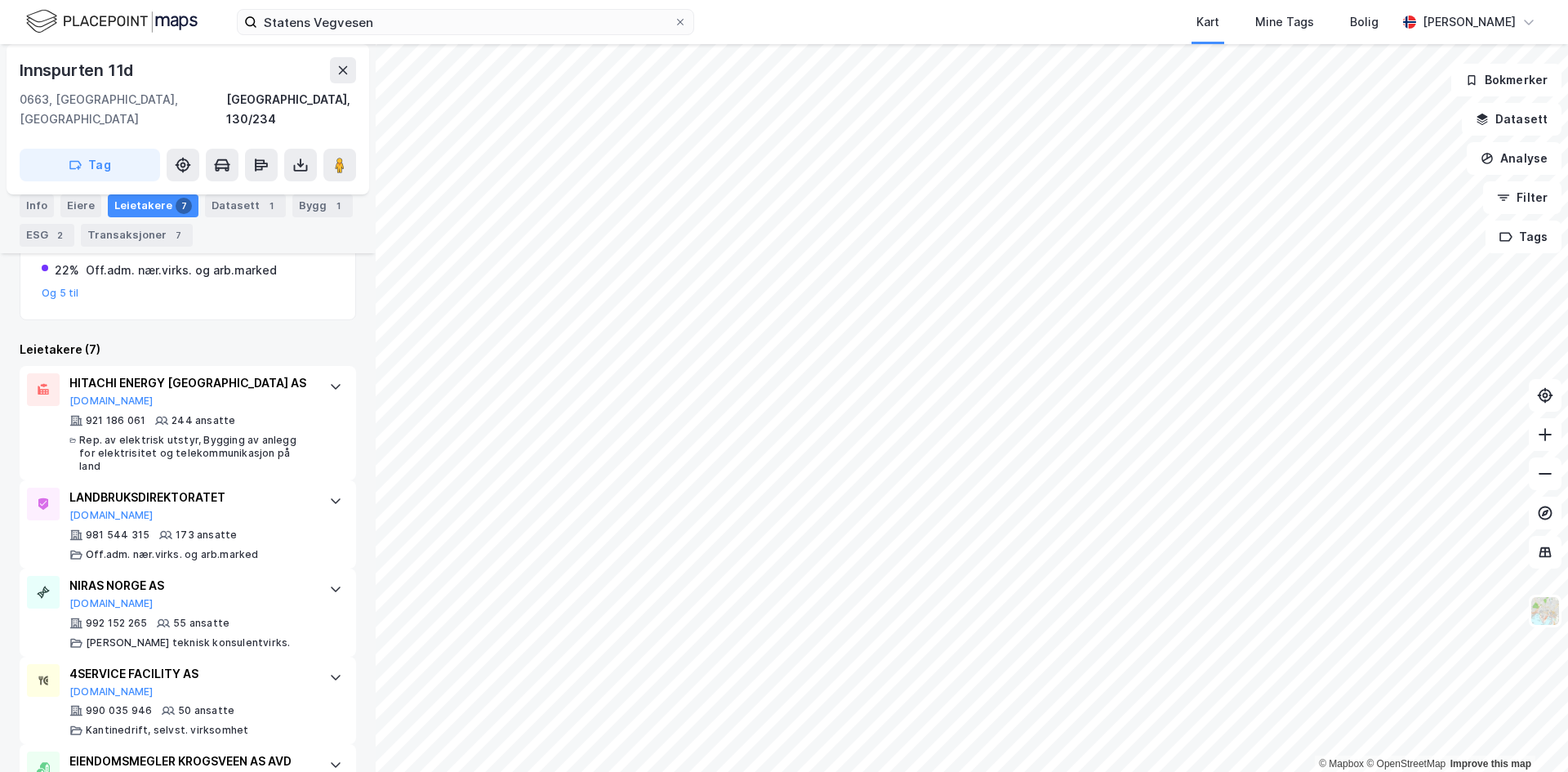
scroll to position [419, 0]
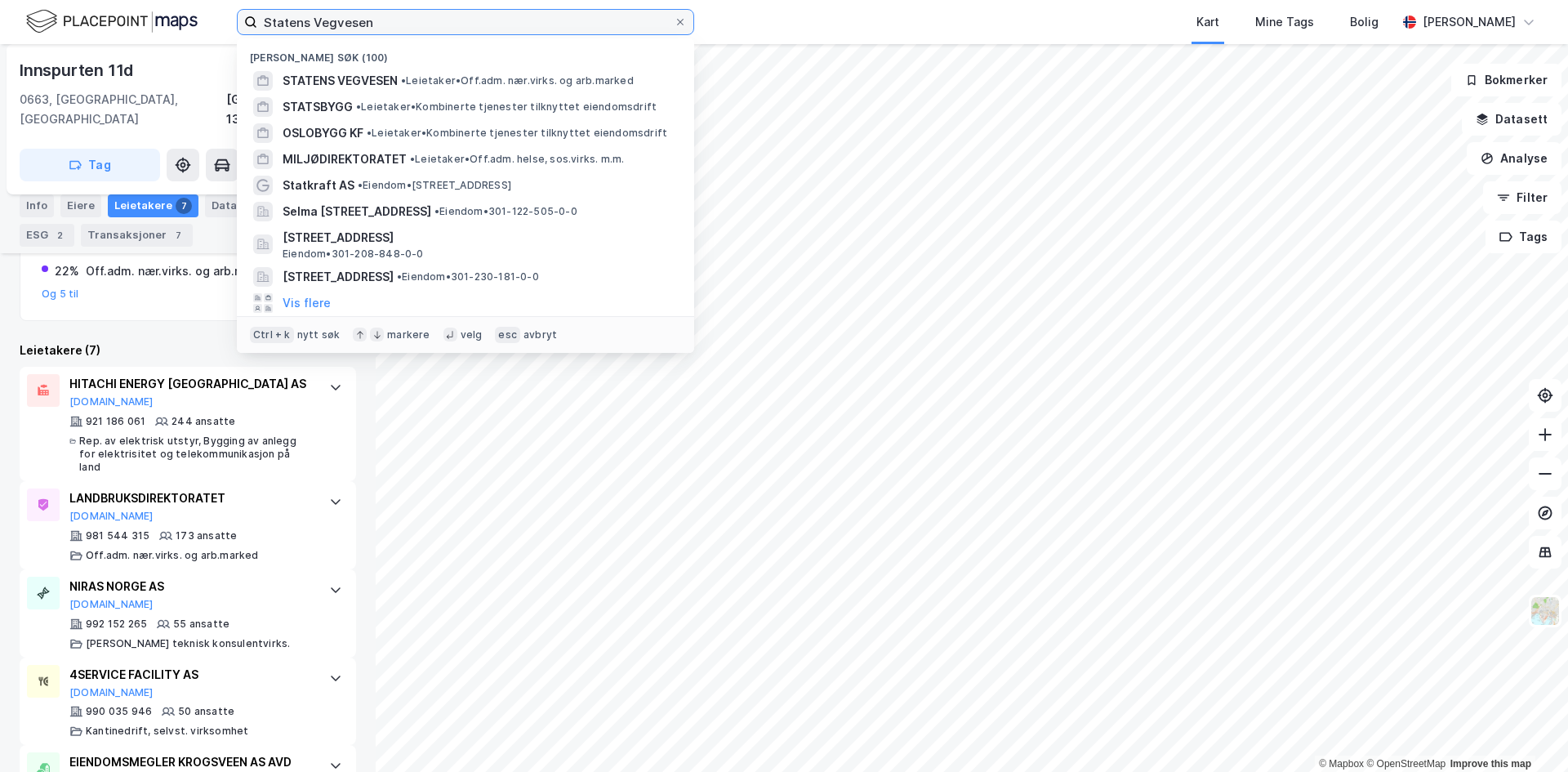
drag, startPoint x: 419, startPoint y: 17, endPoint x: 120, endPoint y: 29, distance: 299.2
click at [179, 29] on div "Statens [PERSON_NAME] søk (100) STATENS VEGVESEN • Leietaker • Off.adm. nær.vir…" at bounding box center [784, 21] width 1568 height 44
paste input "Mattilsynet"
type input "Mattilsynet"
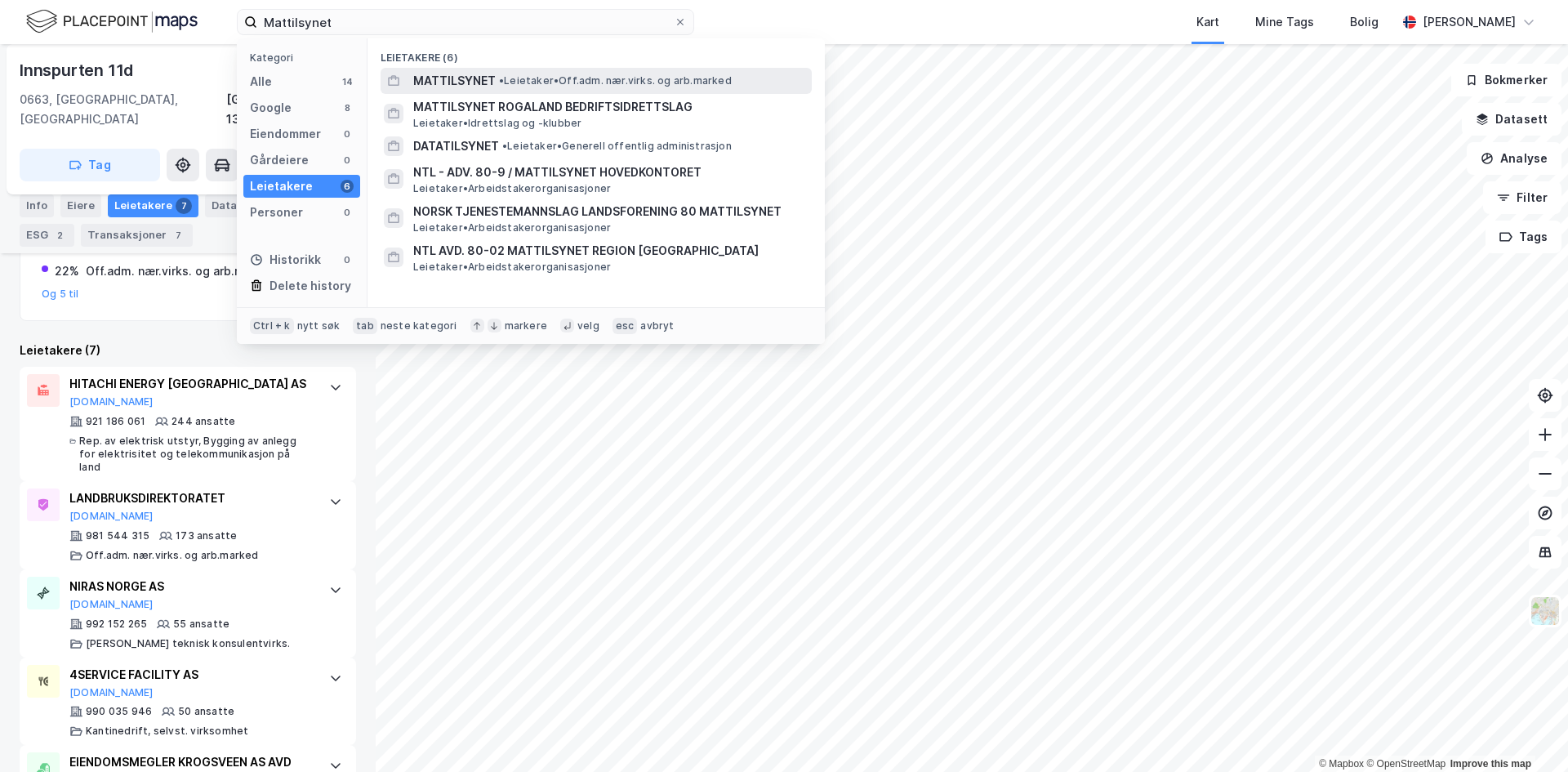
click at [468, 74] on span "MATTILSYNET" at bounding box center [453, 81] width 83 height 19
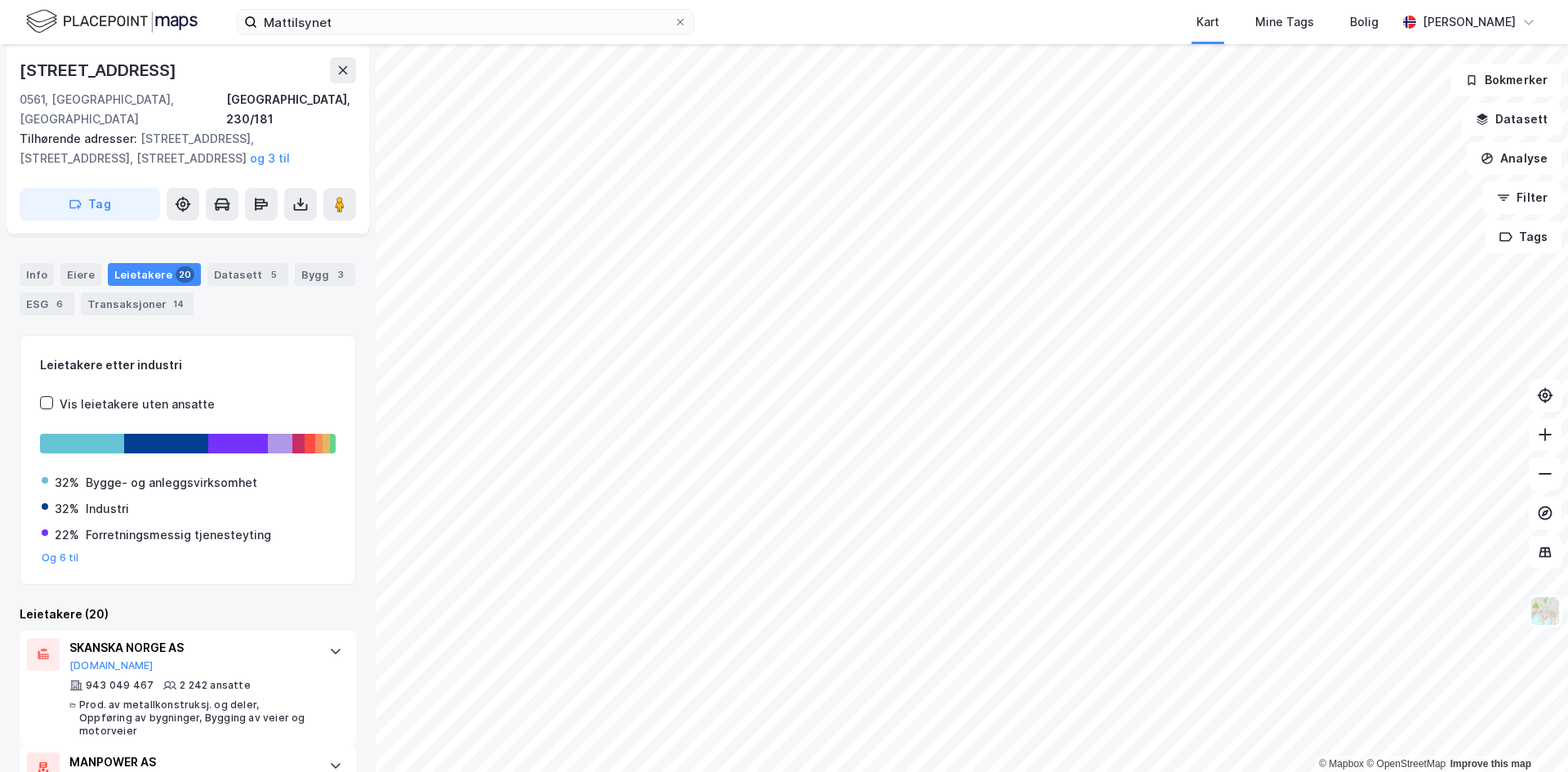
scroll to position [225, 0]
click at [356, 21] on input "Mattilsynet" at bounding box center [465, 21] width 417 height 24
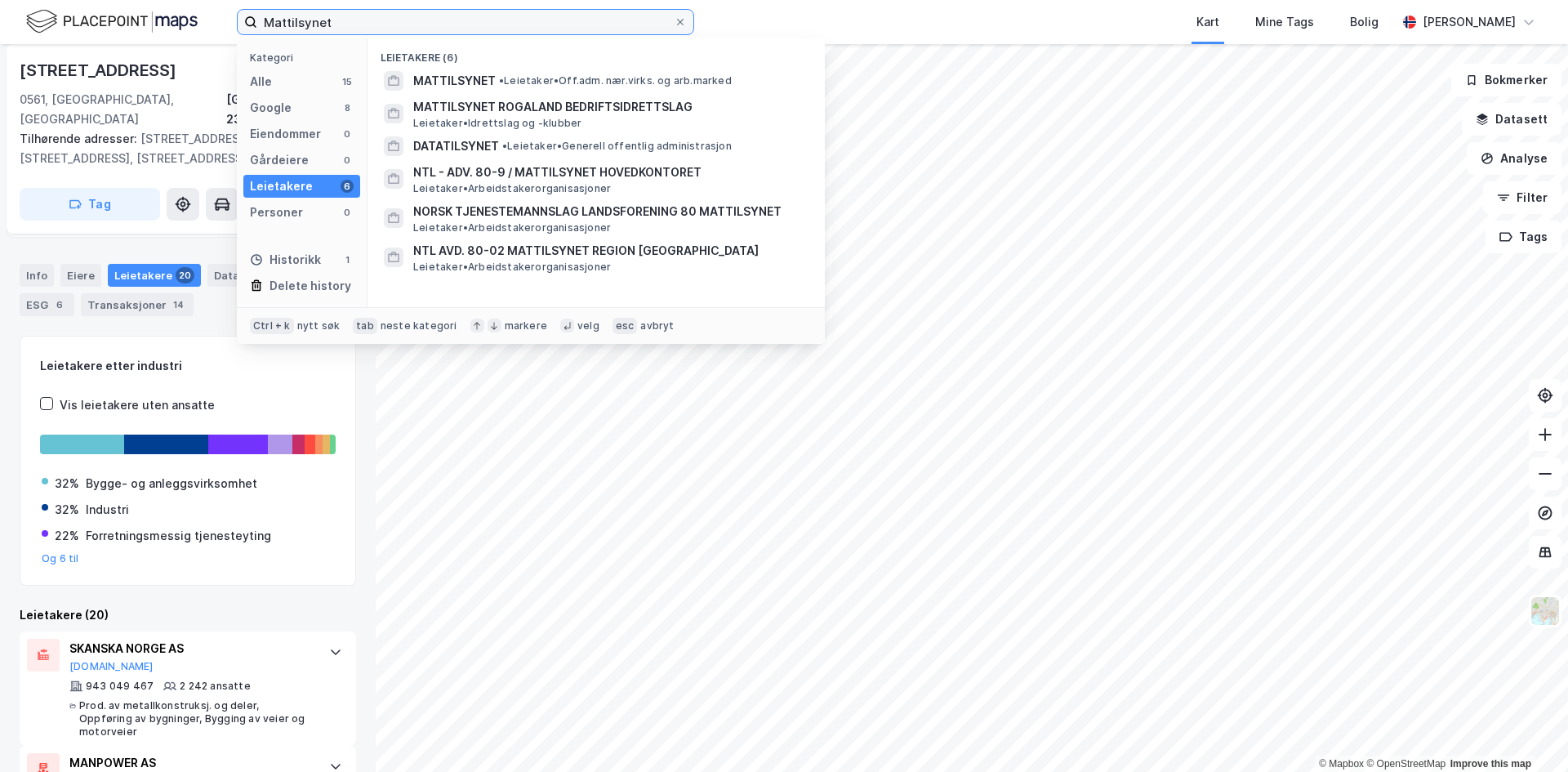
click at [353, 21] on input "Mattilsynet" at bounding box center [465, 21] width 417 height 24
paste input
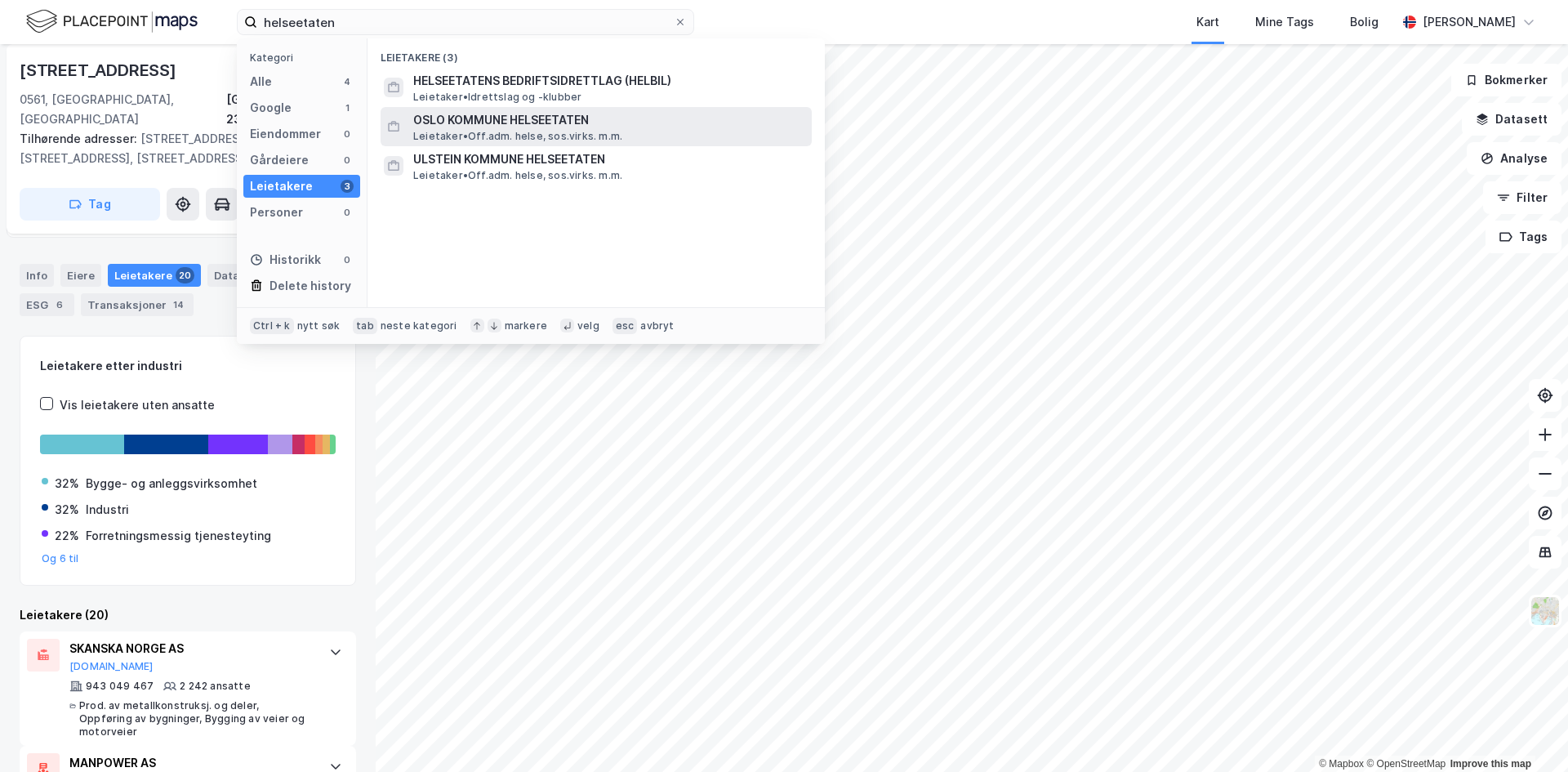
click at [550, 120] on span "OSLO KOMMUNE HELSEETATEN" at bounding box center [609, 120] width 392 height 19
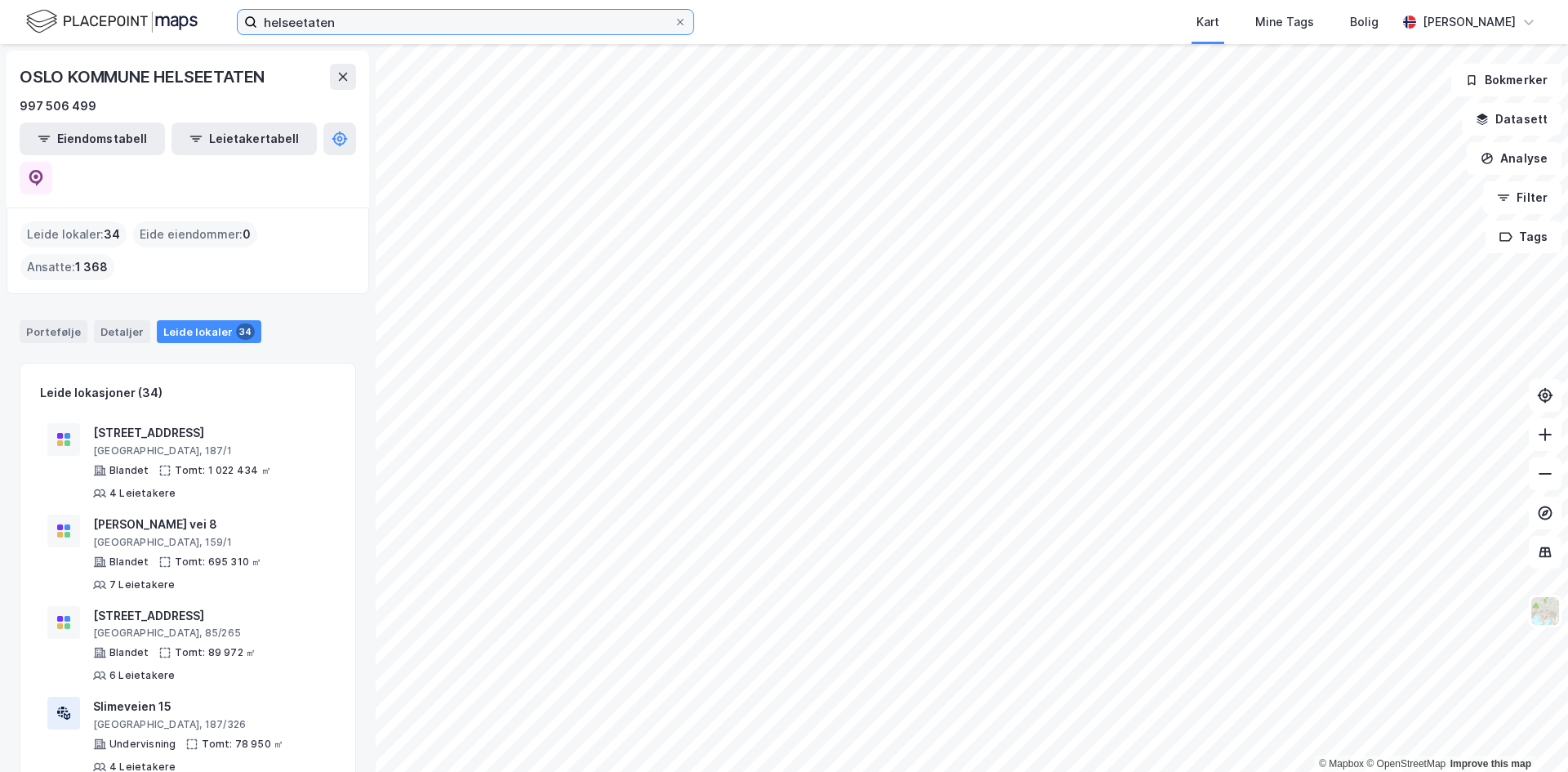
click at [495, 23] on input "helseetaten" at bounding box center [465, 21] width 417 height 24
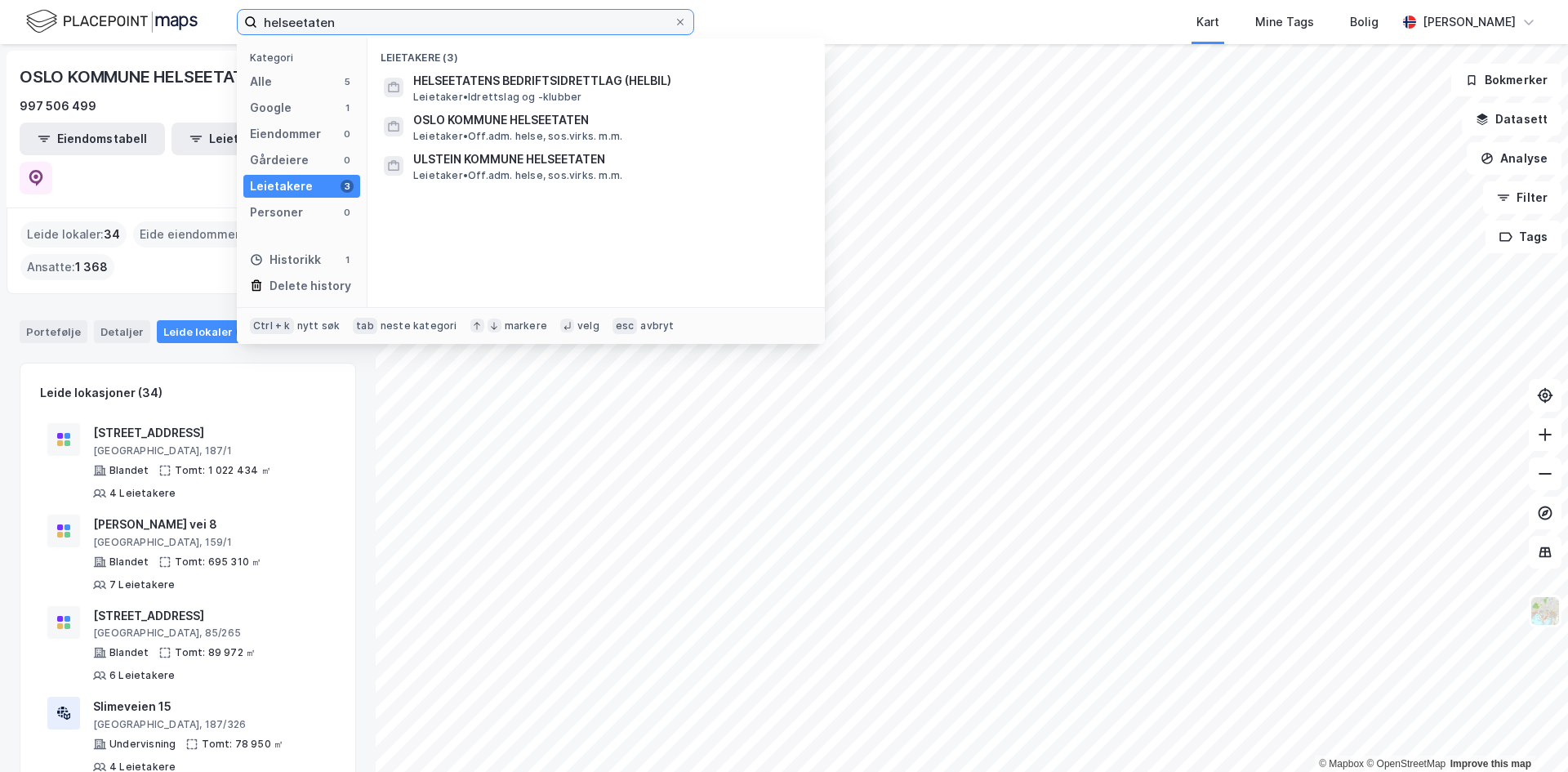
click at [495, 23] on input "helseetaten" at bounding box center [465, 21] width 417 height 24
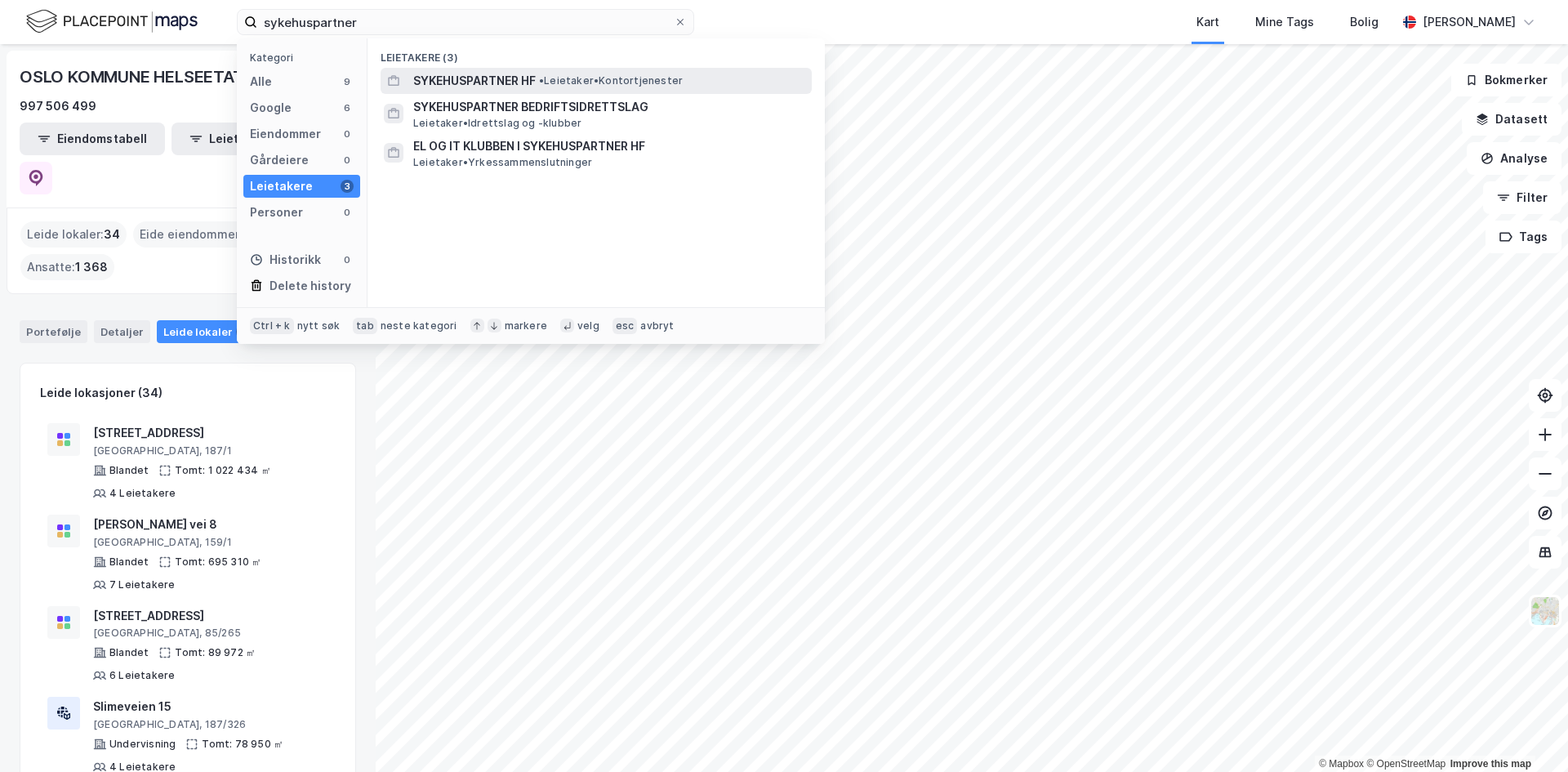
click at [510, 80] on span "SYKEHUSPARTNER HF" at bounding box center [474, 81] width 122 height 19
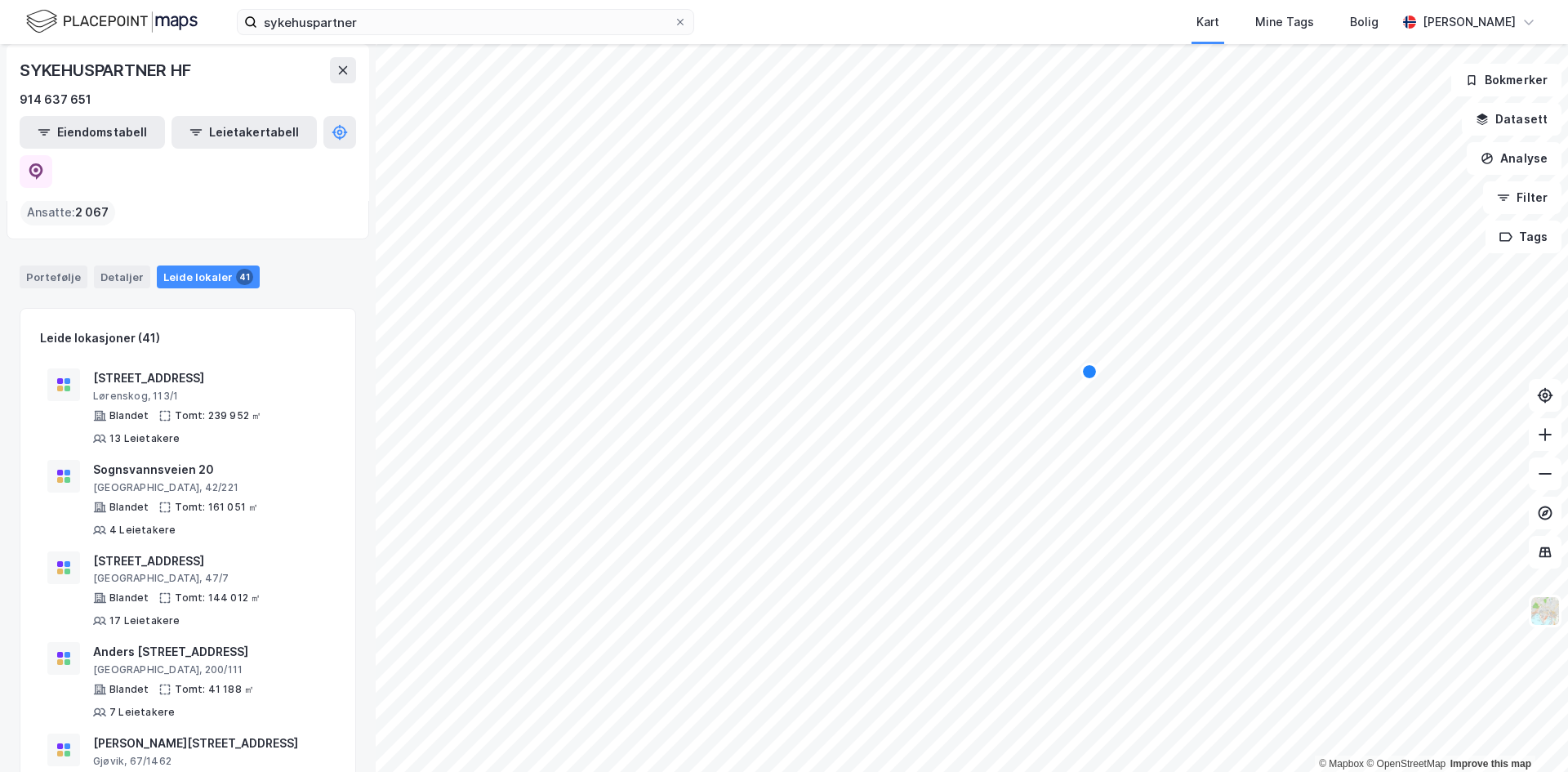
scroll to position [82, 0]
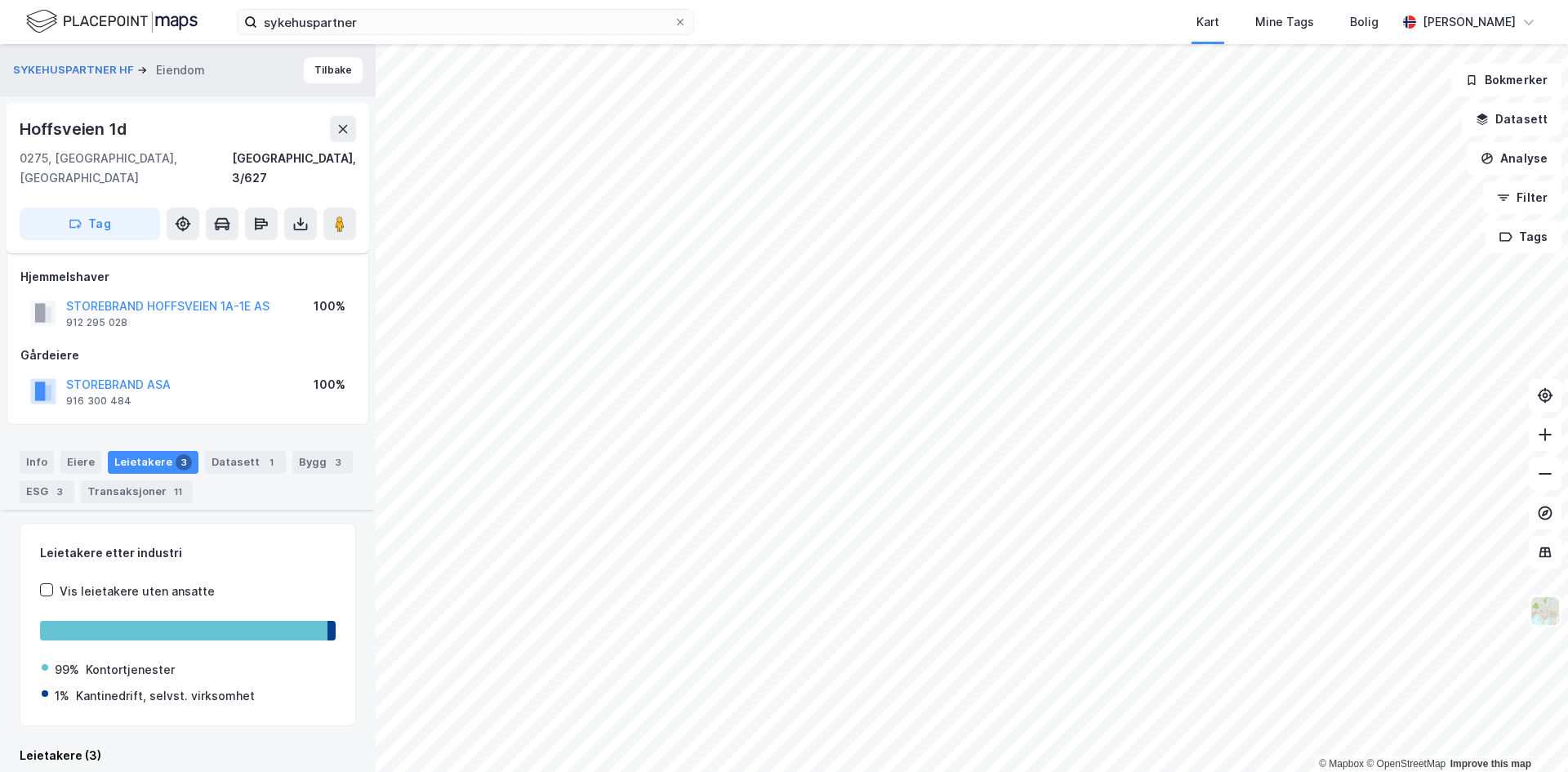
scroll to position [285, 0]
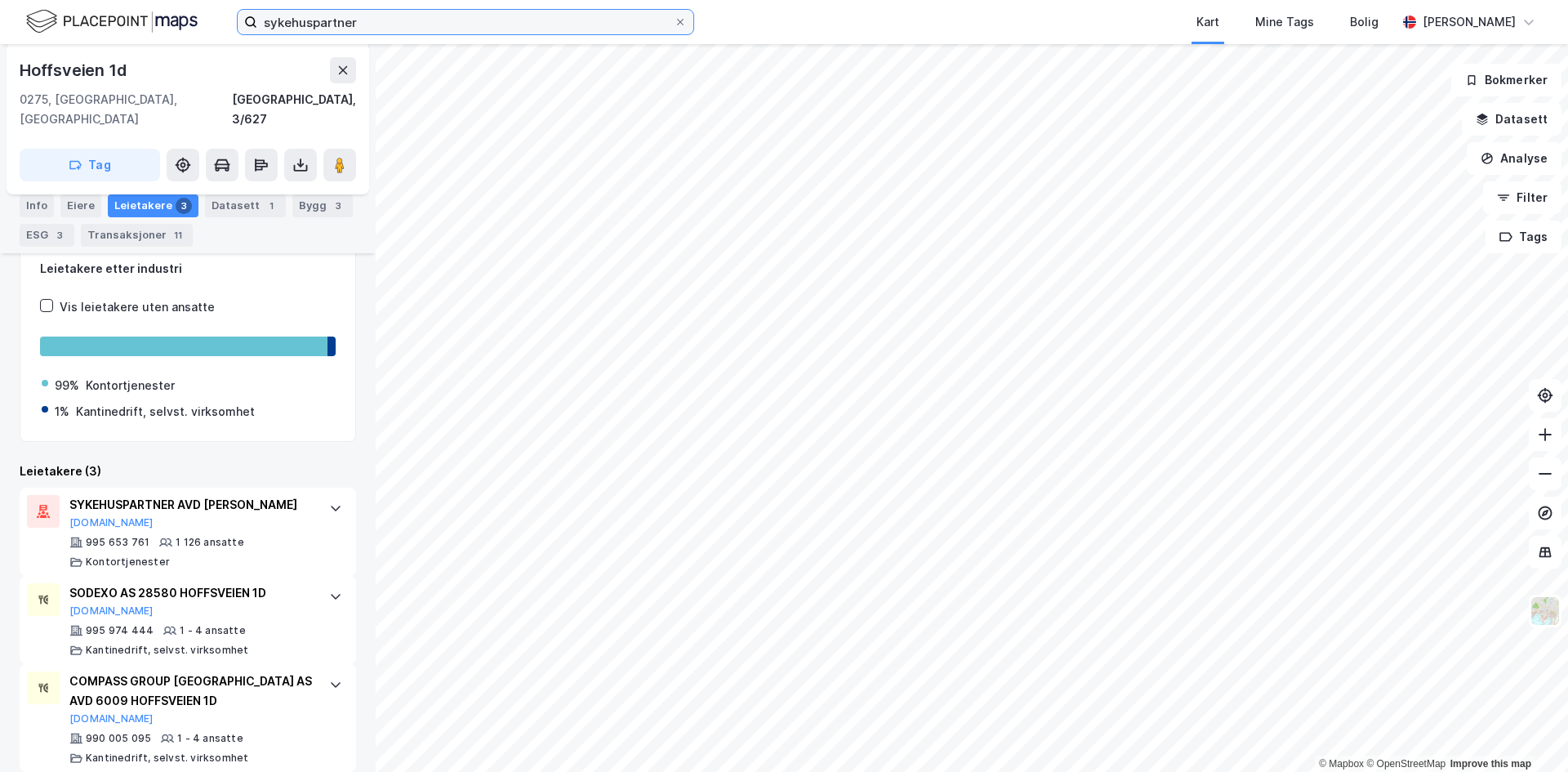
click at [317, 24] on input "sykehuspartner" at bounding box center [465, 21] width 417 height 24
click at [317, 23] on input "sykehuspartner" at bounding box center [465, 21] width 417 height 24
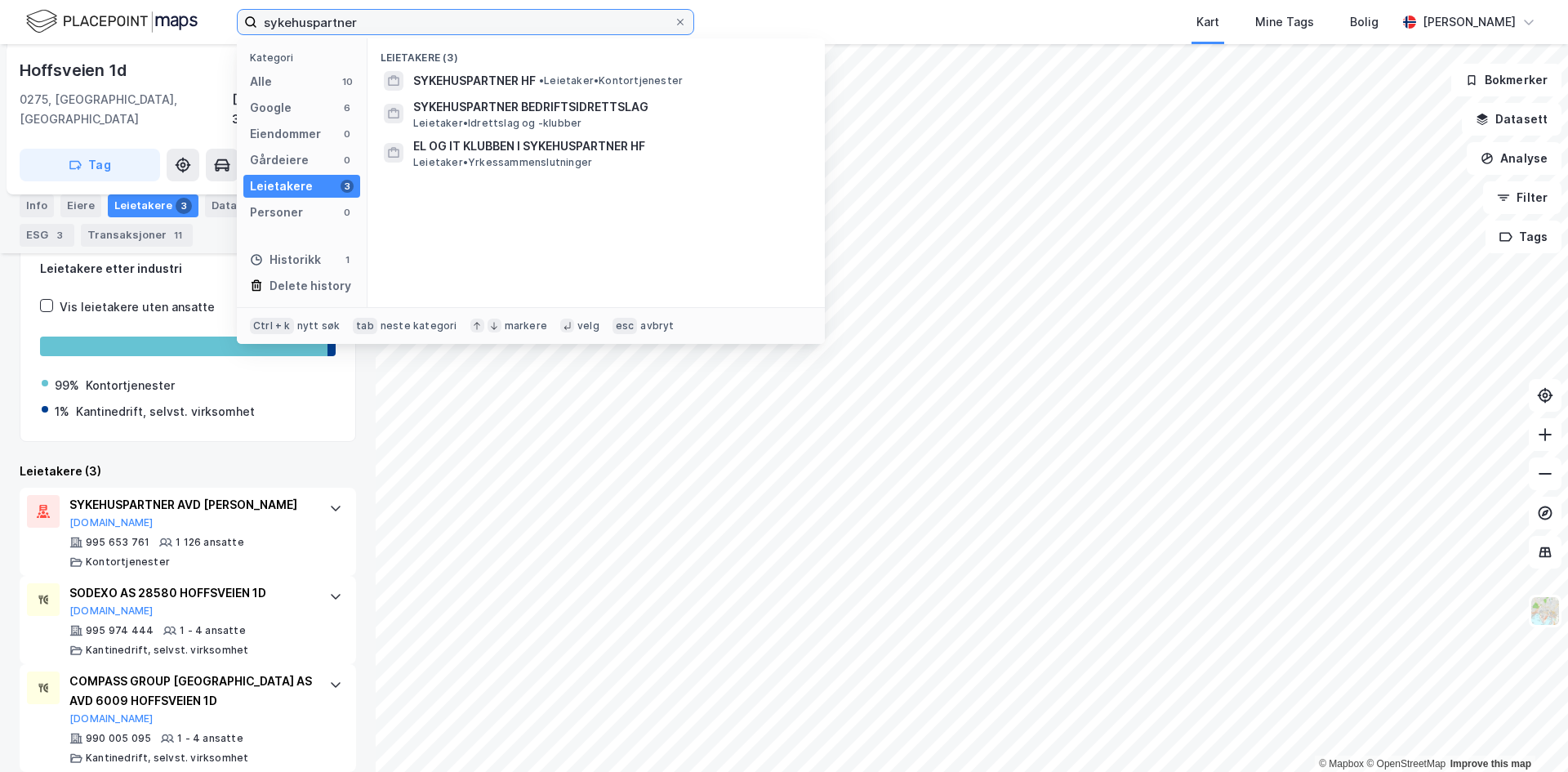
paste input "Skatteetaten (søk)"
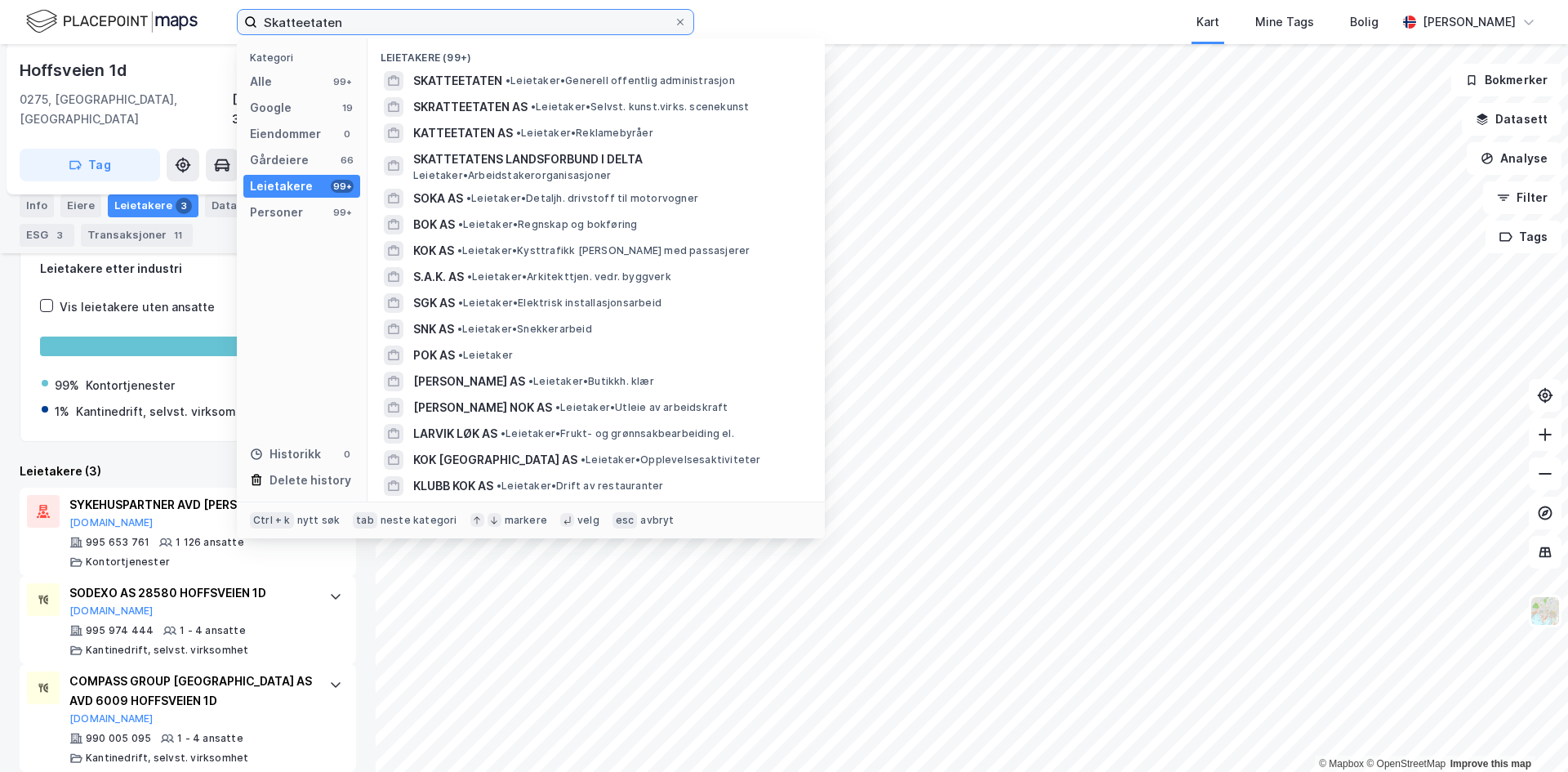
type input "Skatteetaten"
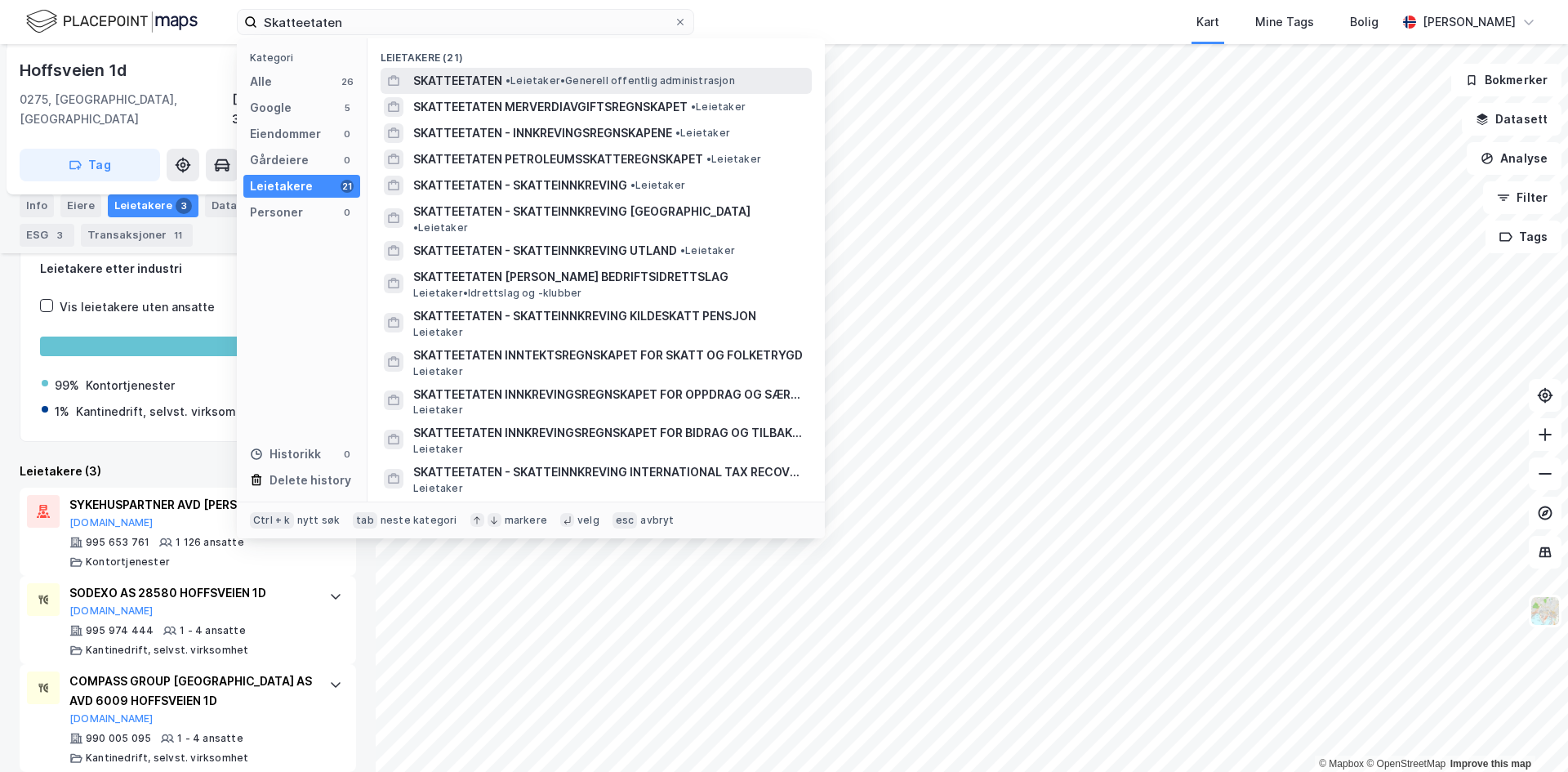
click at [459, 75] on span "SKATTEETATEN" at bounding box center [457, 81] width 89 height 19
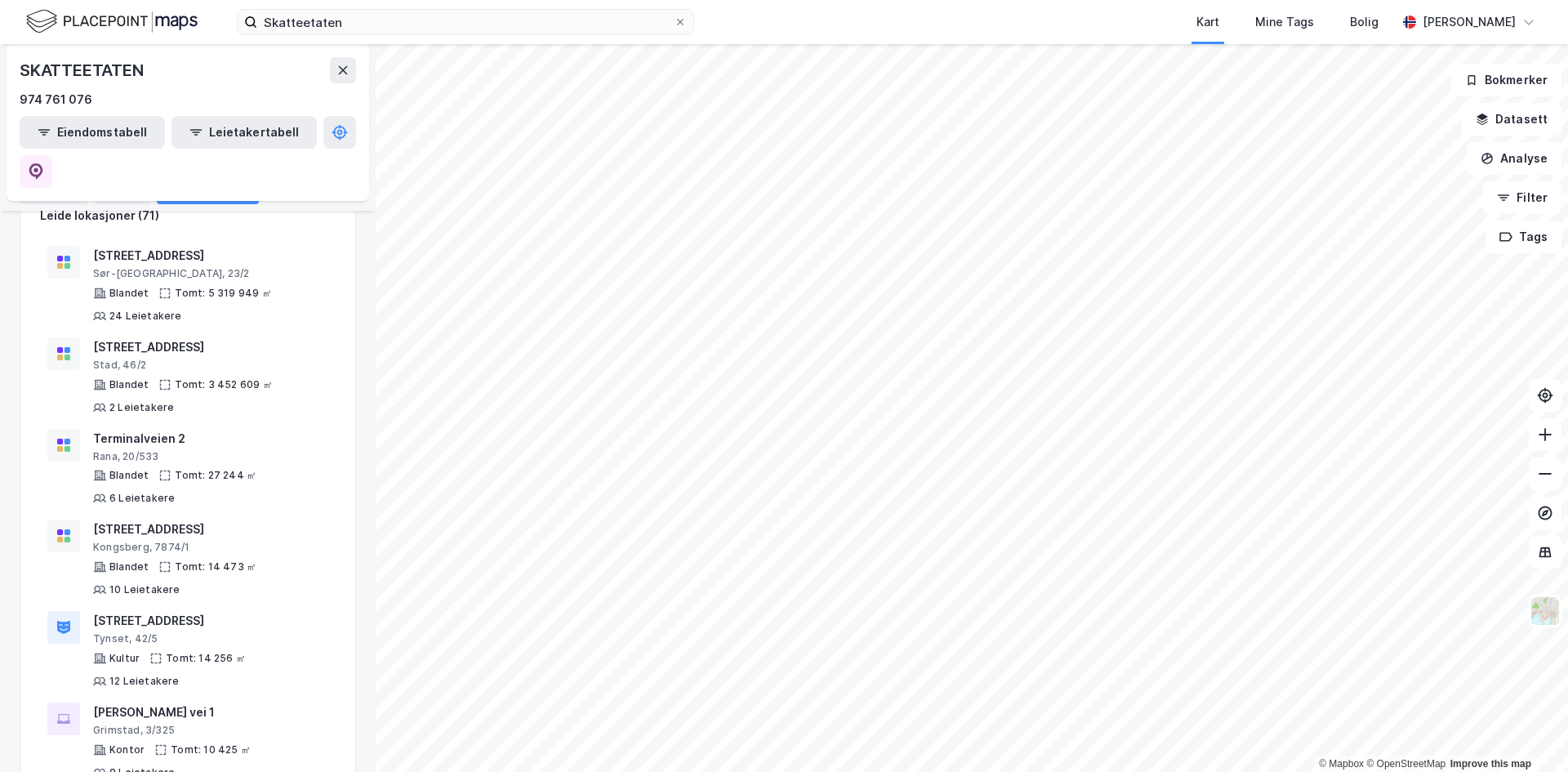
scroll to position [245, 0]
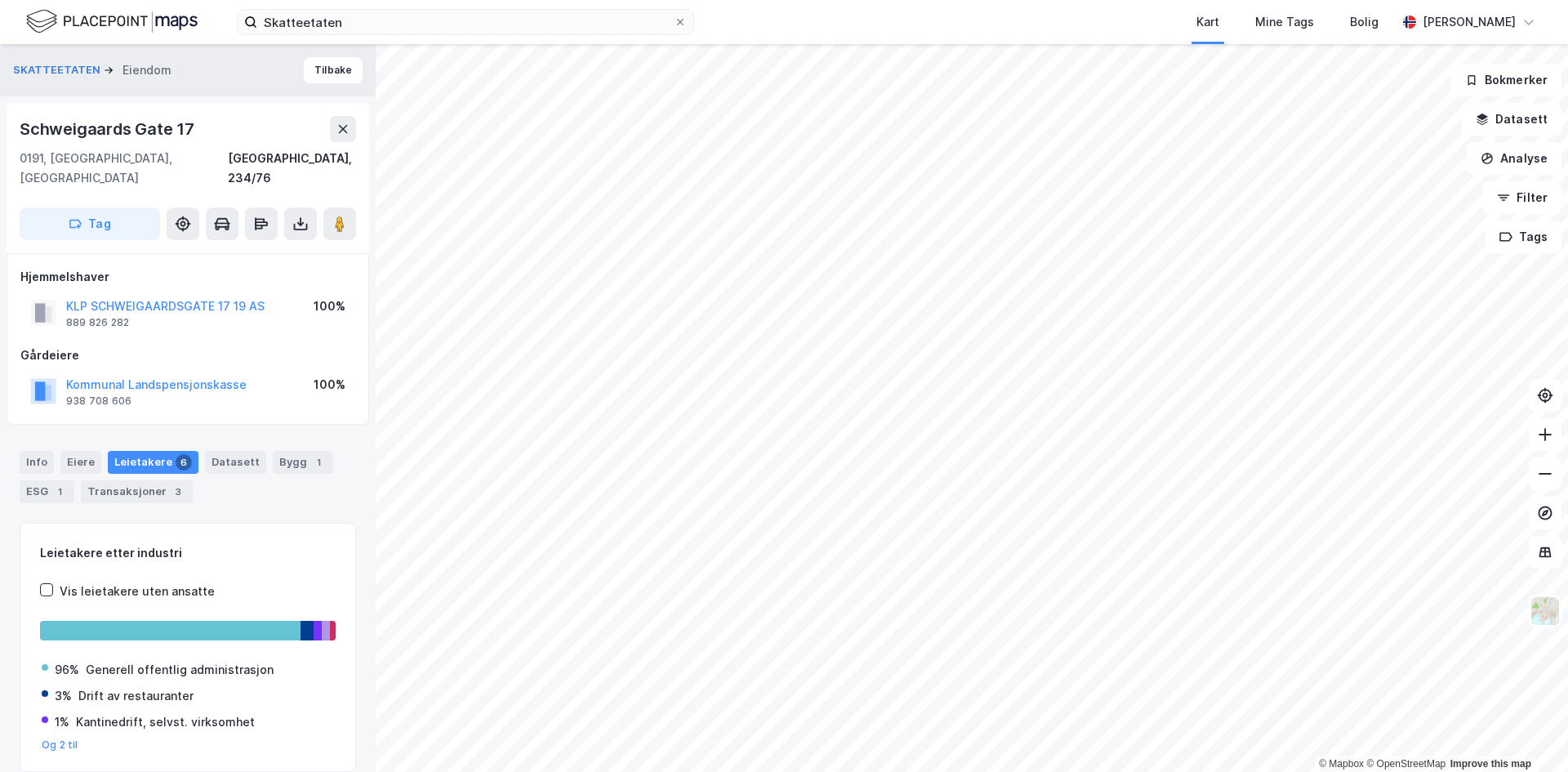
scroll to position [46, 0]
